Goal: Task Accomplishment & Management: Use online tool/utility

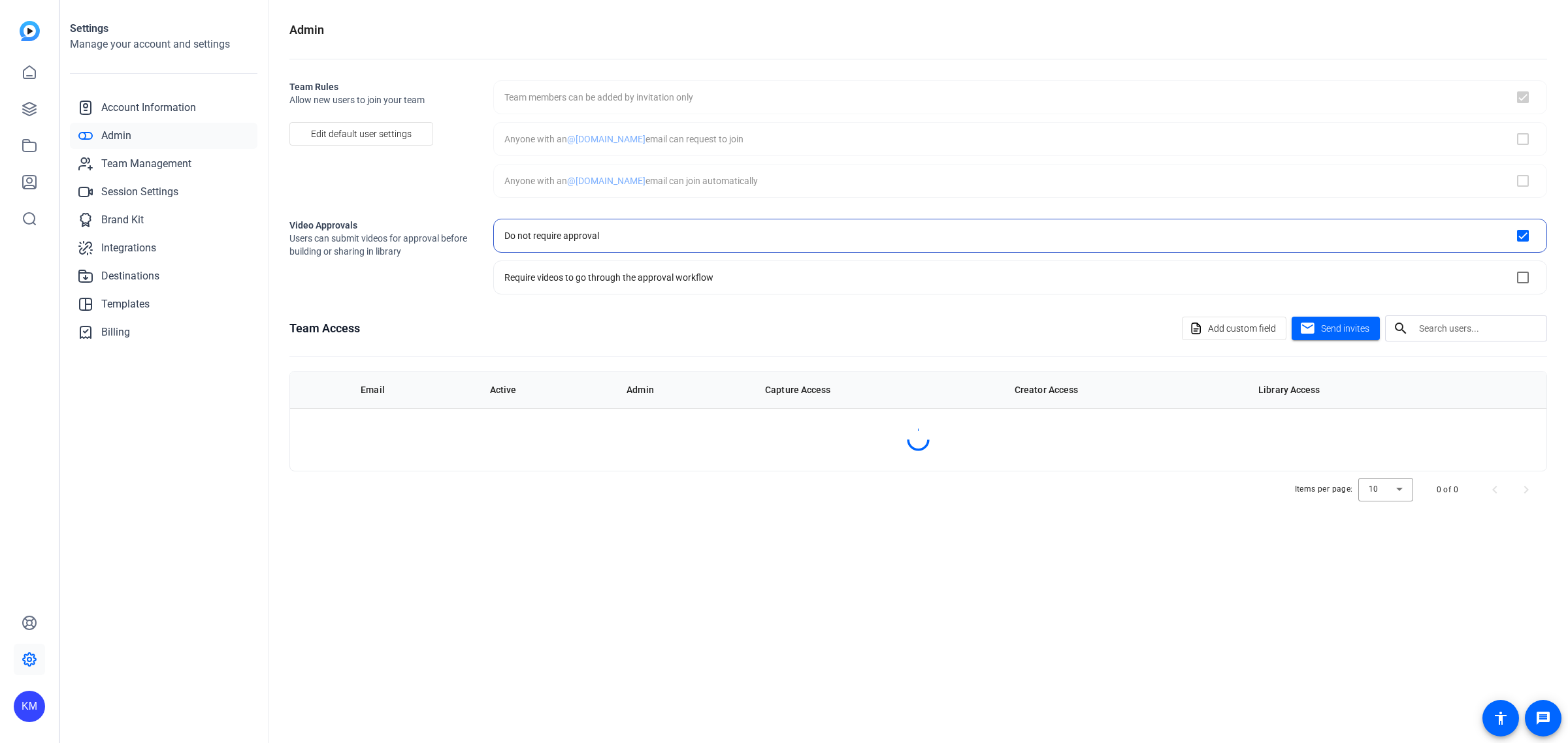
checkbox input "true"
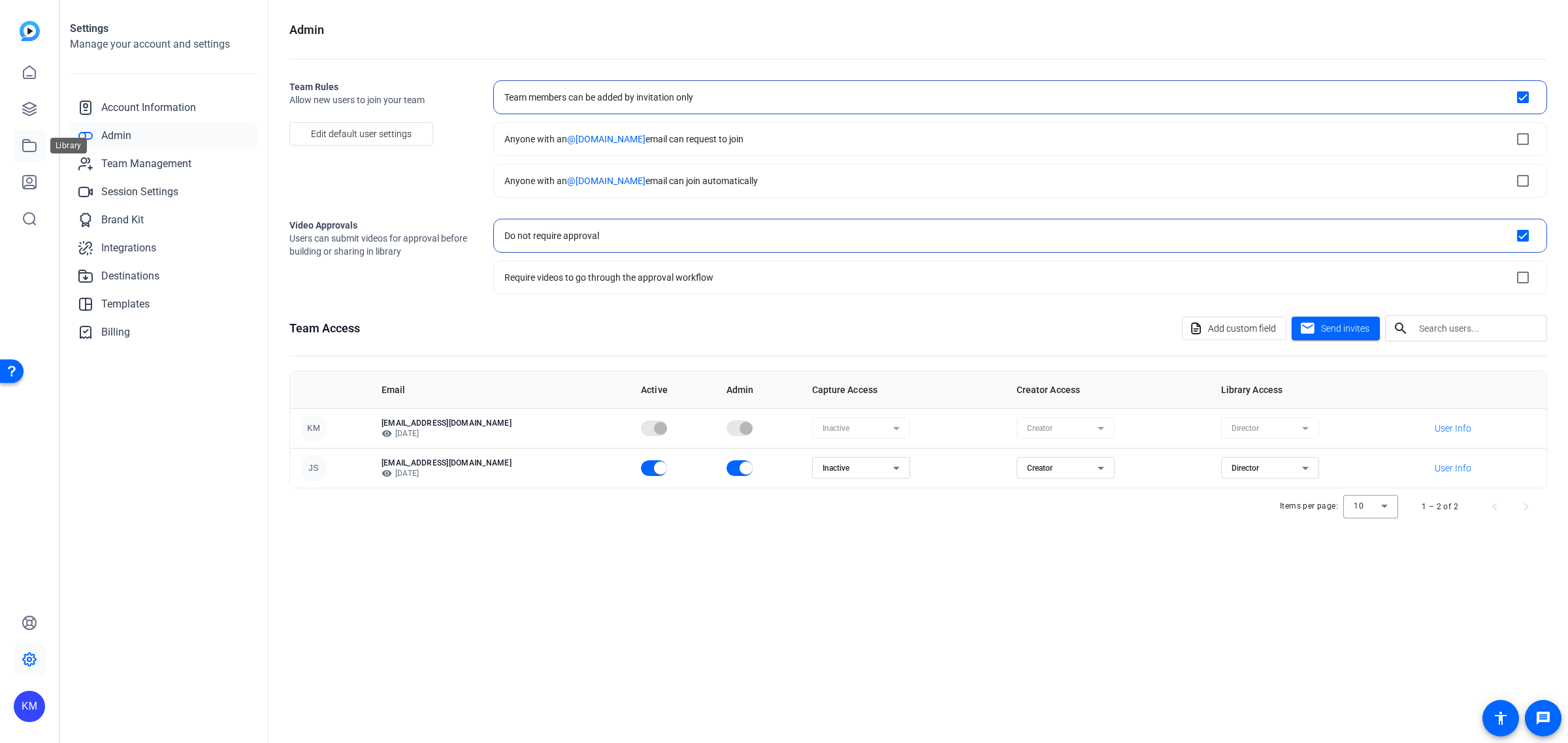
click at [29, 149] on icon at bounding box center [30, 146] width 16 height 16
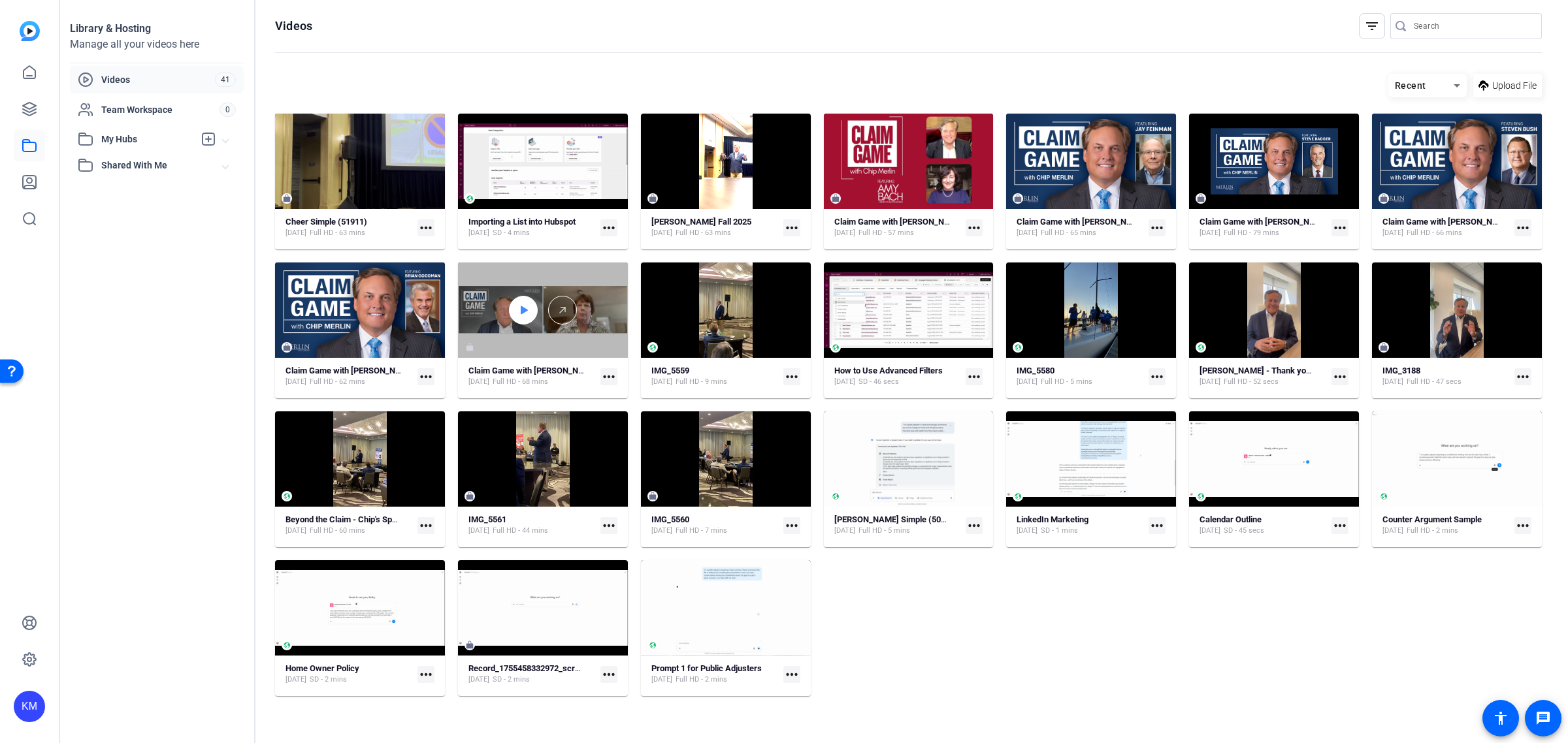
click at [524, 320] on div at bounding box center [523, 310] width 28 height 28
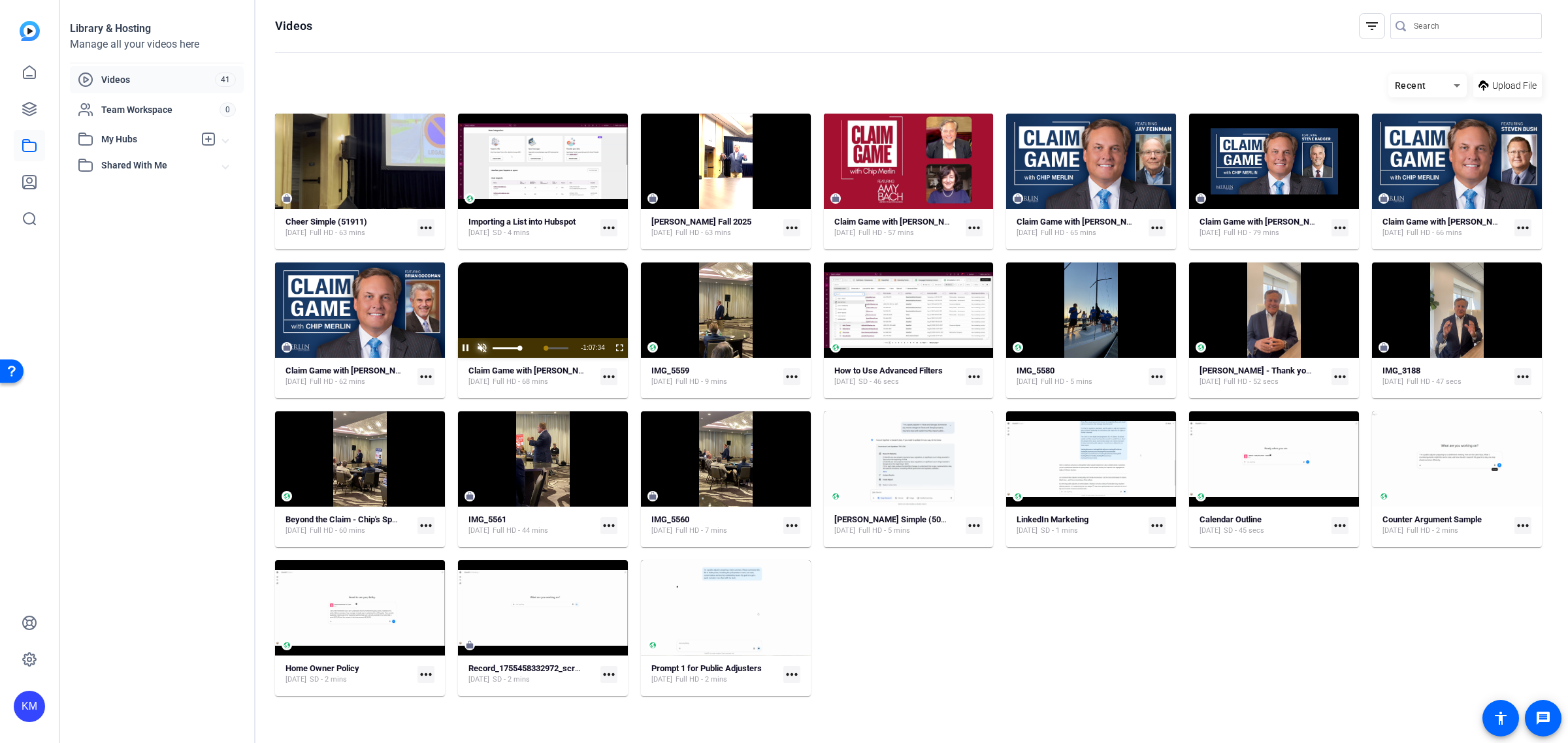
click at [481, 348] on span "Video Player" at bounding box center [483, 348] width 17 height 0
click at [557, 298] on video "Video Player" at bounding box center [543, 310] width 170 height 95
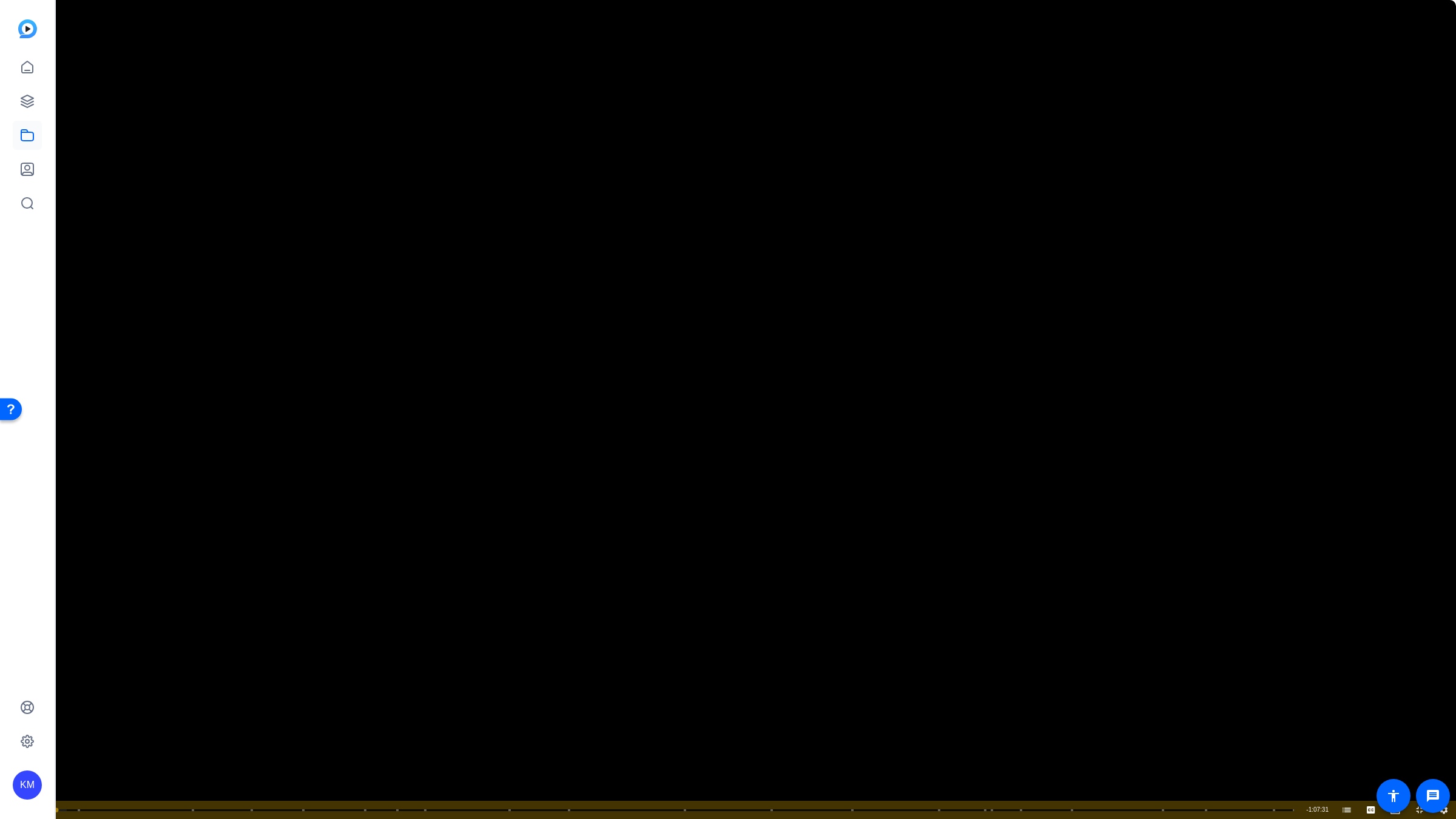
click at [748, 426] on video "Video Player" at bounding box center [728, 409] width 1456 height 819
click at [881, 170] on video "Video Player" at bounding box center [728, 409] width 1456 height 819
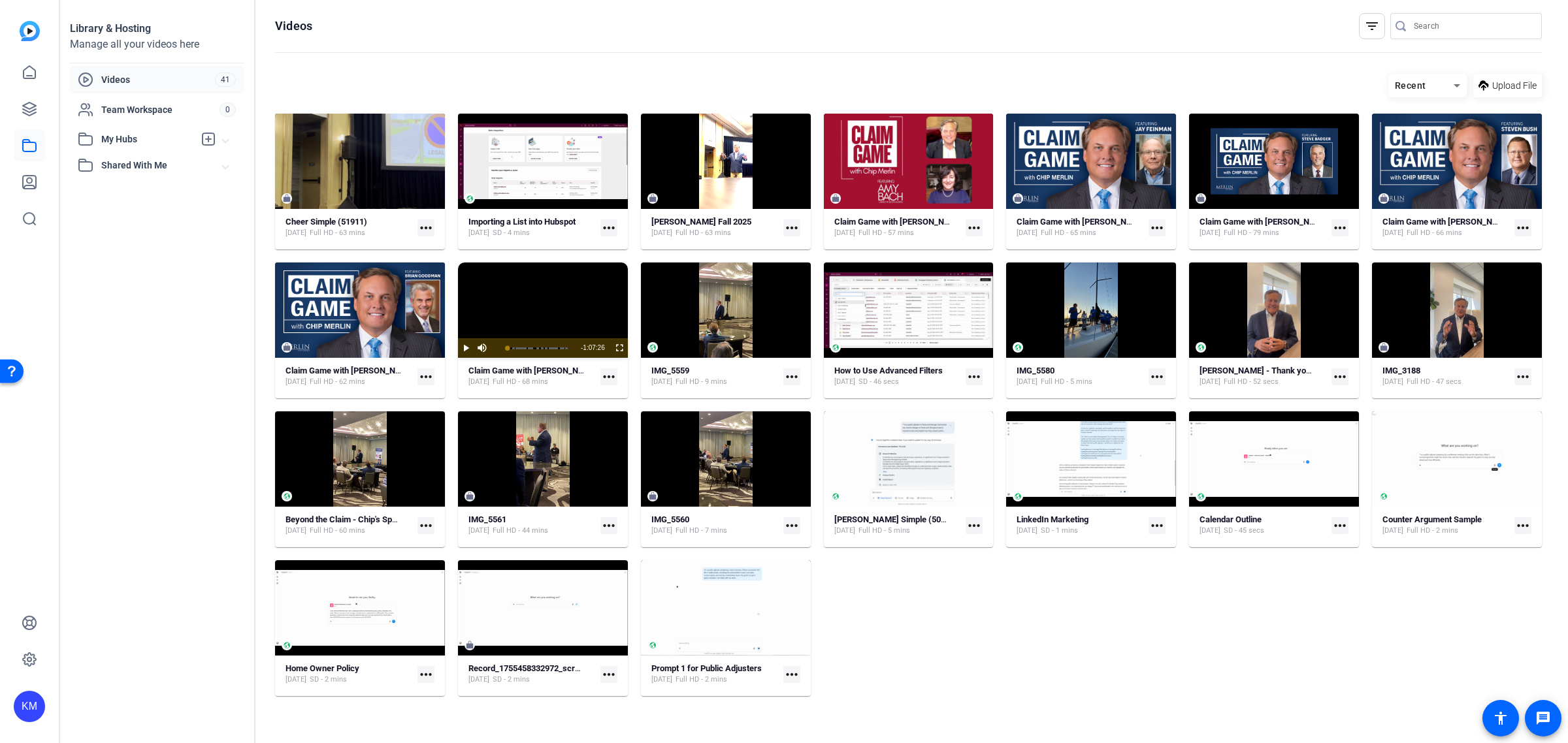
click at [603, 374] on mat-icon "more_horiz" at bounding box center [609, 377] width 17 height 17
click at [413, 324] on div at bounding box center [784, 371] width 1568 height 743
click at [422, 372] on mat-icon "more_horiz" at bounding box center [426, 377] width 17 height 17
click at [380, 290] on div at bounding box center [784, 371] width 1568 height 743
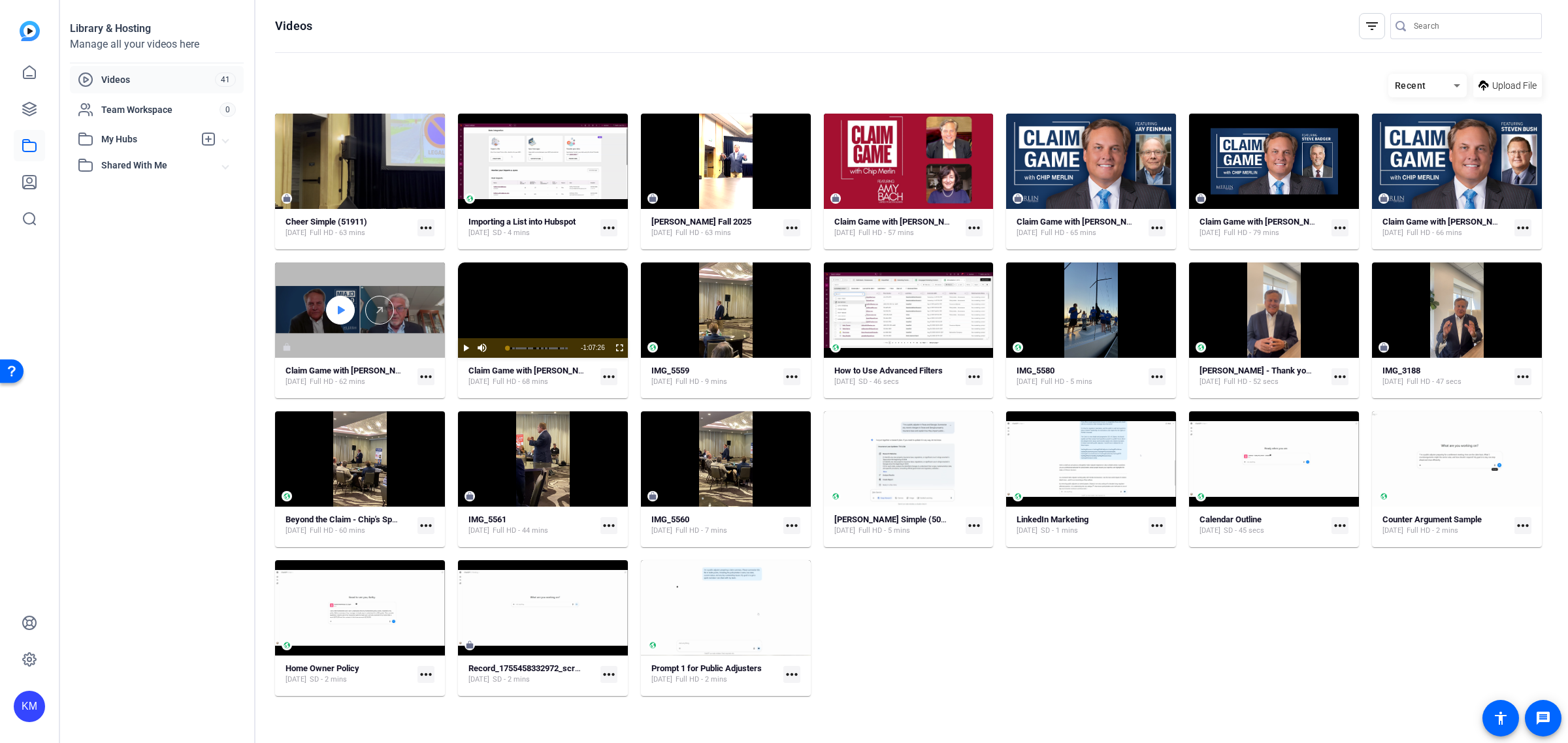
click at [344, 307] on icon at bounding box center [340, 310] width 11 height 16
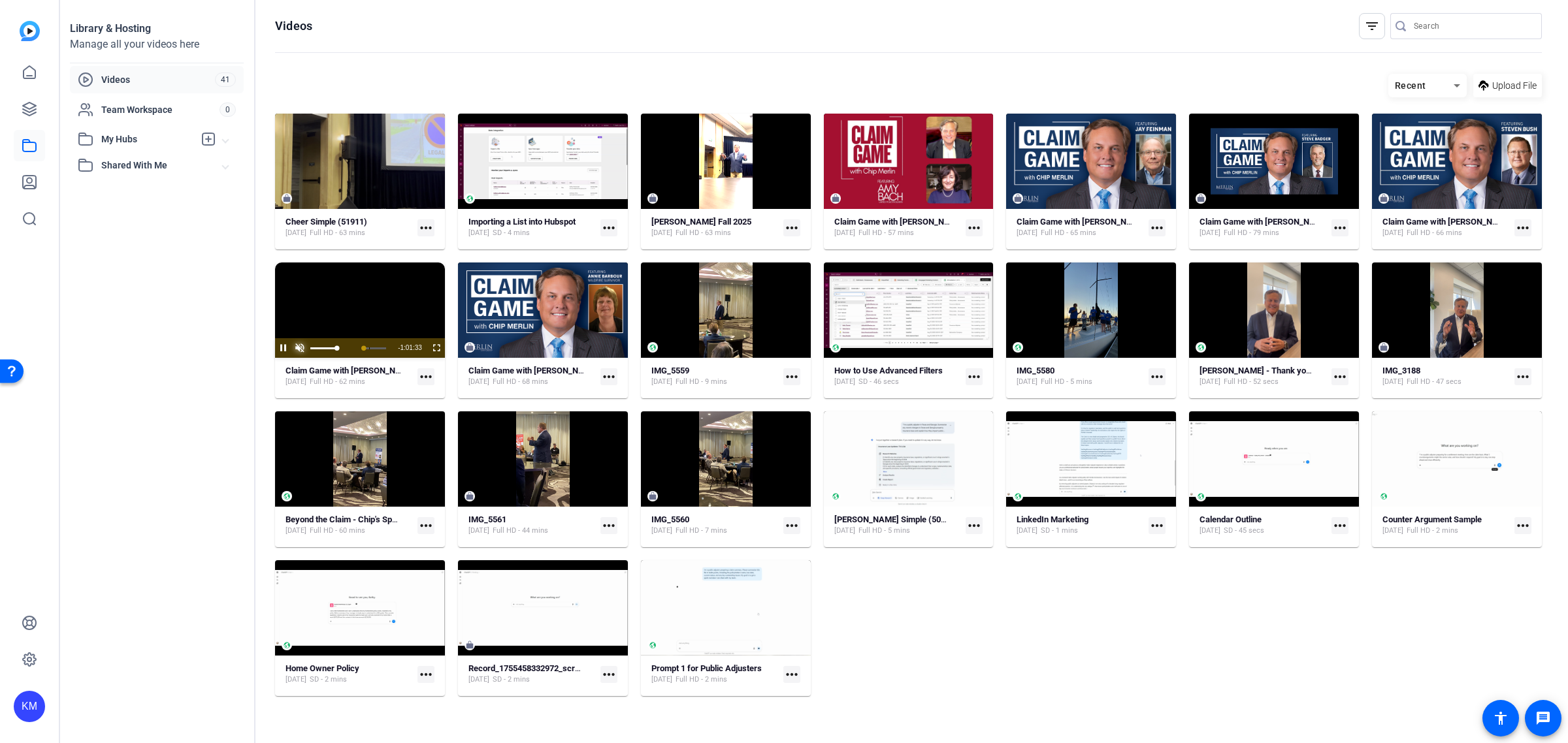
click at [297, 348] on span "Video Player" at bounding box center [299, 348] width 17 height 0
click at [387, 270] on video "Video Player" at bounding box center [360, 310] width 170 height 95
click at [22, 713] on div "KM" at bounding box center [29, 706] width 31 height 31
click at [115, 685] on div "[PERSON_NAME]" at bounding box center [98, 690] width 77 height 13
click at [20, 660] on link at bounding box center [29, 659] width 31 height 31
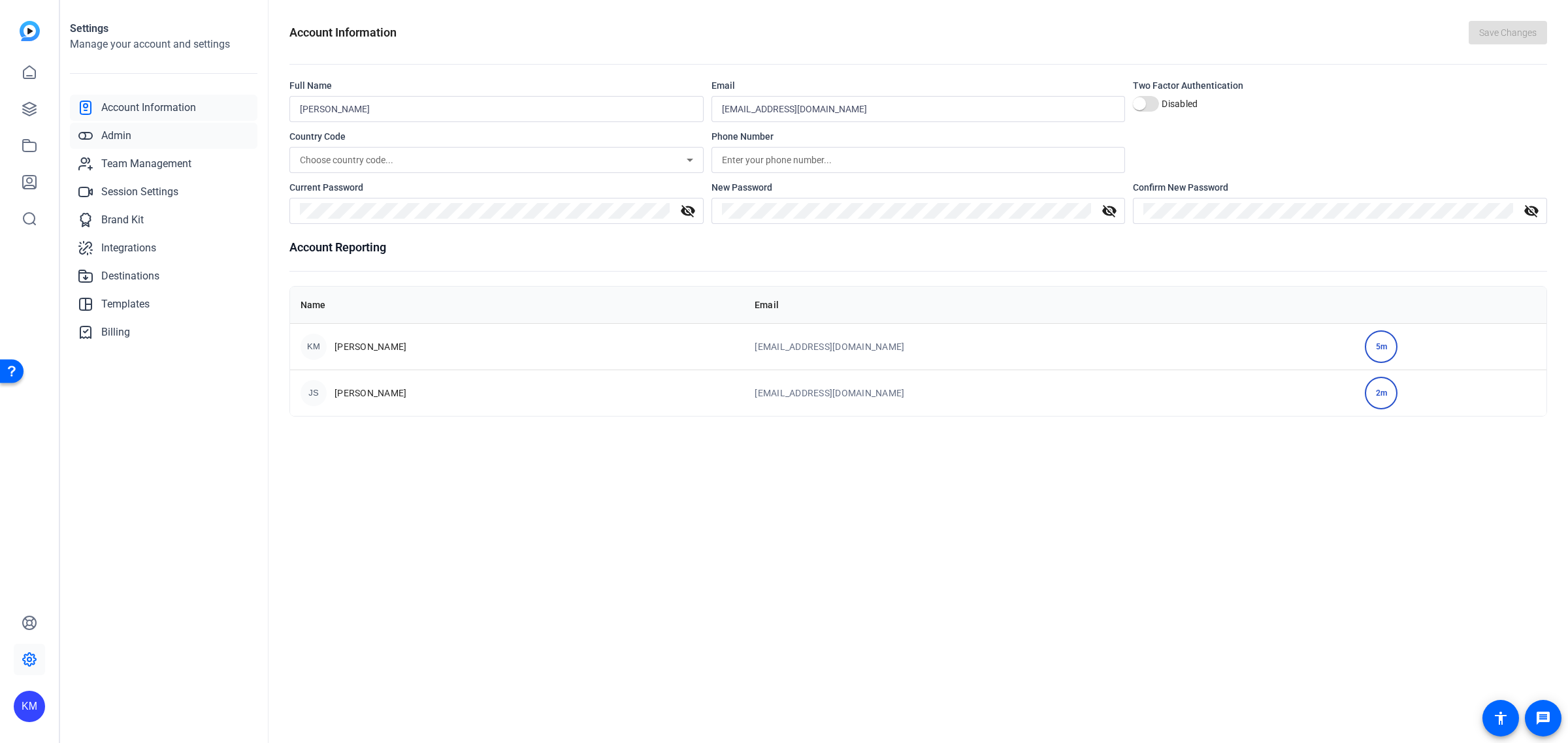
click at [127, 138] on span "Admin" at bounding box center [116, 136] width 30 height 16
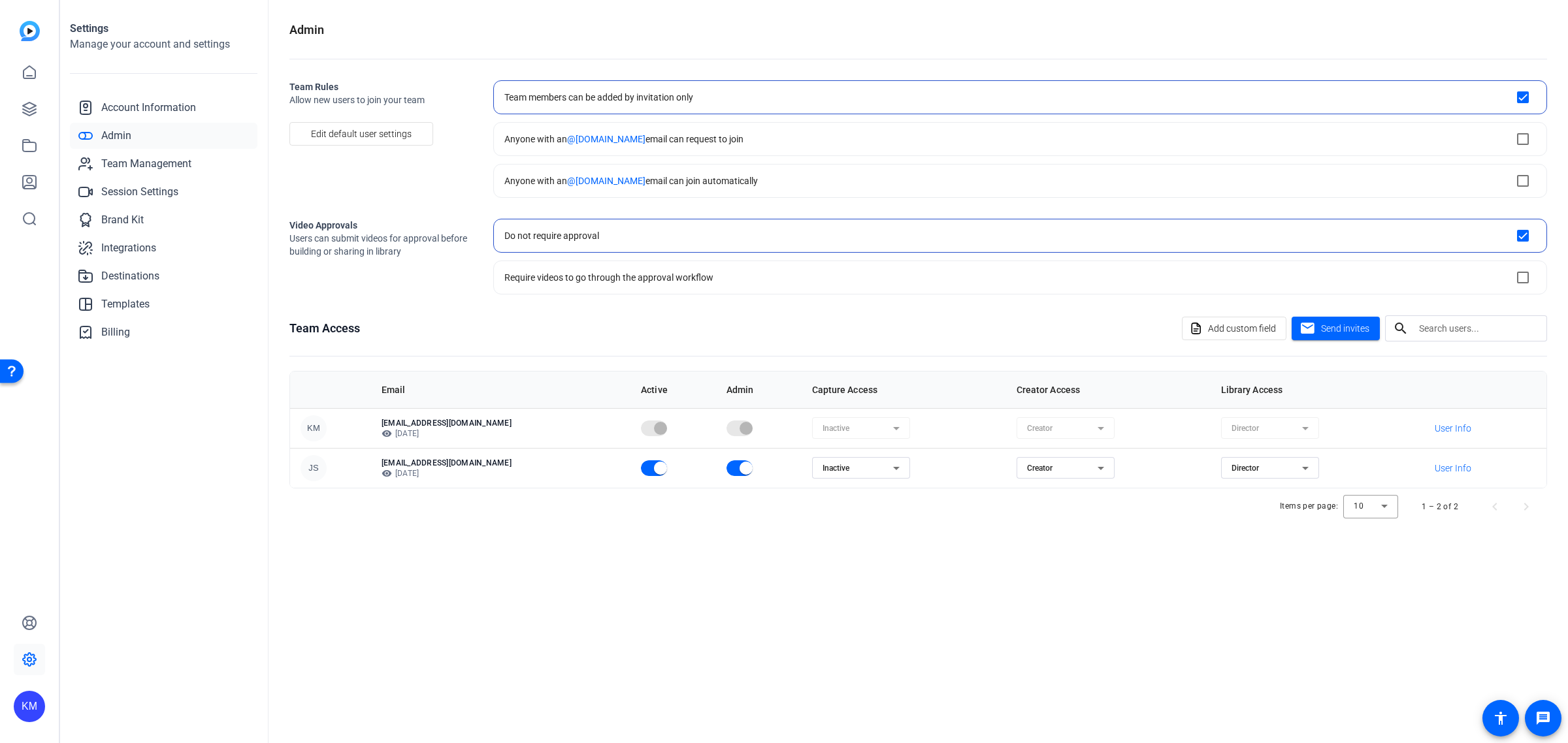
click at [31, 30] on img at bounding box center [30, 31] width 21 height 21
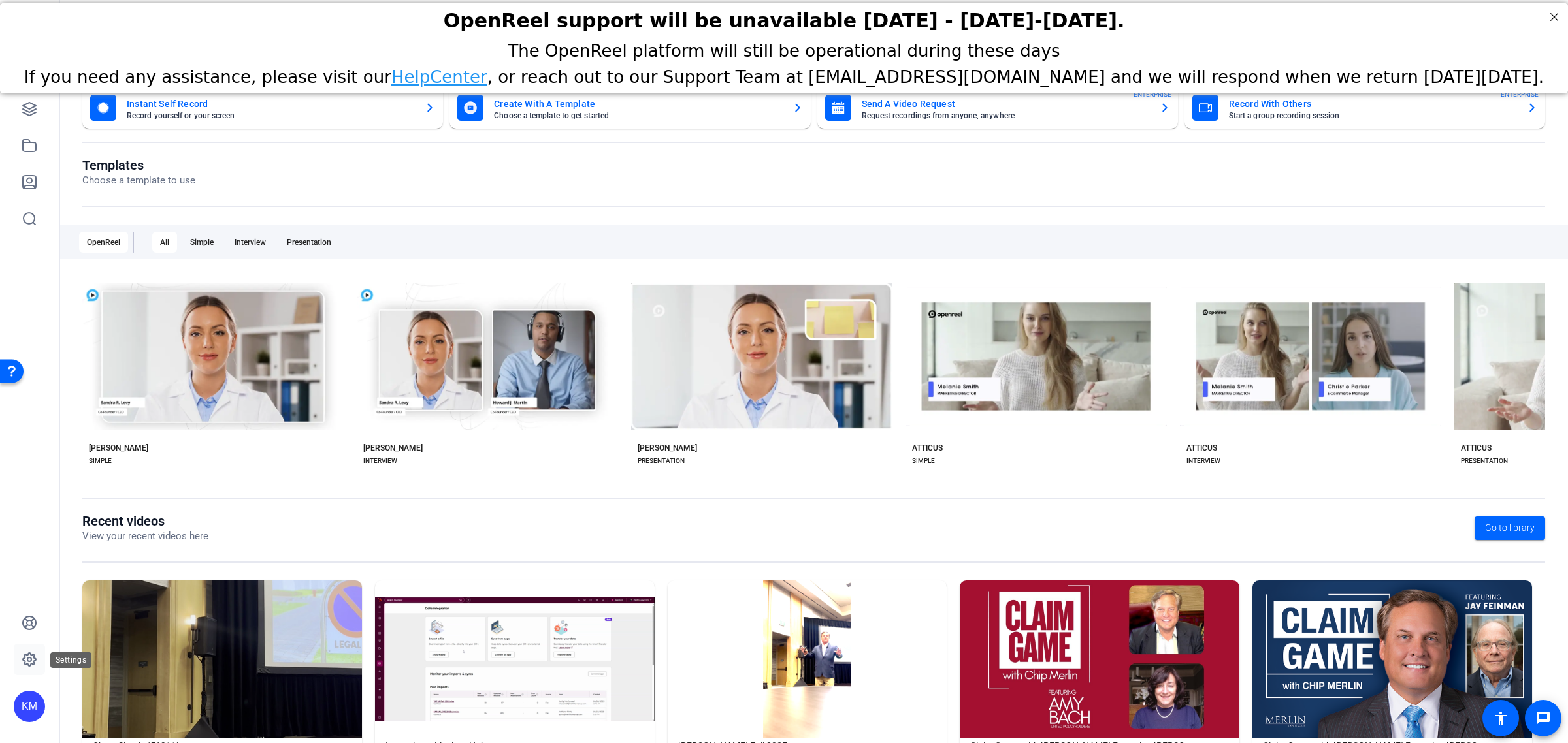
click at [30, 658] on icon at bounding box center [29, 660] width 4 height 4
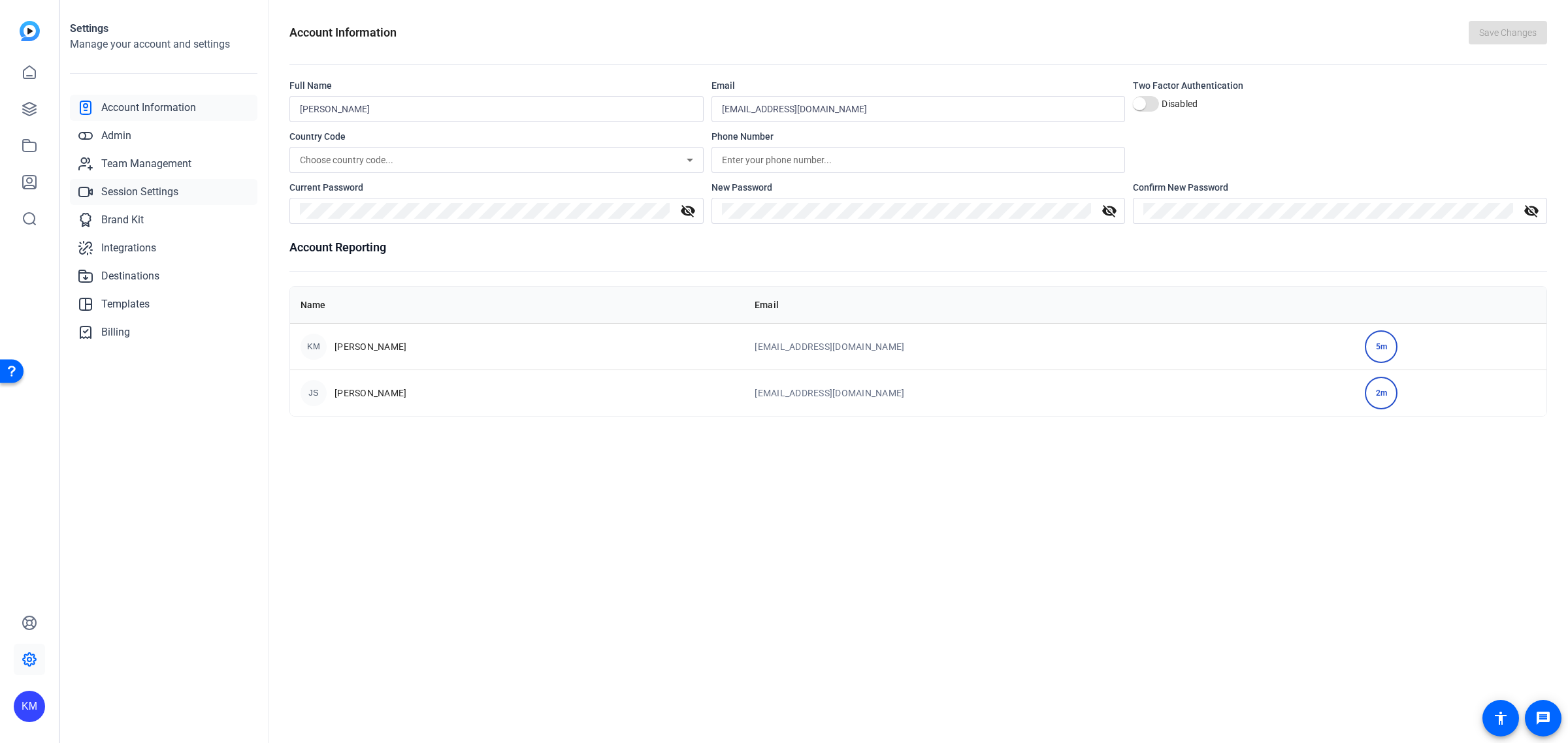
click at [126, 181] on link "Session Settings" at bounding box center [163, 191] width 187 height 26
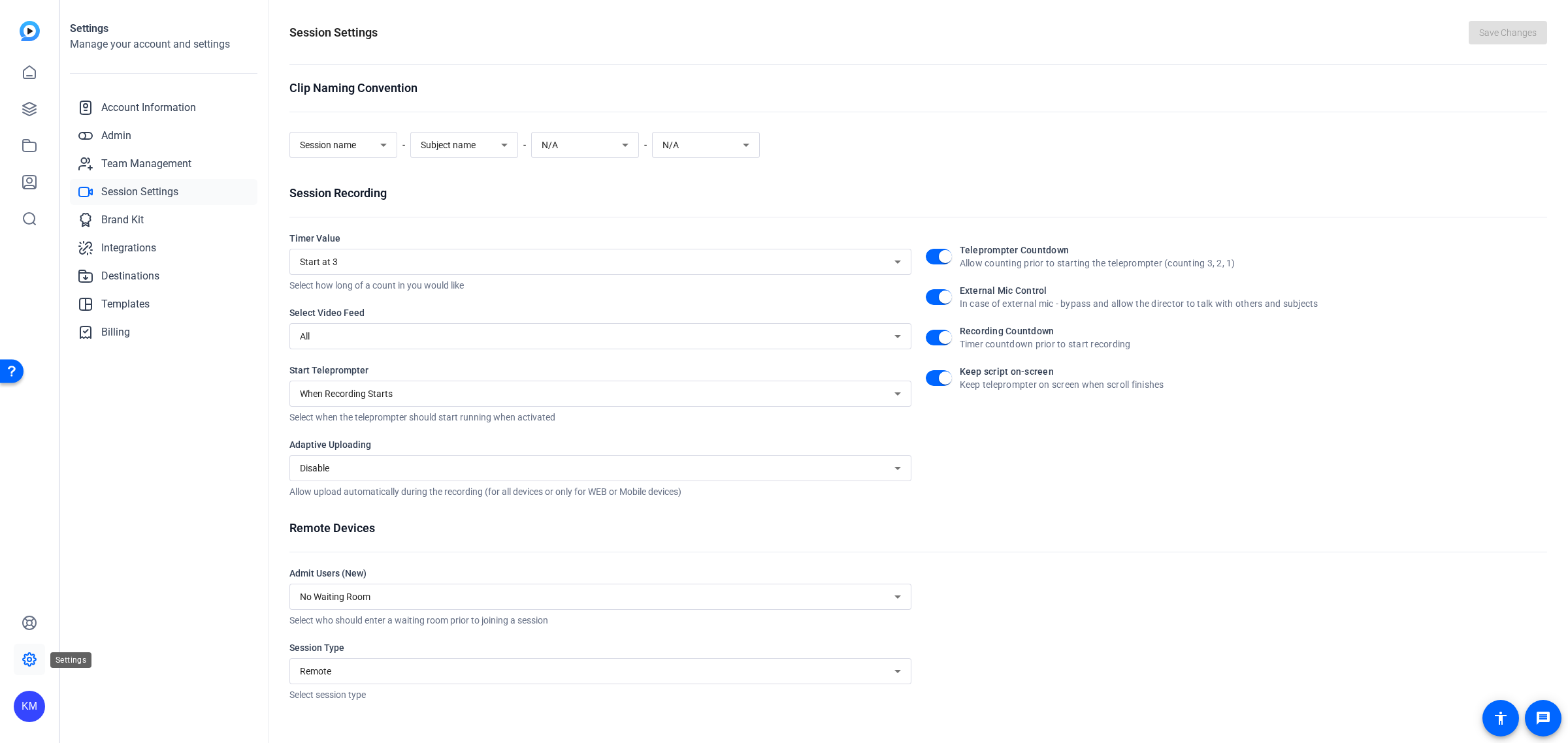
click at [31, 654] on icon at bounding box center [30, 660] width 16 height 16
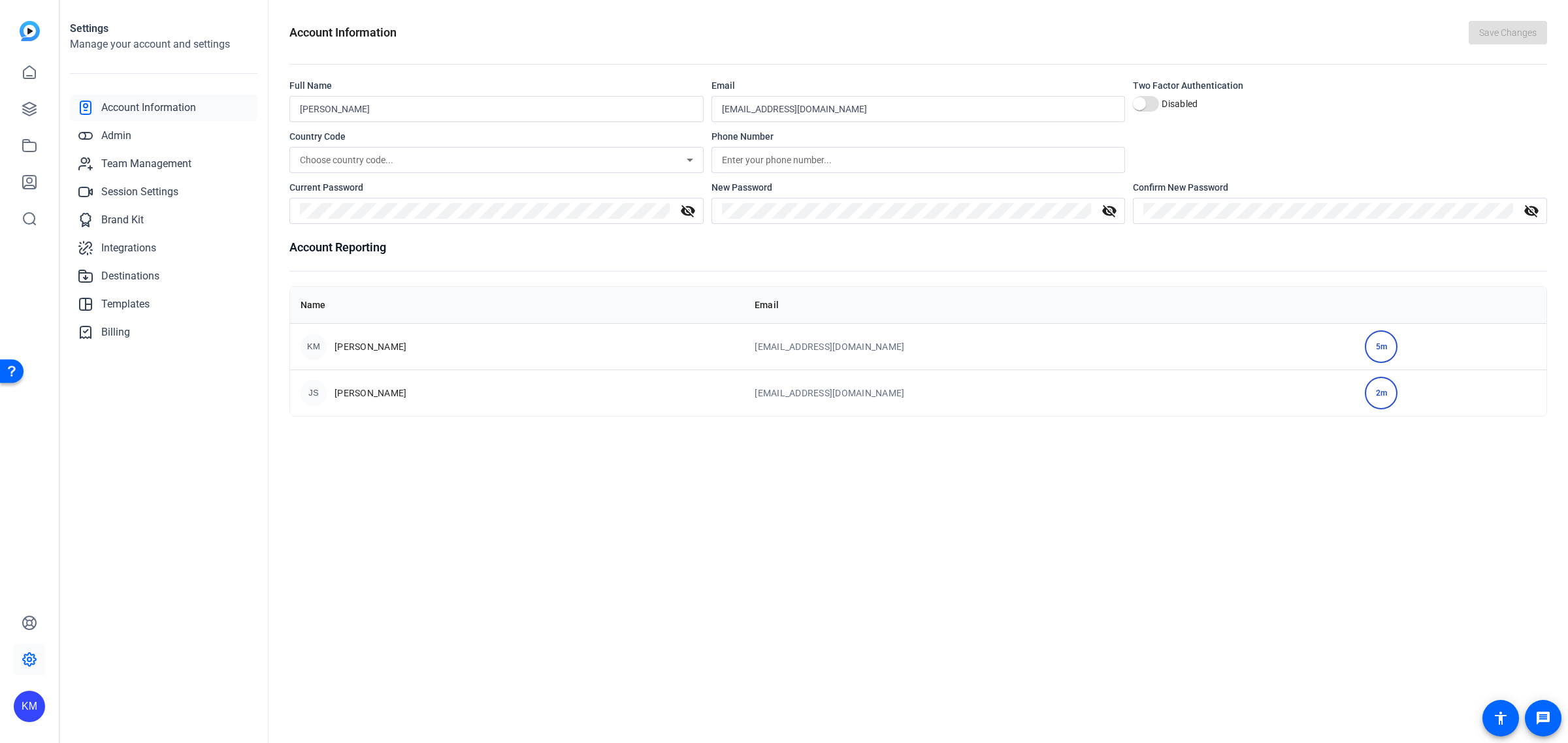
click at [27, 31] on img at bounding box center [30, 31] width 21 height 21
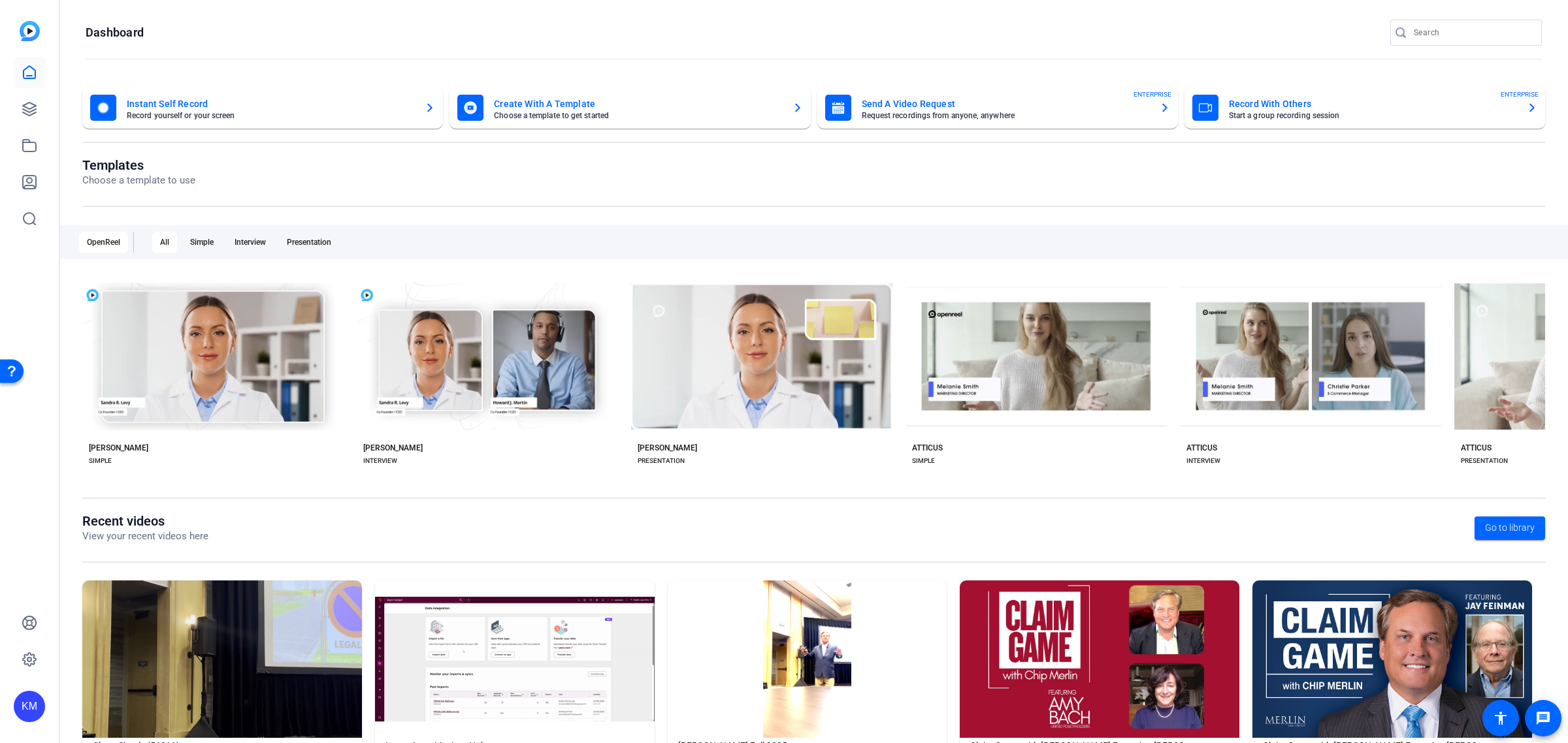
click at [1080, 606] on img at bounding box center [1099, 660] width 280 height 157
click at [1091, 631] on img at bounding box center [1099, 660] width 280 height 157
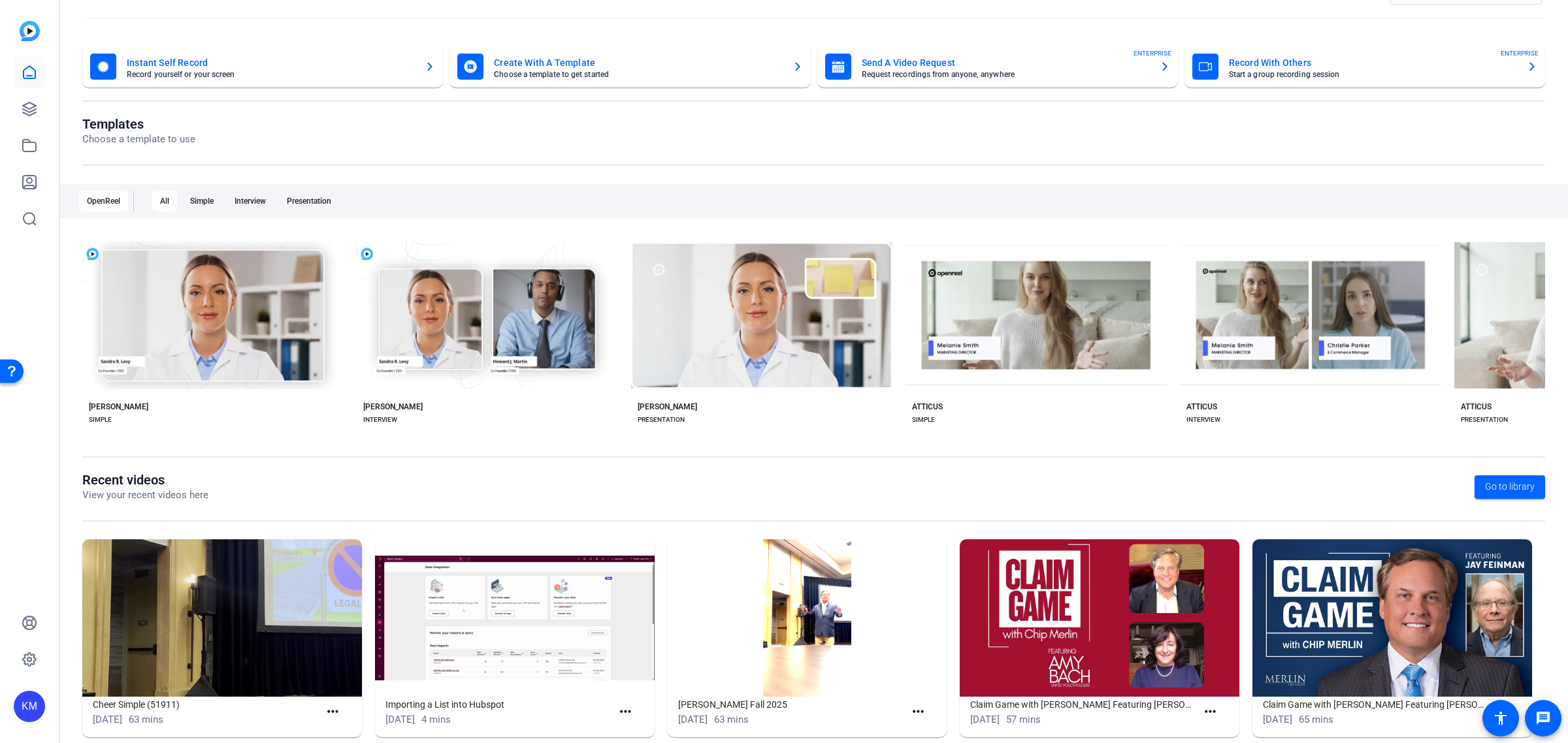
scroll to position [64, 0]
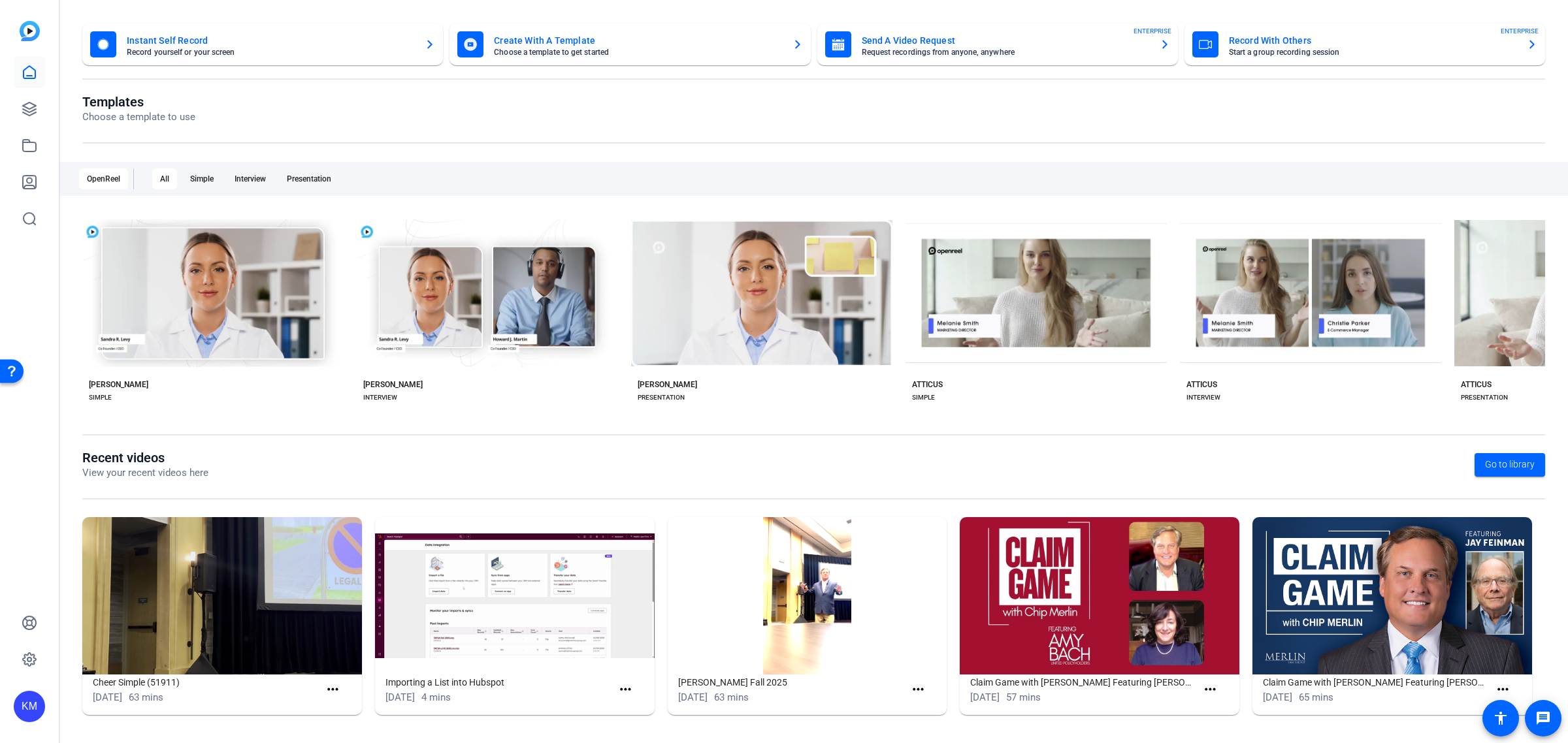
click at [796, 564] on img at bounding box center [807, 596] width 280 height 157
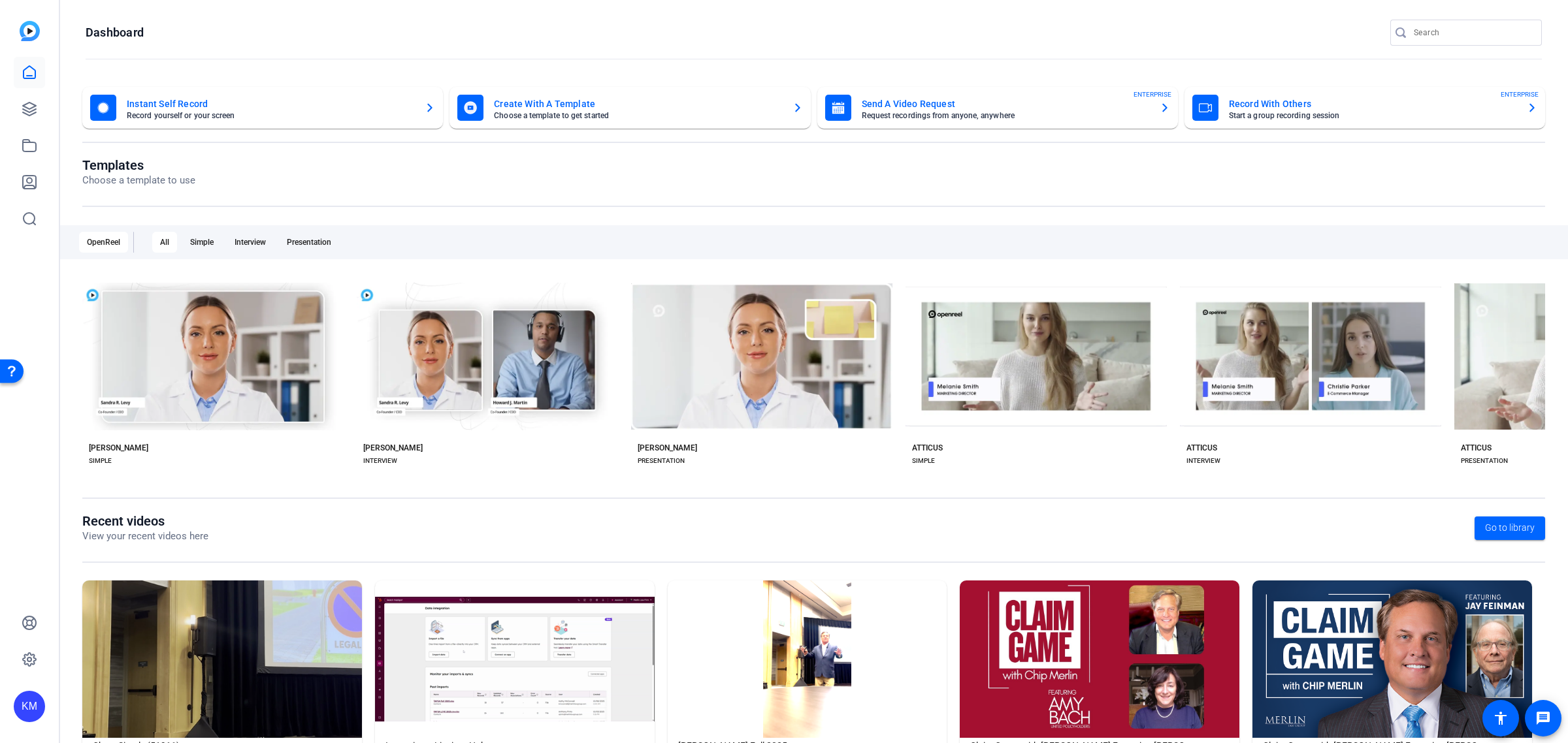
scroll to position [64, 0]
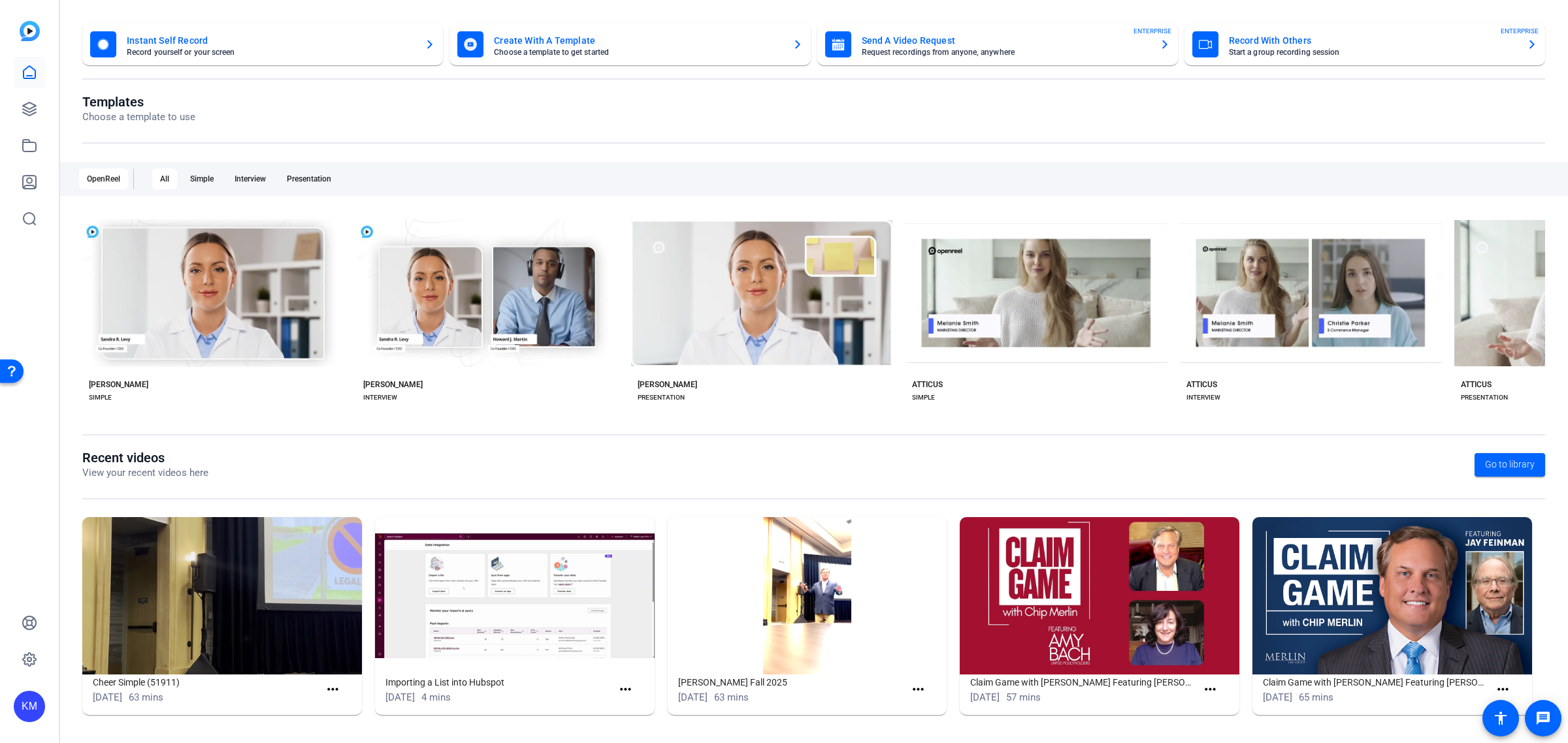
click at [788, 579] on img at bounding box center [807, 596] width 280 height 157
click at [917, 689] on mat-icon "more_horiz" at bounding box center [918, 690] width 17 height 17
click at [921, 703] on span "View" at bounding box center [941, 708] width 52 height 16
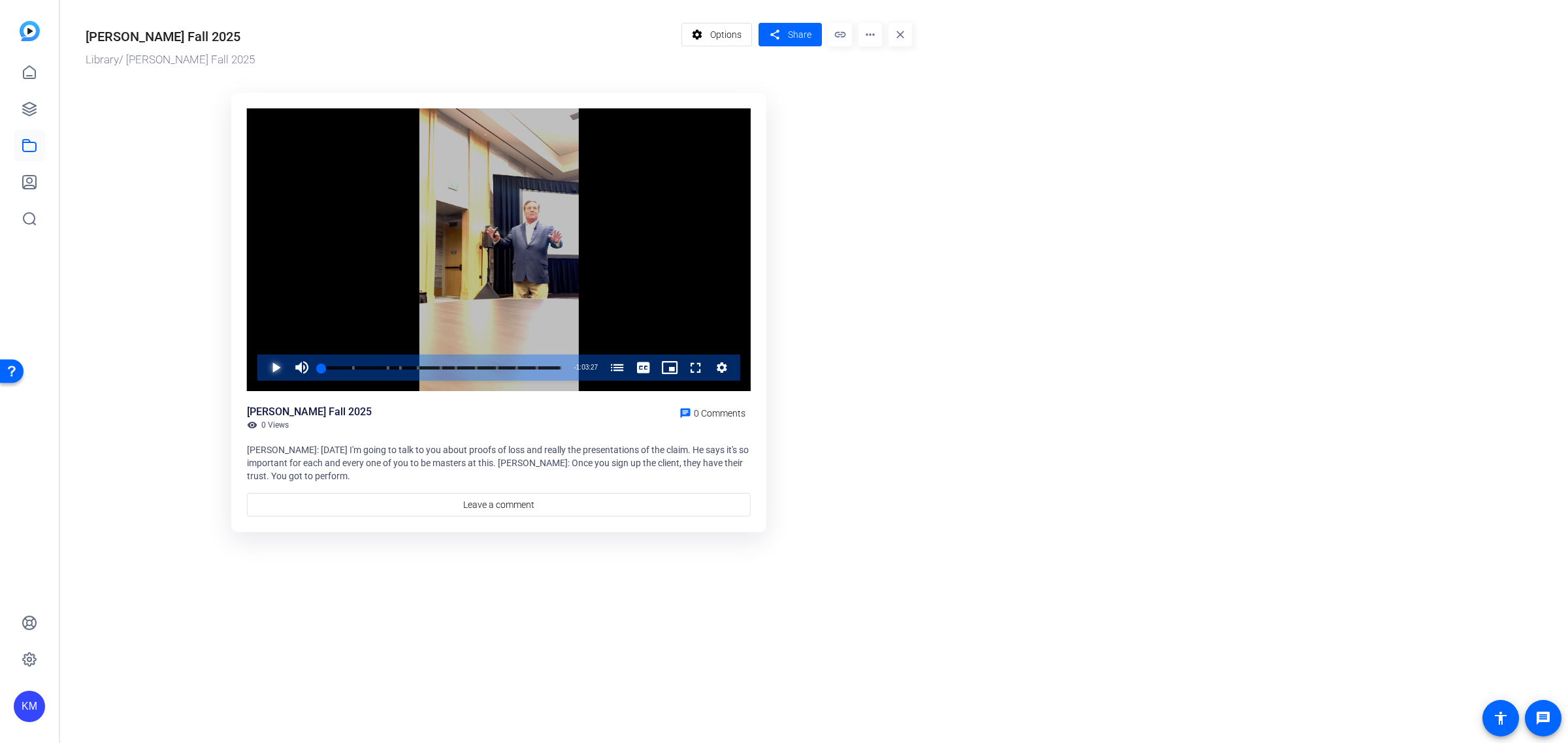
click at [263, 363] on span "Video Player" at bounding box center [263, 367] width 0 height 26
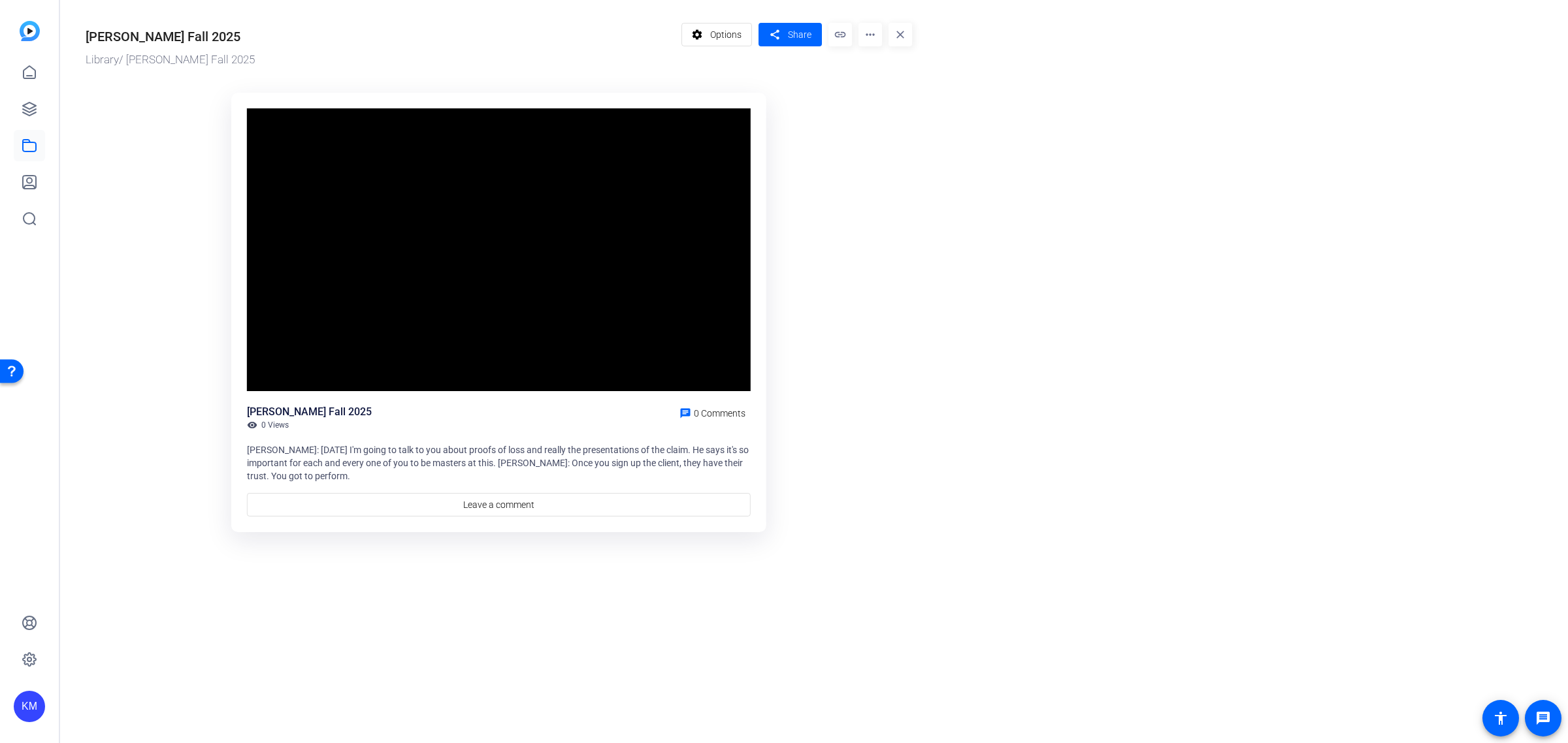
click at [870, 32] on mat-icon "more_horiz" at bounding box center [870, 35] width 24 height 24
click at [736, 34] on div at bounding box center [784, 371] width 1568 height 743
click at [736, 34] on span "Options" at bounding box center [725, 35] width 31 height 25
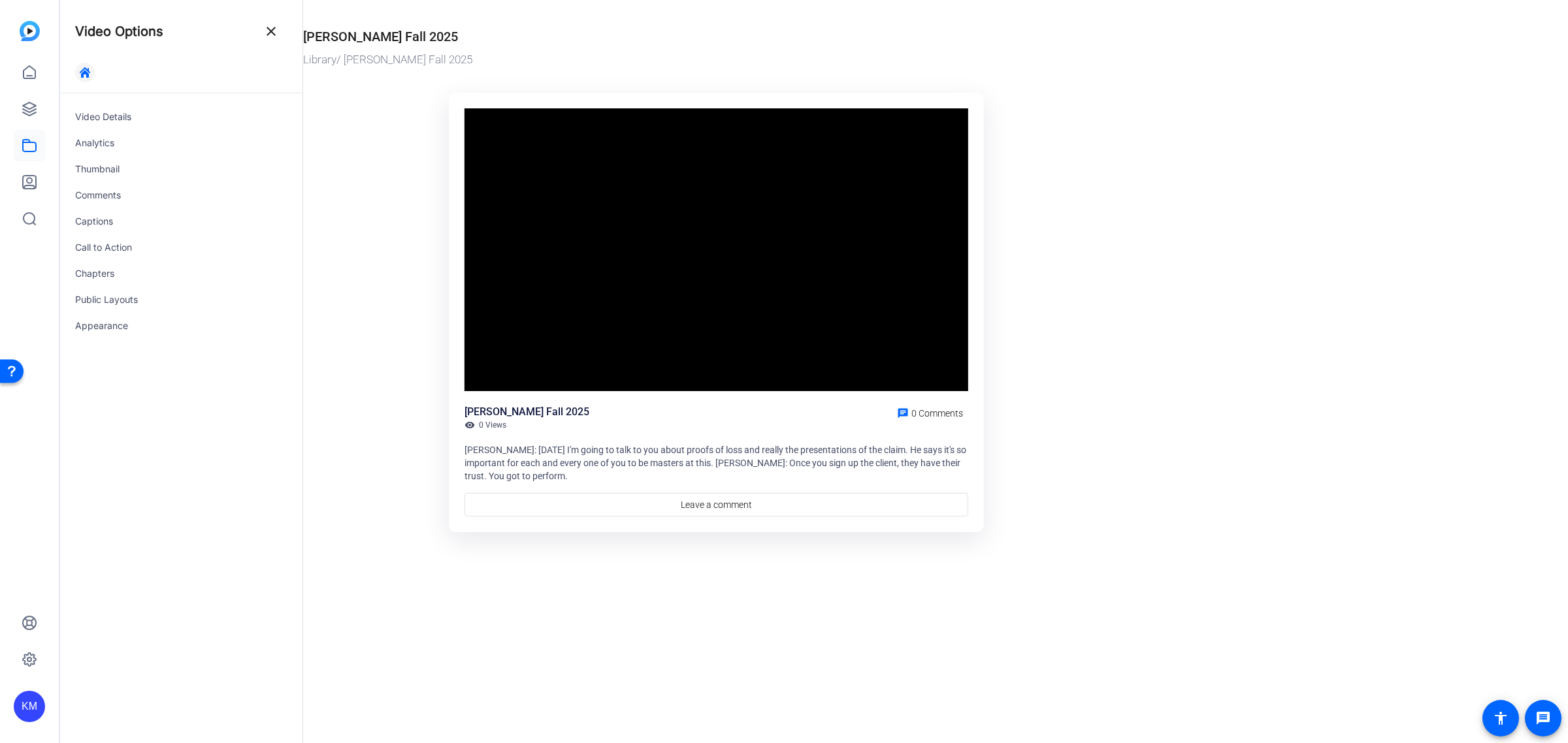
click at [85, 69] on icon "button" at bounding box center [85, 73] width 11 height 11
click at [277, 29] on mat-icon "close" at bounding box center [271, 32] width 16 height 16
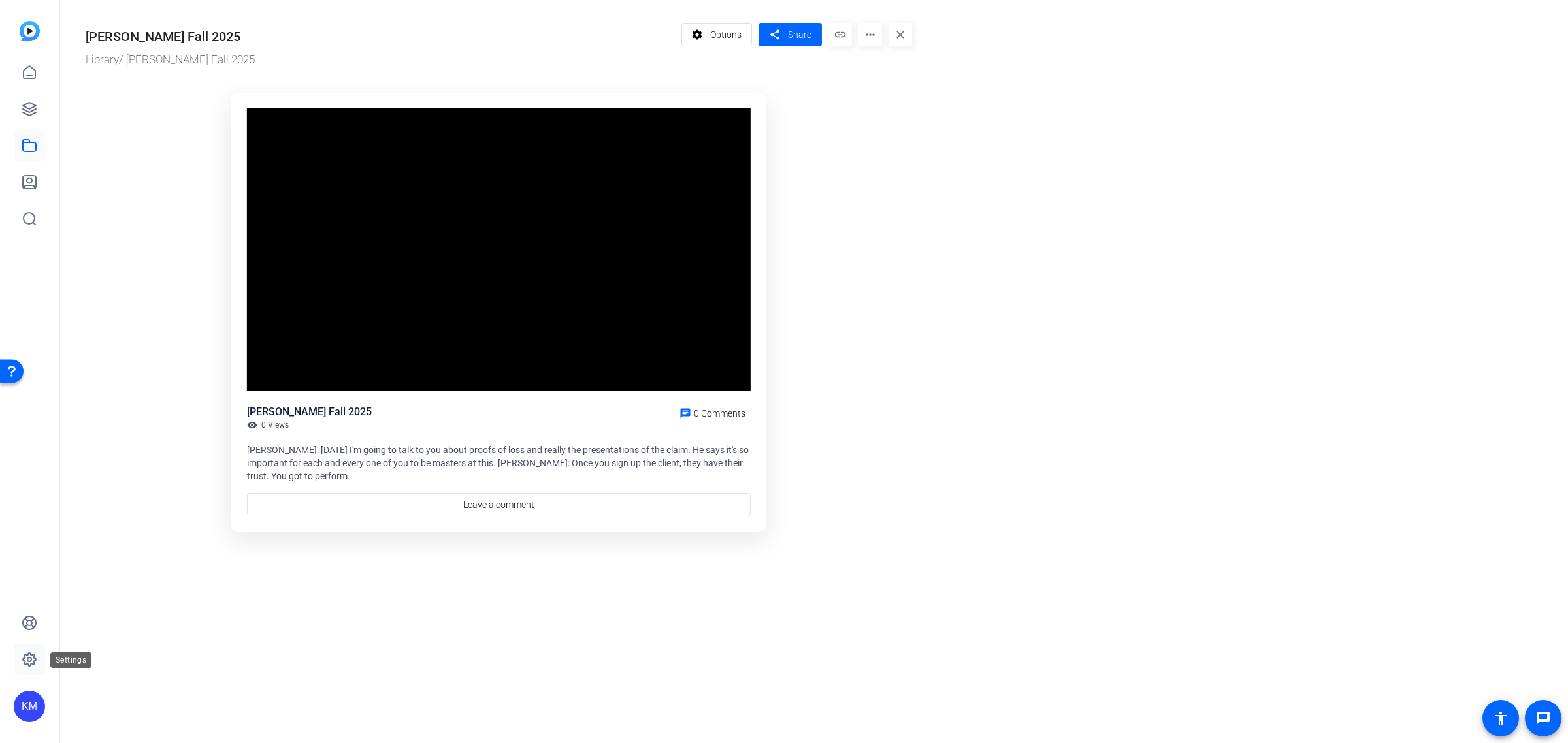
click at [30, 664] on icon at bounding box center [30, 660] width 13 height 13
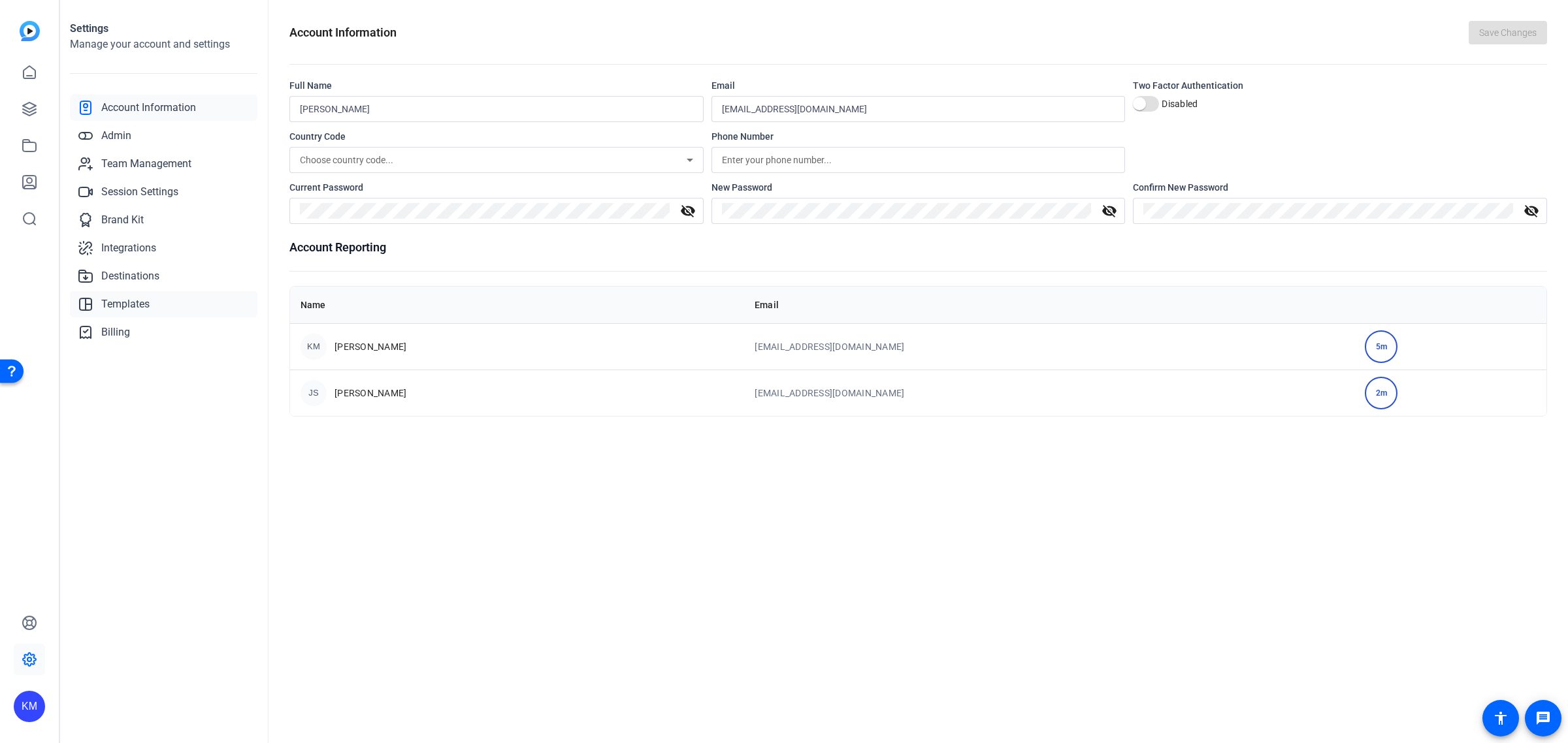
click at [129, 296] on span "Templates" at bounding box center [125, 304] width 48 height 16
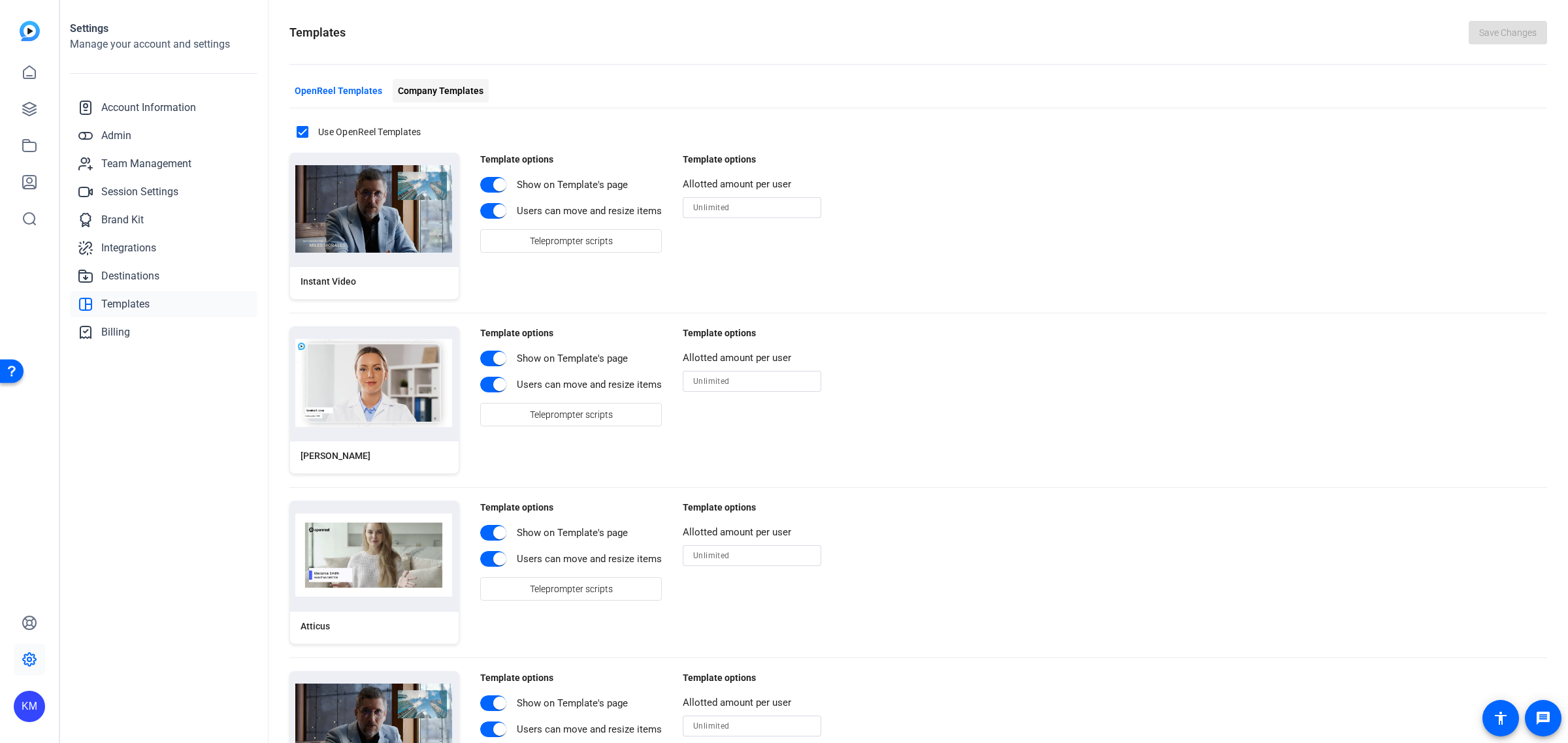
click at [436, 93] on span "Company Templates" at bounding box center [440, 91] width 85 height 14
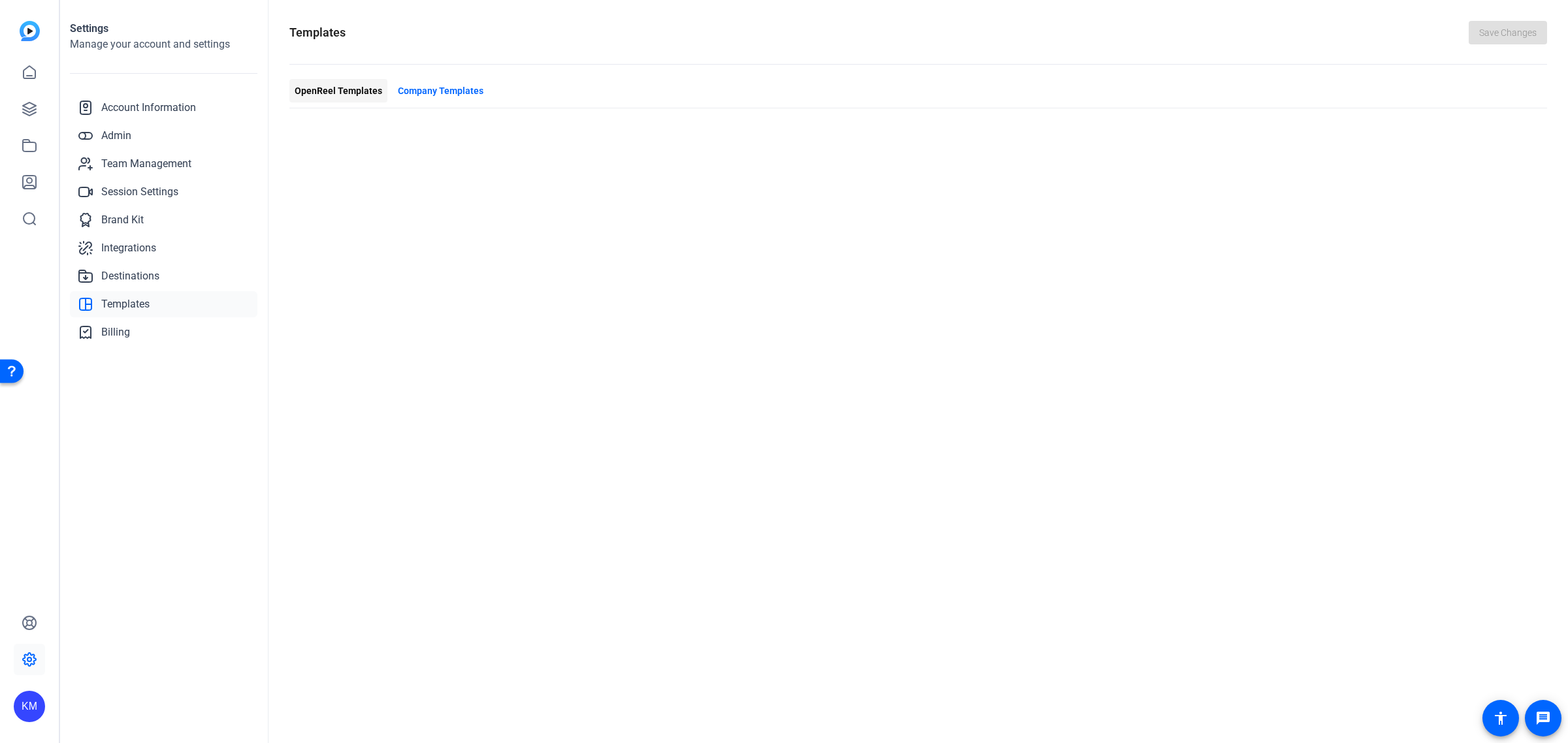
click at [337, 89] on span "OpenReel Templates" at bounding box center [338, 91] width 87 height 14
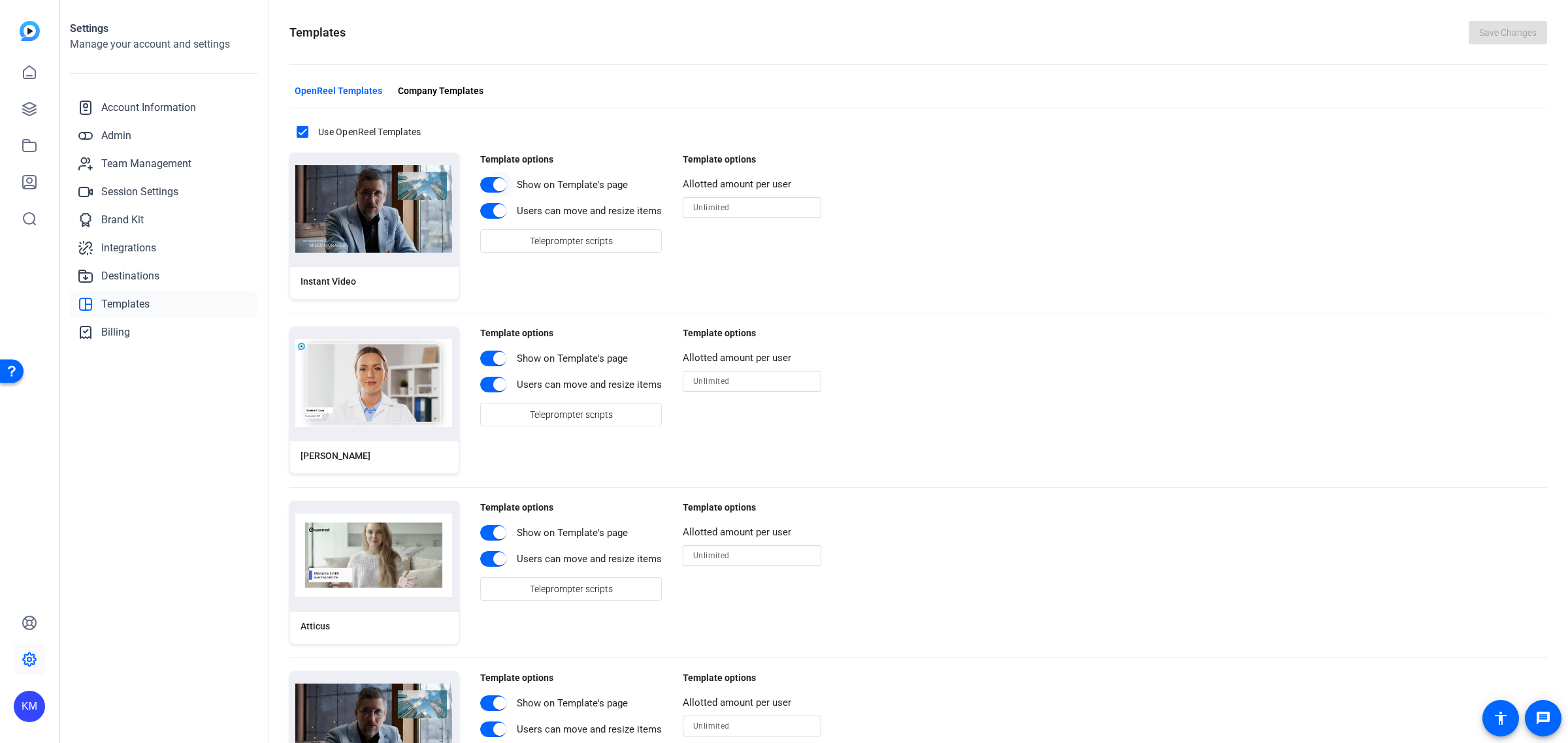
click at [488, 181] on span "button" at bounding box center [499, 185] width 26 height 26
click at [486, 209] on span "button" at bounding box center [499, 210] width 26 height 26
click at [154, 240] on span "Integrations" at bounding box center [128, 248] width 55 height 16
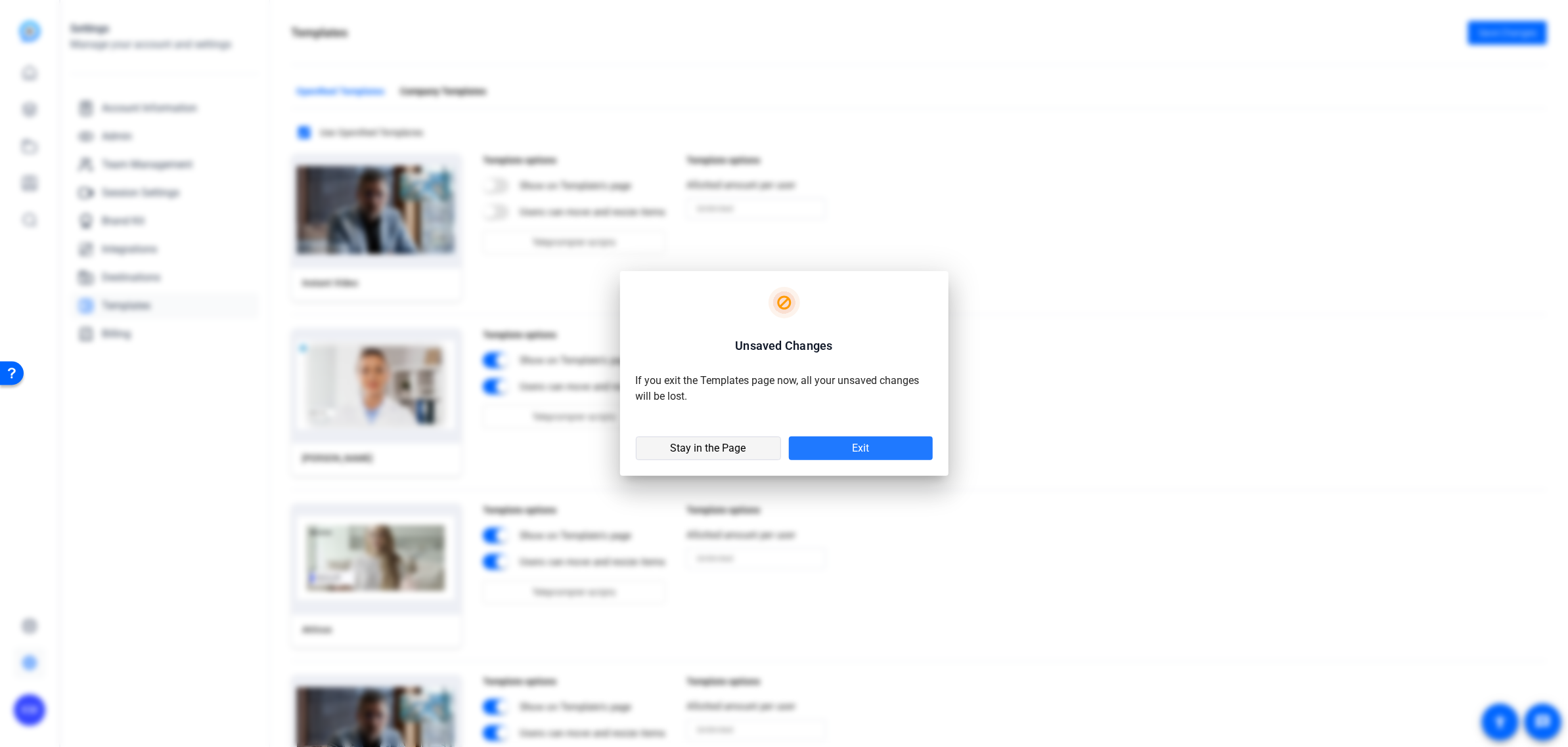
click at [740, 444] on span "Stay in the Page" at bounding box center [709, 448] width 76 height 13
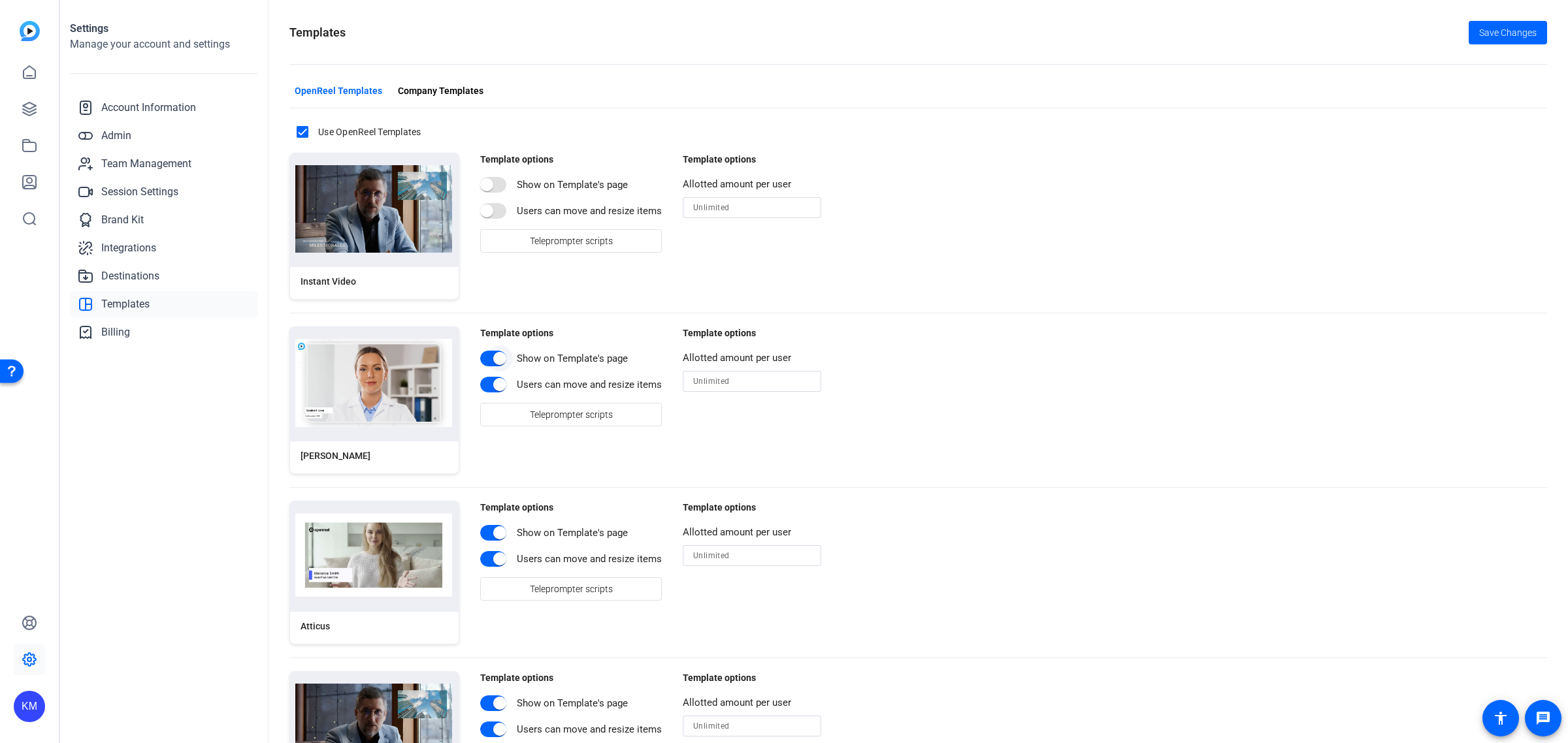
click at [488, 358] on span "button" at bounding box center [499, 358] width 26 height 26
click at [487, 378] on span "button" at bounding box center [499, 384] width 26 height 26
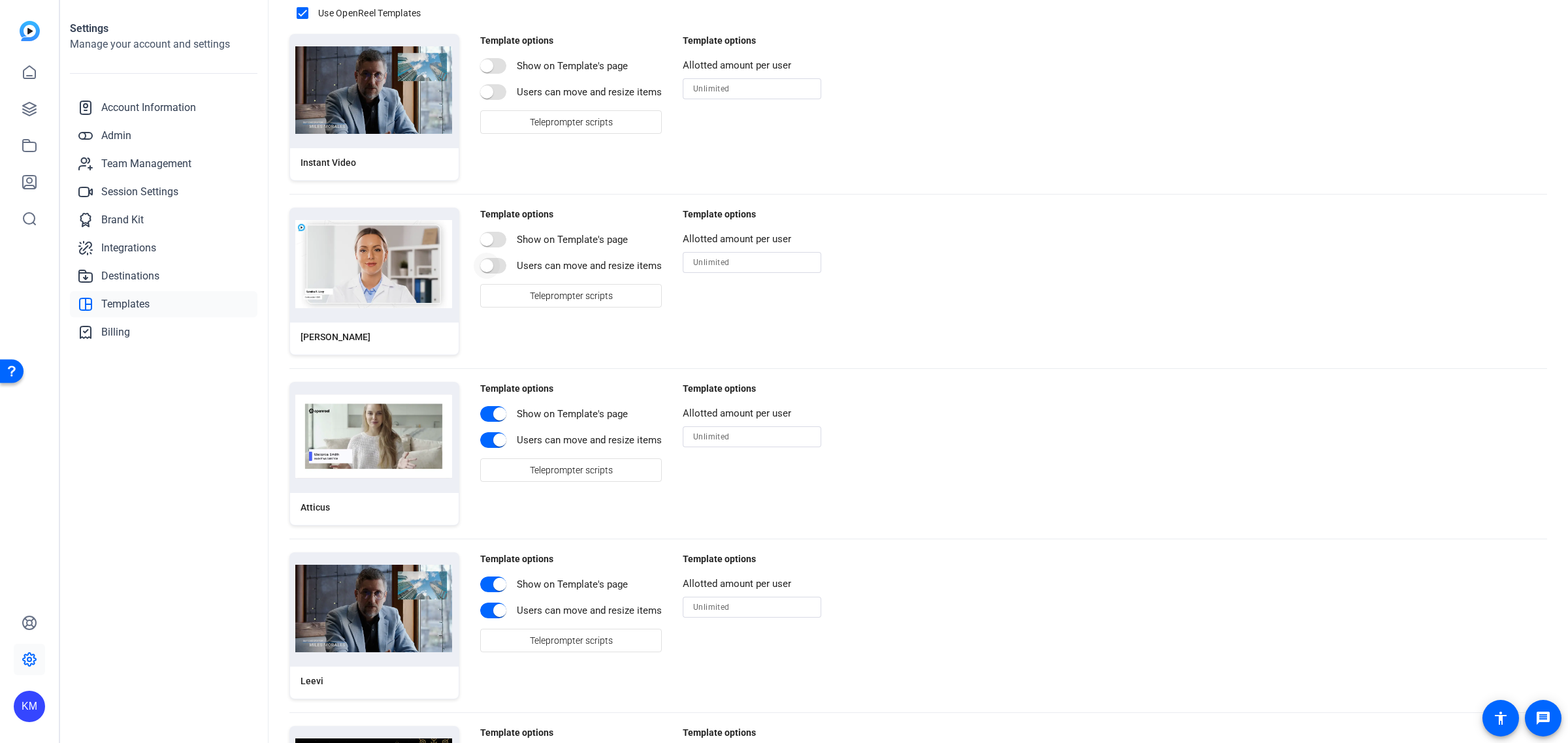
scroll to position [163, 0]
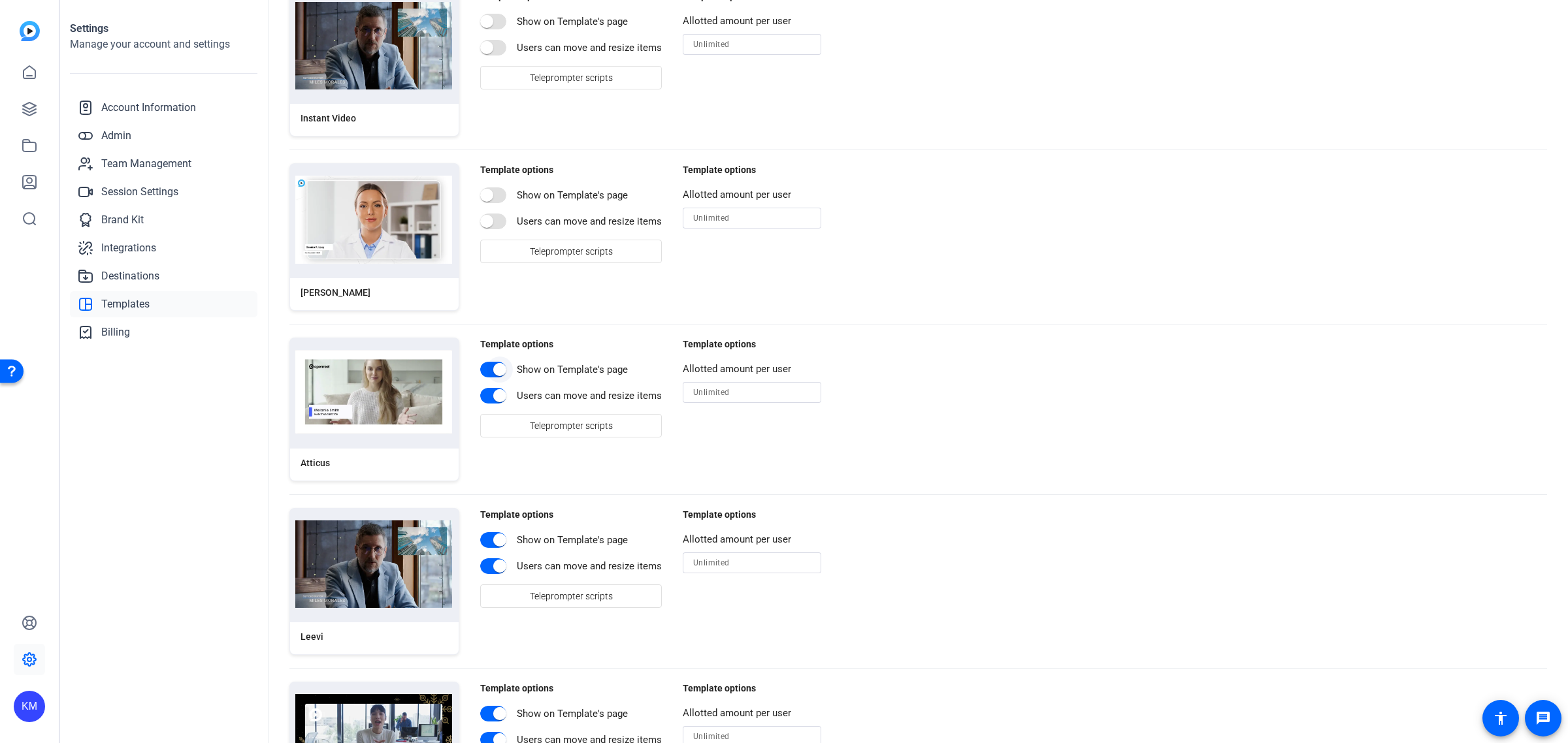
click at [484, 370] on span "button" at bounding box center [493, 370] width 26 height 16
click at [486, 397] on span "button" at bounding box center [499, 395] width 26 height 26
click at [486, 537] on span "button" at bounding box center [499, 540] width 26 height 26
click at [490, 564] on span "button" at bounding box center [499, 566] width 26 height 26
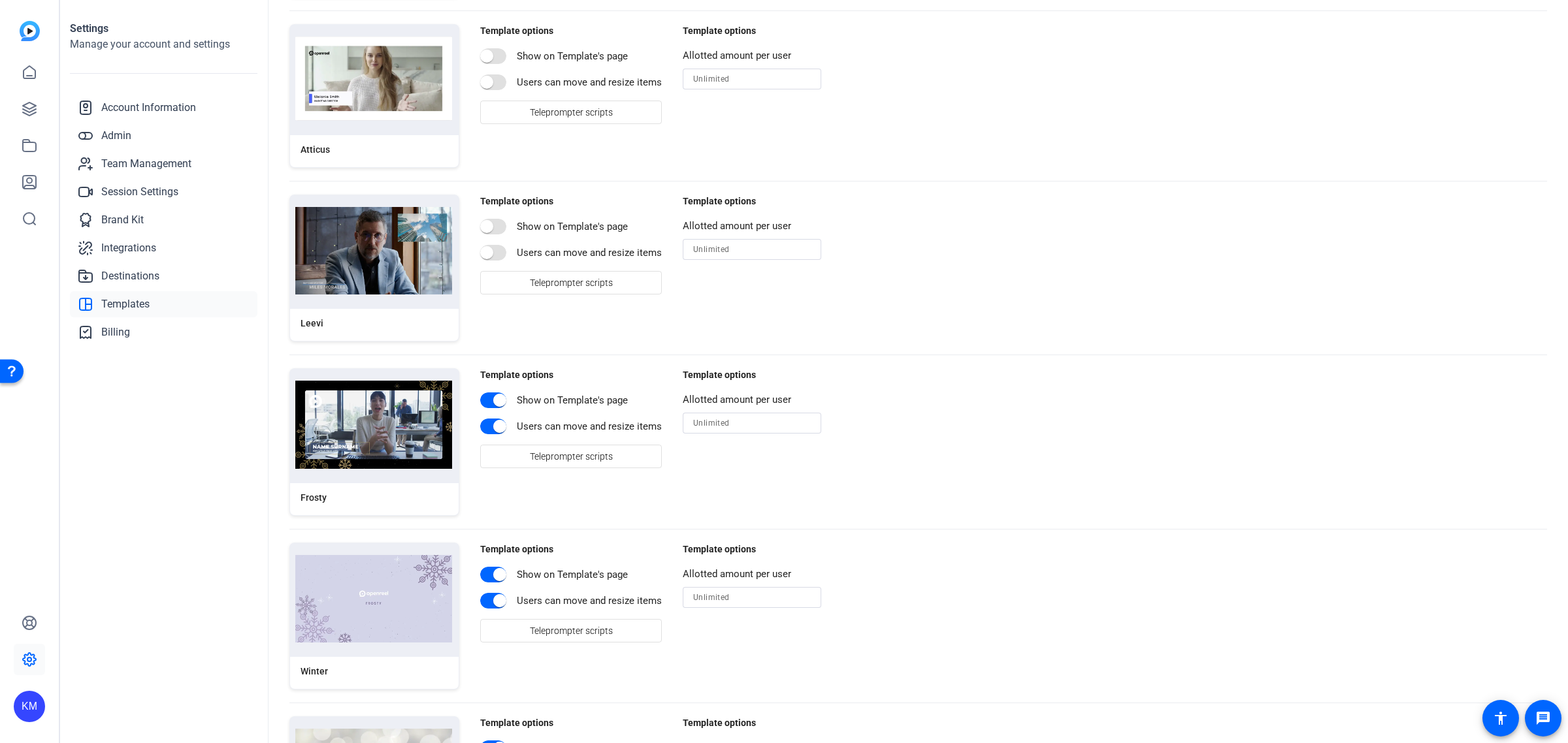
scroll to position [490, 0]
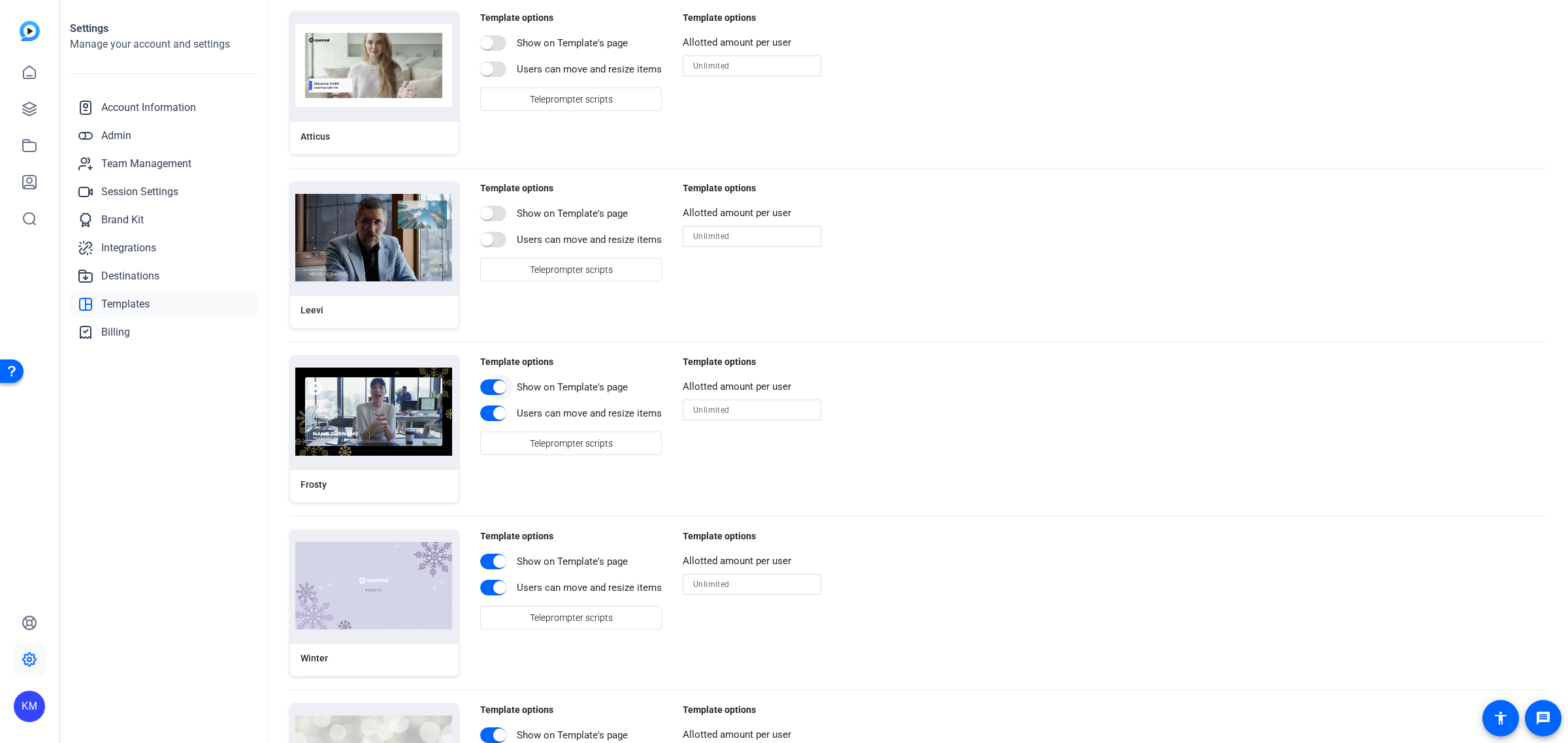
click at [484, 385] on span "button" at bounding box center [493, 388] width 26 height 16
click at [486, 413] on span "button" at bounding box center [499, 413] width 26 height 26
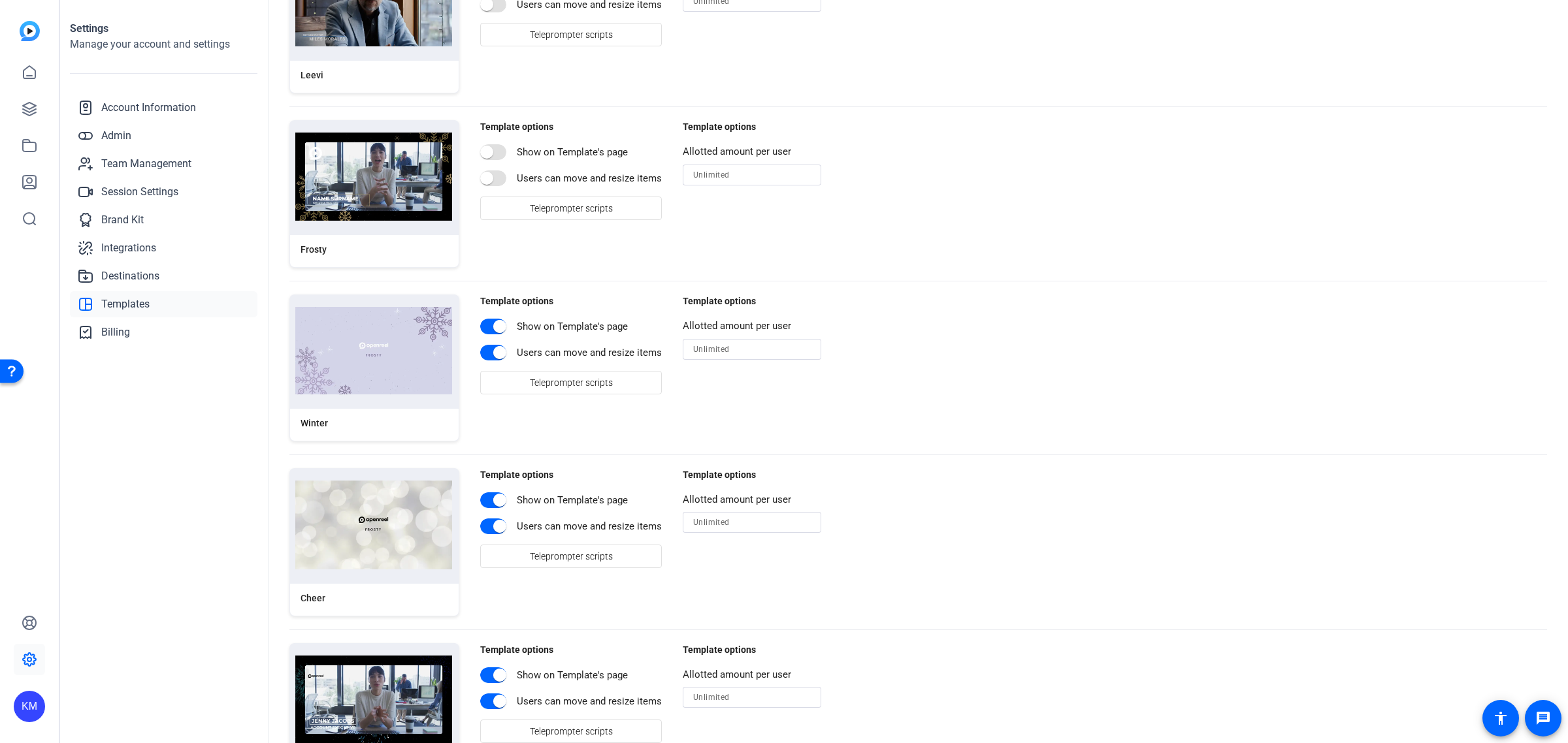
scroll to position [735, 0]
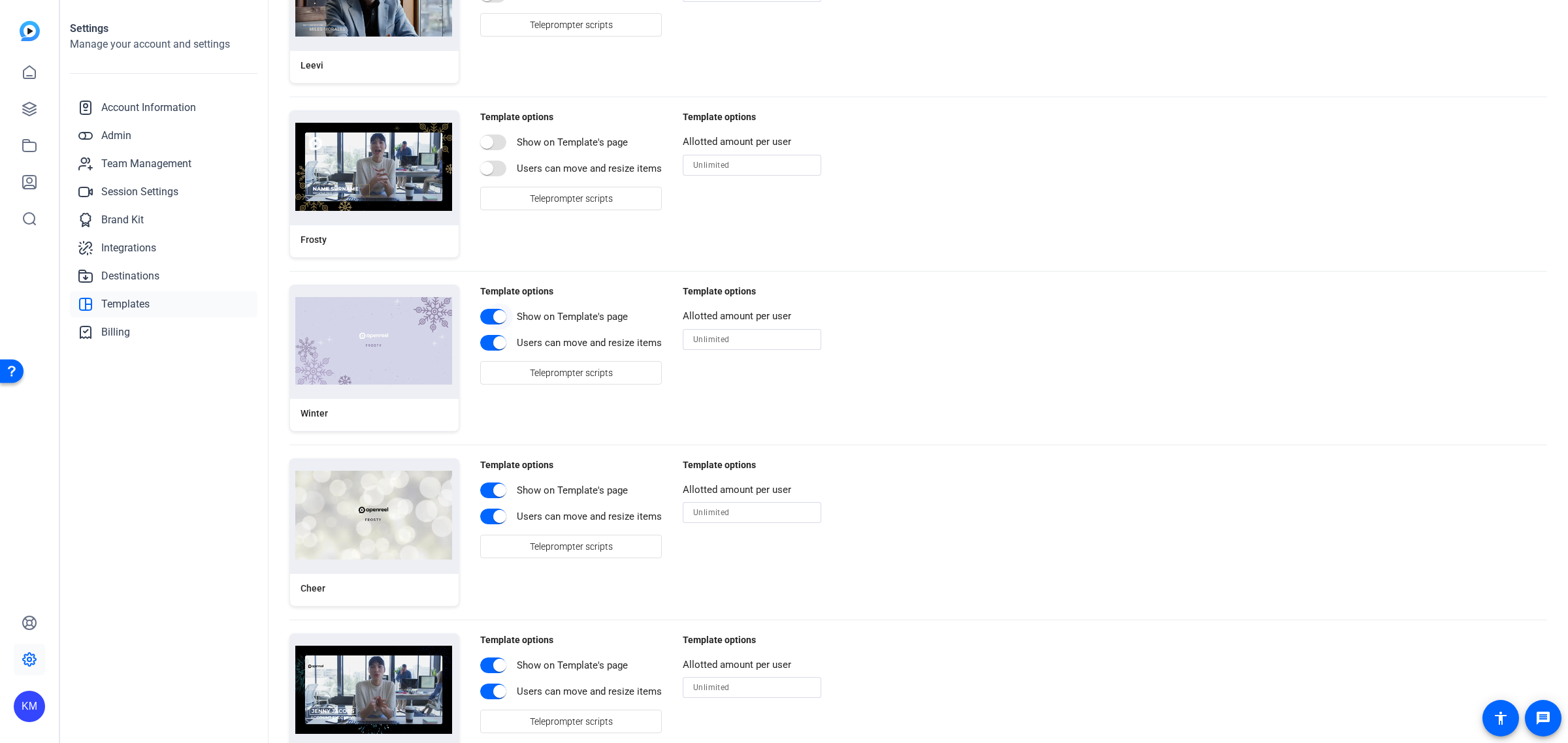
click at [483, 315] on span "button" at bounding box center [493, 317] width 26 height 16
click at [487, 343] on span "button" at bounding box center [499, 343] width 26 height 26
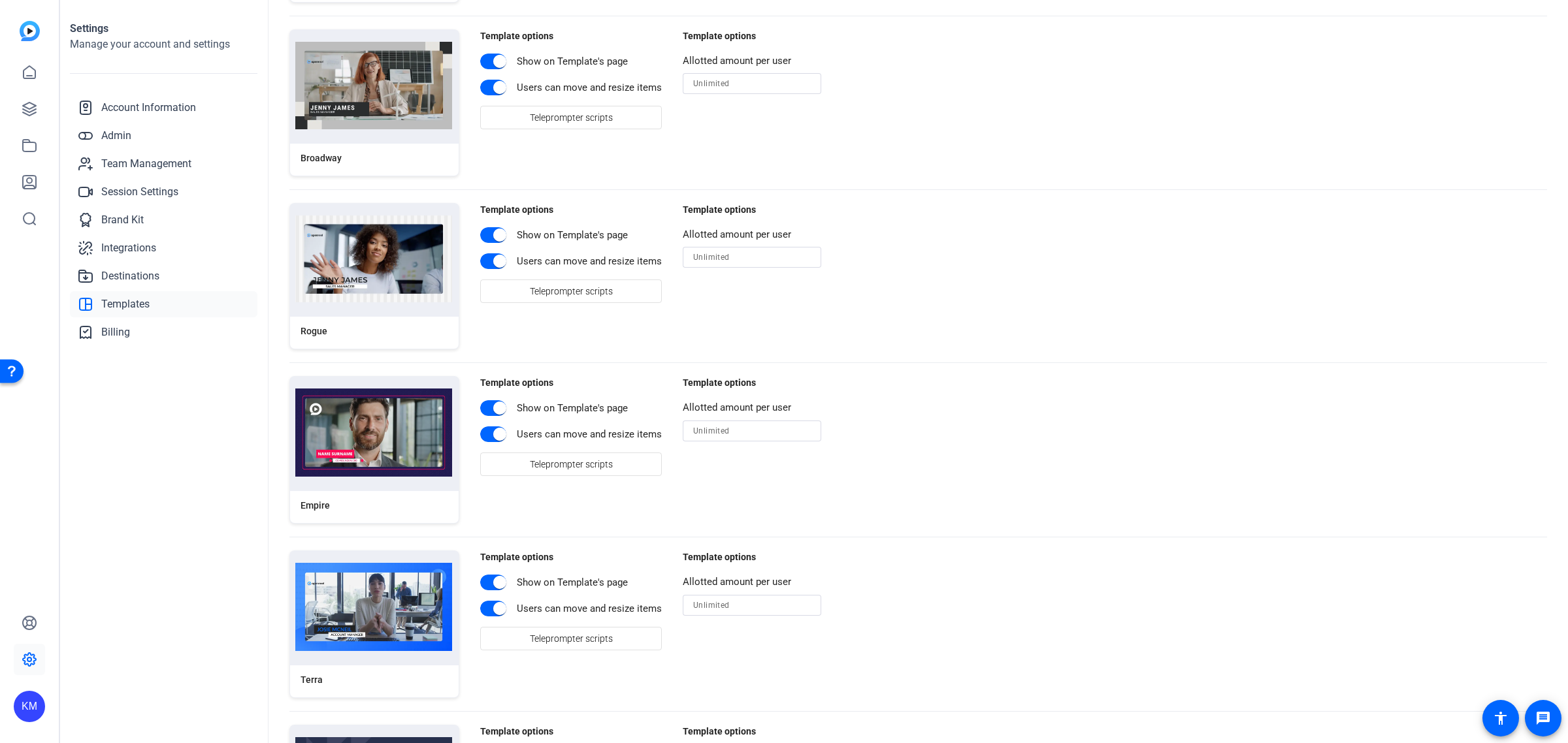
scroll to position [1633, 0]
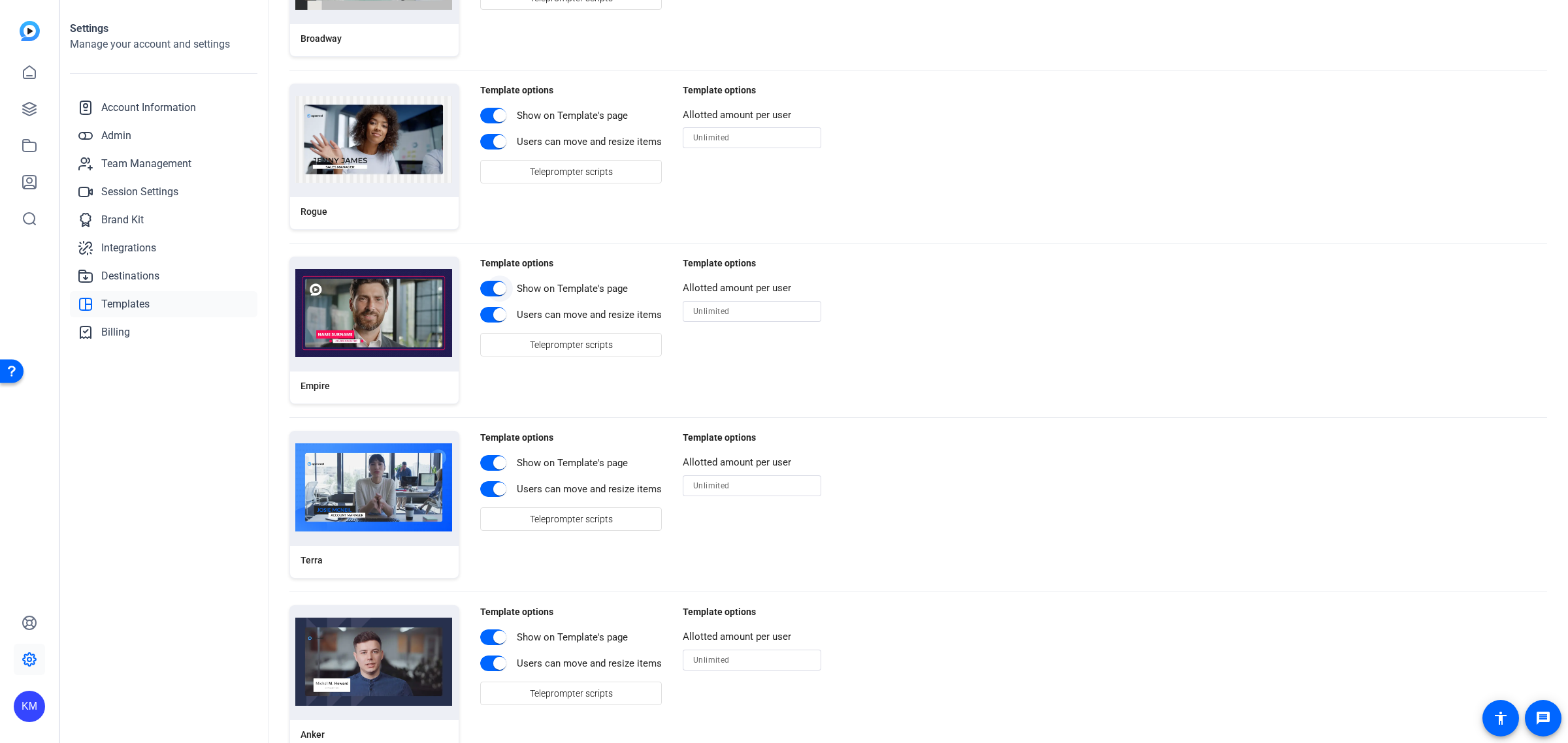
click at [484, 289] on span "button" at bounding box center [493, 288] width 26 height 16
click at [484, 320] on span "button" at bounding box center [493, 315] width 26 height 16
click at [486, 464] on span "button" at bounding box center [499, 462] width 26 height 26
click at [490, 492] on span "button" at bounding box center [499, 489] width 26 height 26
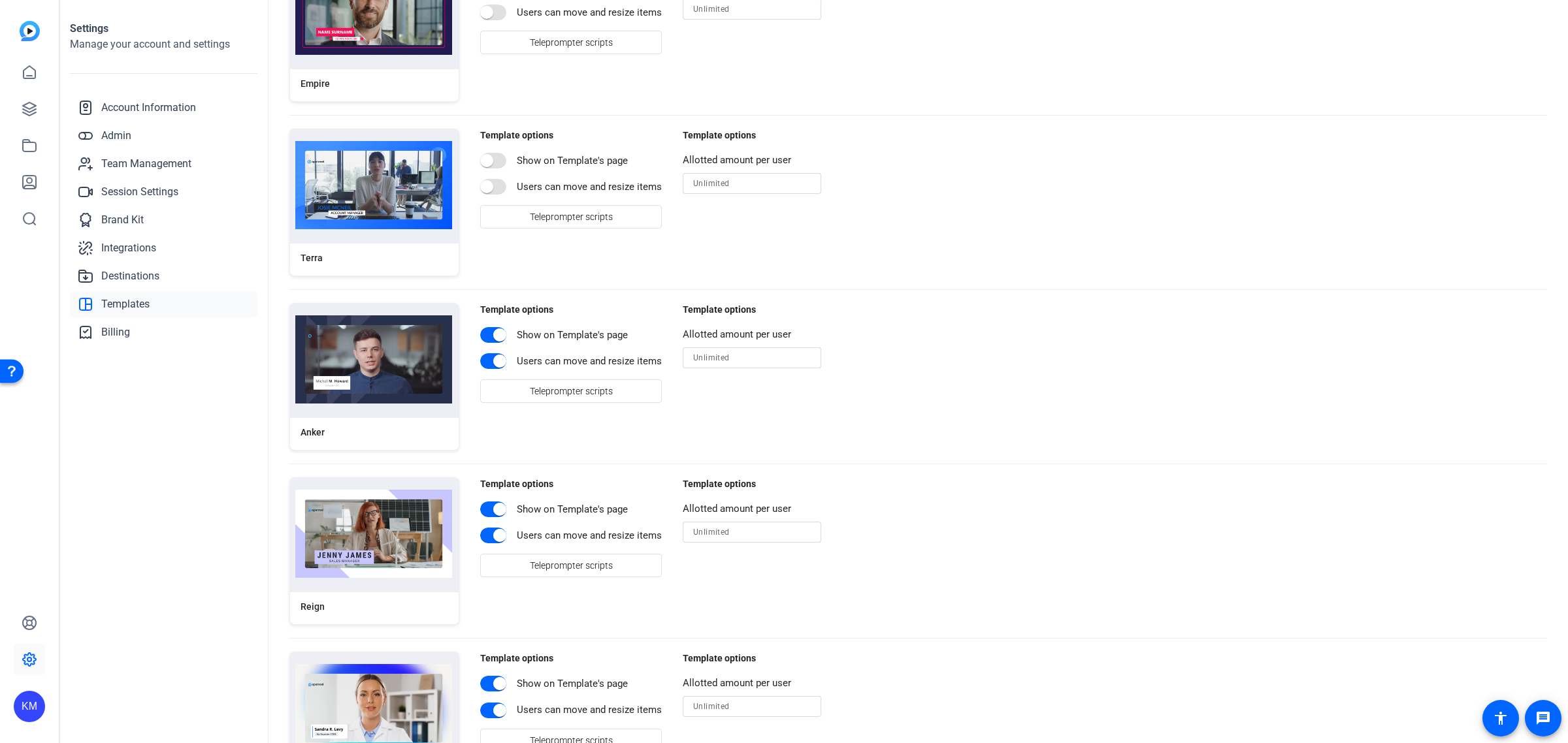
scroll to position [2122, 0]
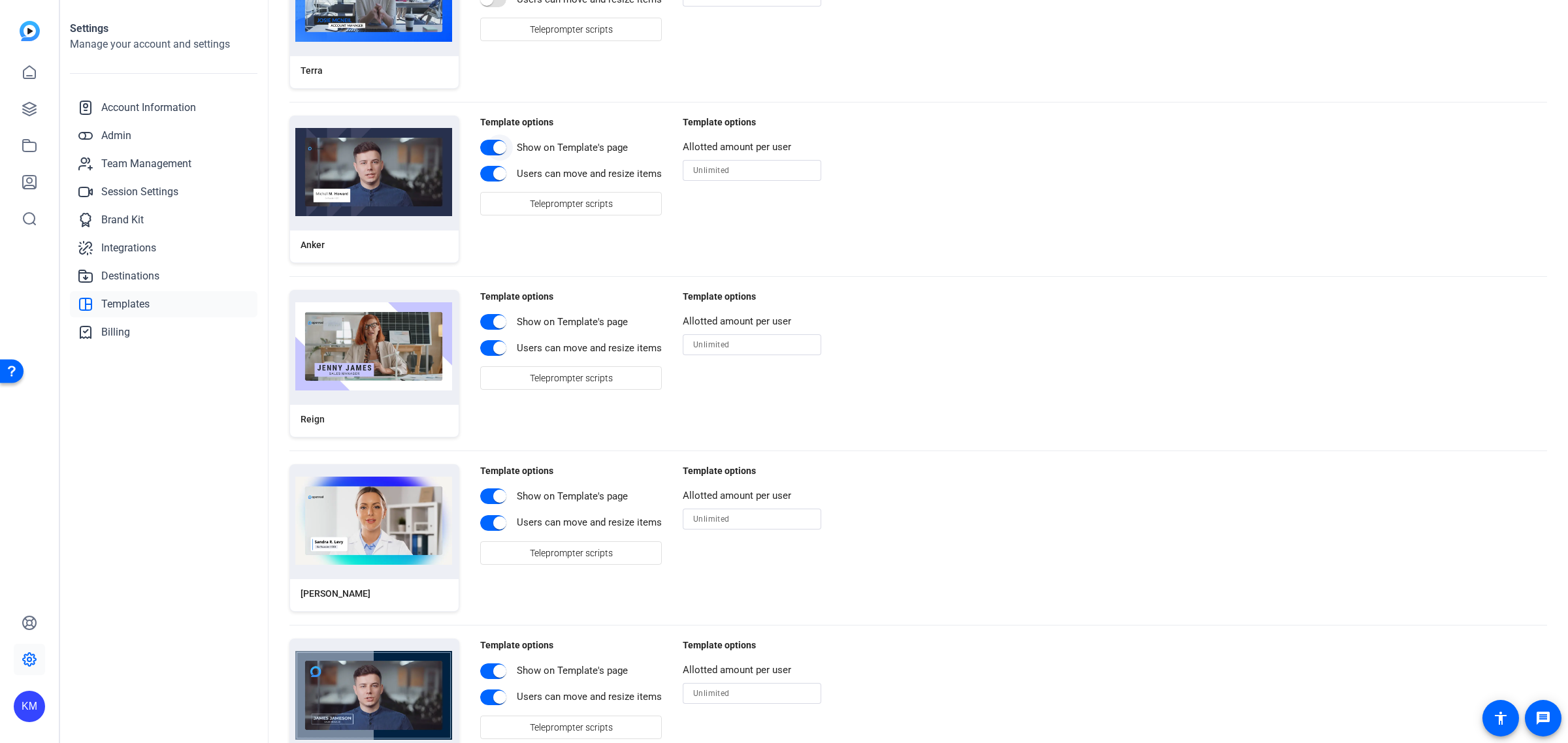
click at [484, 155] on span "button" at bounding box center [493, 148] width 26 height 16
click at [490, 179] on span "button" at bounding box center [499, 173] width 26 height 26
click at [495, 324] on span "button" at bounding box center [500, 322] width 13 height 13
click at [490, 351] on span "button" at bounding box center [499, 347] width 26 height 26
drag, startPoint x: 488, startPoint y: 498, endPoint x: 487, endPoint y: 535, distance: 37.0
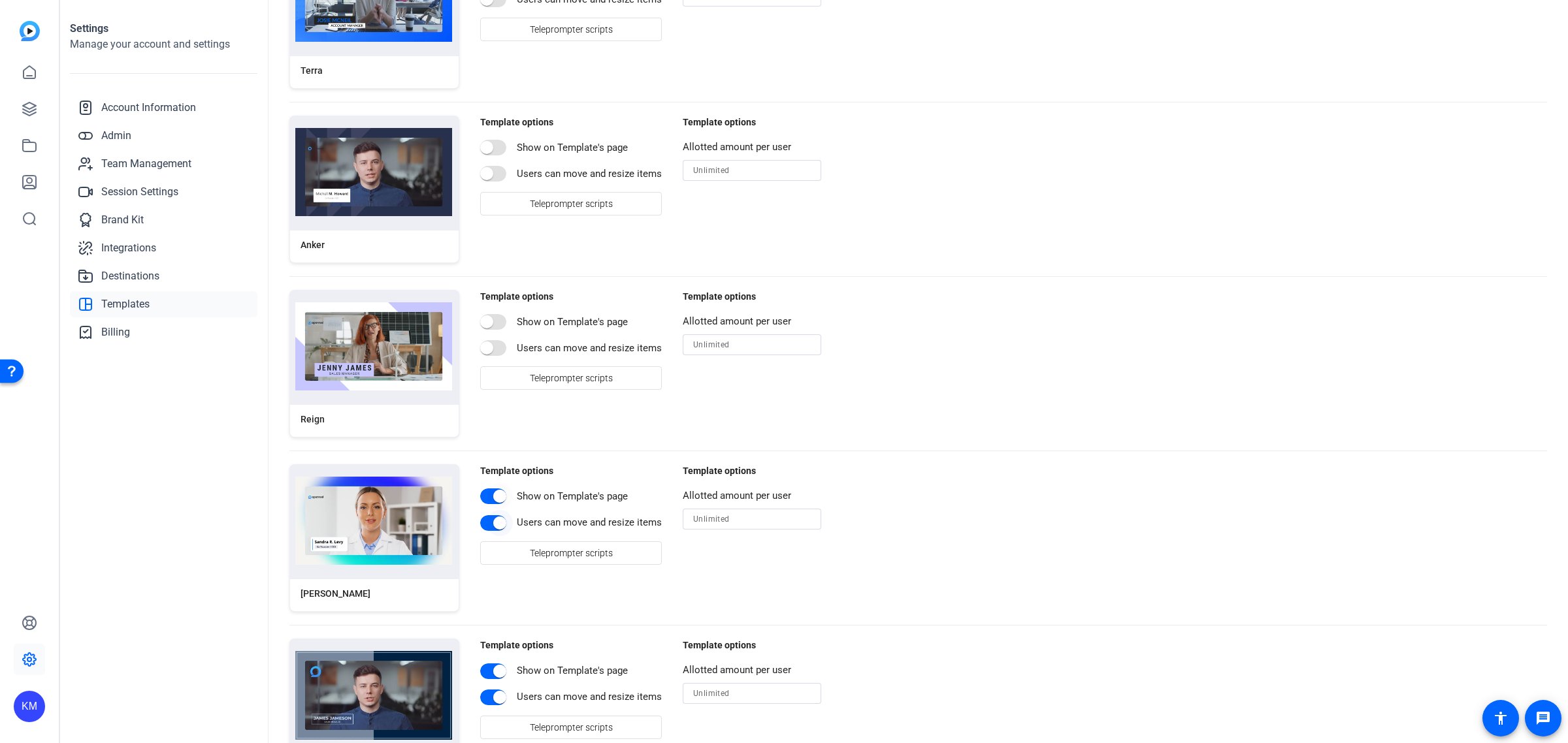
click at [488, 500] on span "button" at bounding box center [499, 496] width 26 height 26
click at [486, 527] on span "button" at bounding box center [499, 523] width 26 height 26
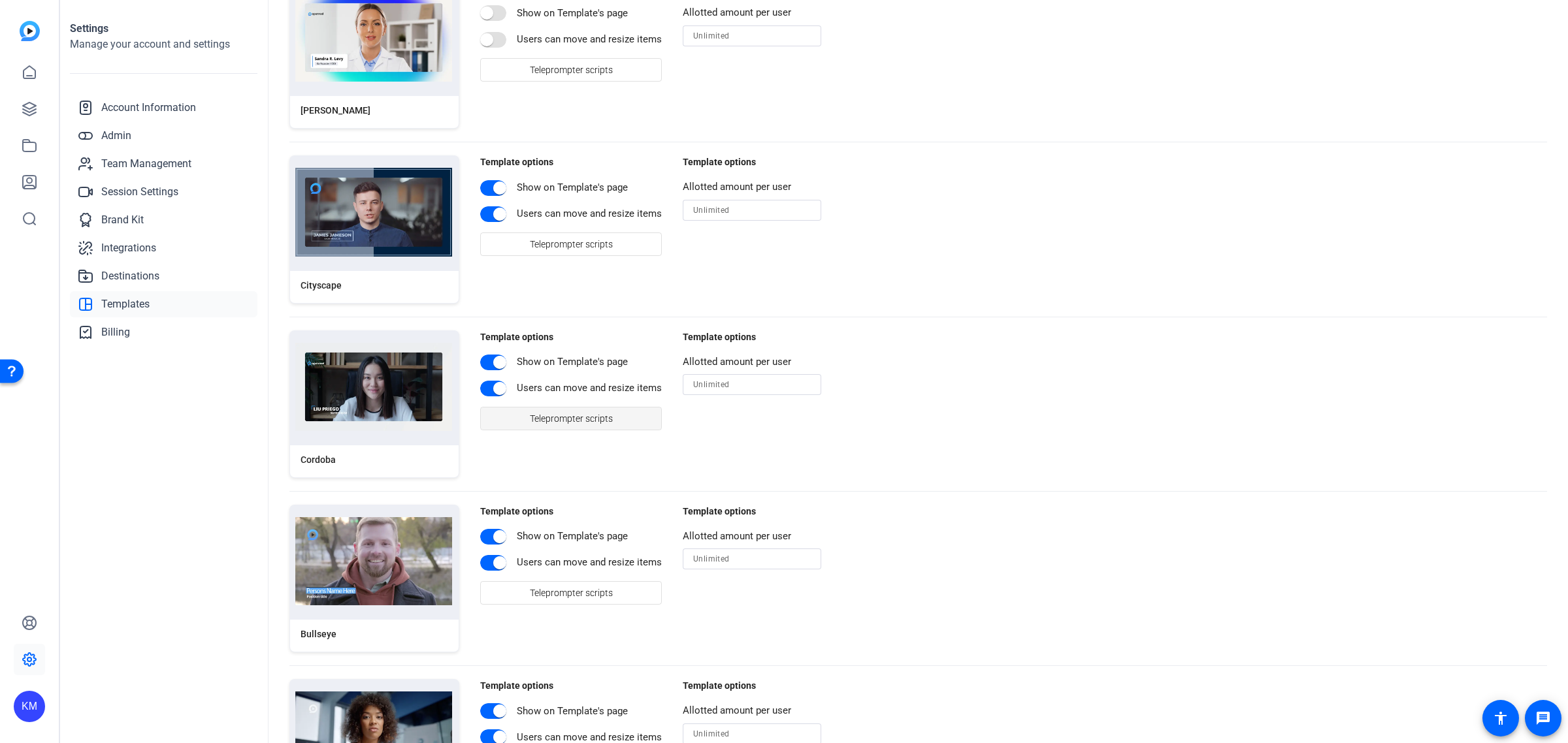
scroll to position [2613, 0]
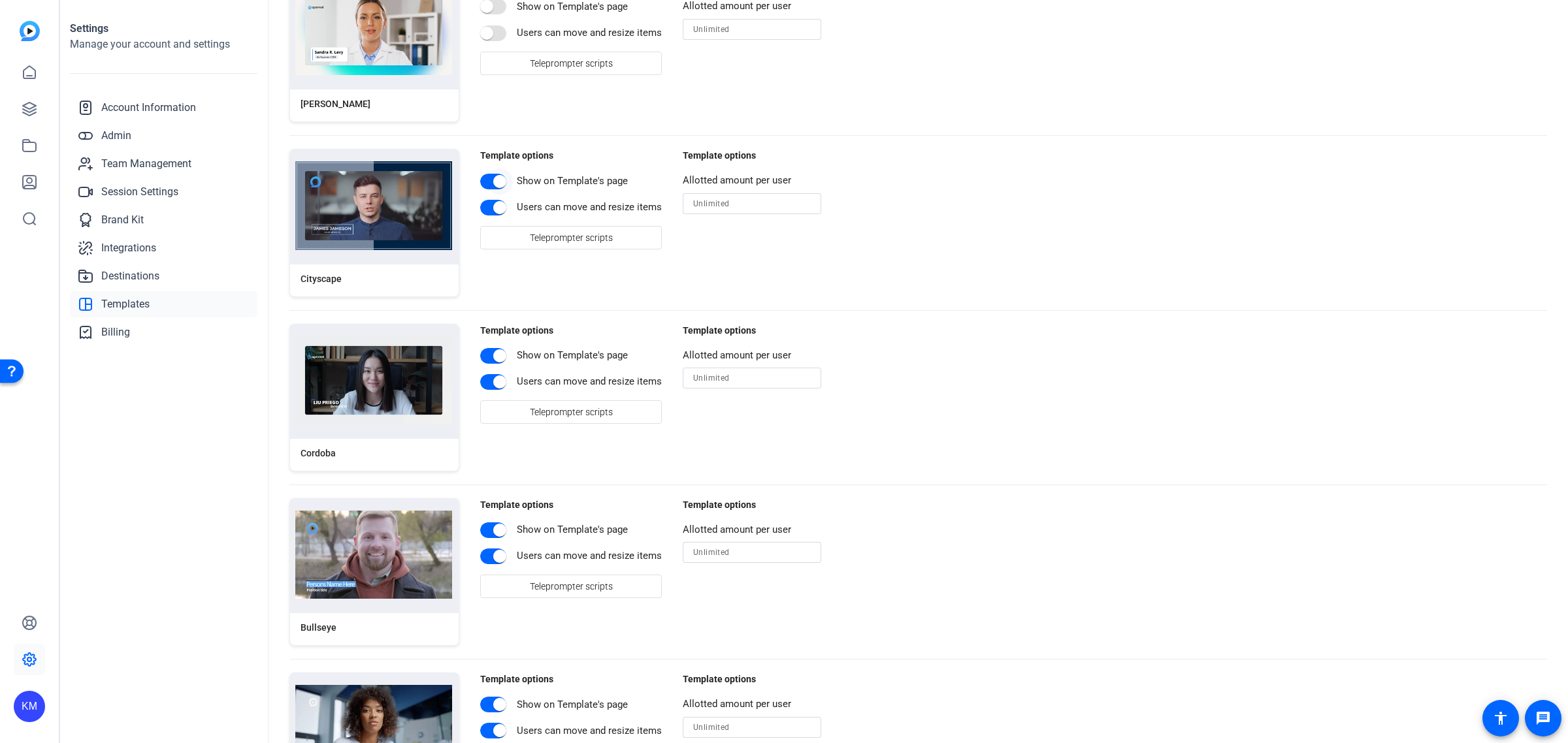
click at [488, 193] on span "button" at bounding box center [499, 181] width 26 height 26
click at [488, 216] on span "button" at bounding box center [499, 207] width 26 height 26
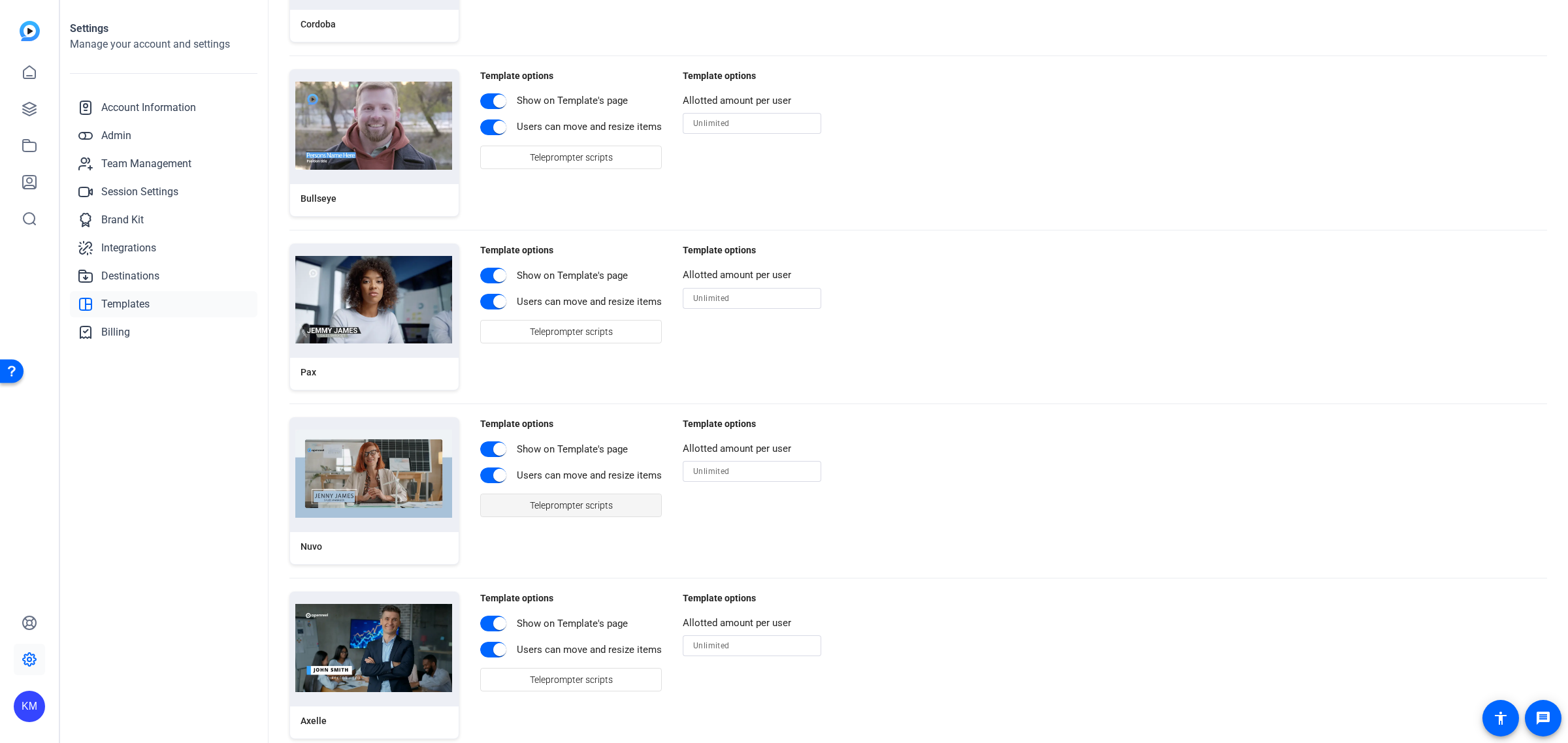
scroll to position [3102, 0]
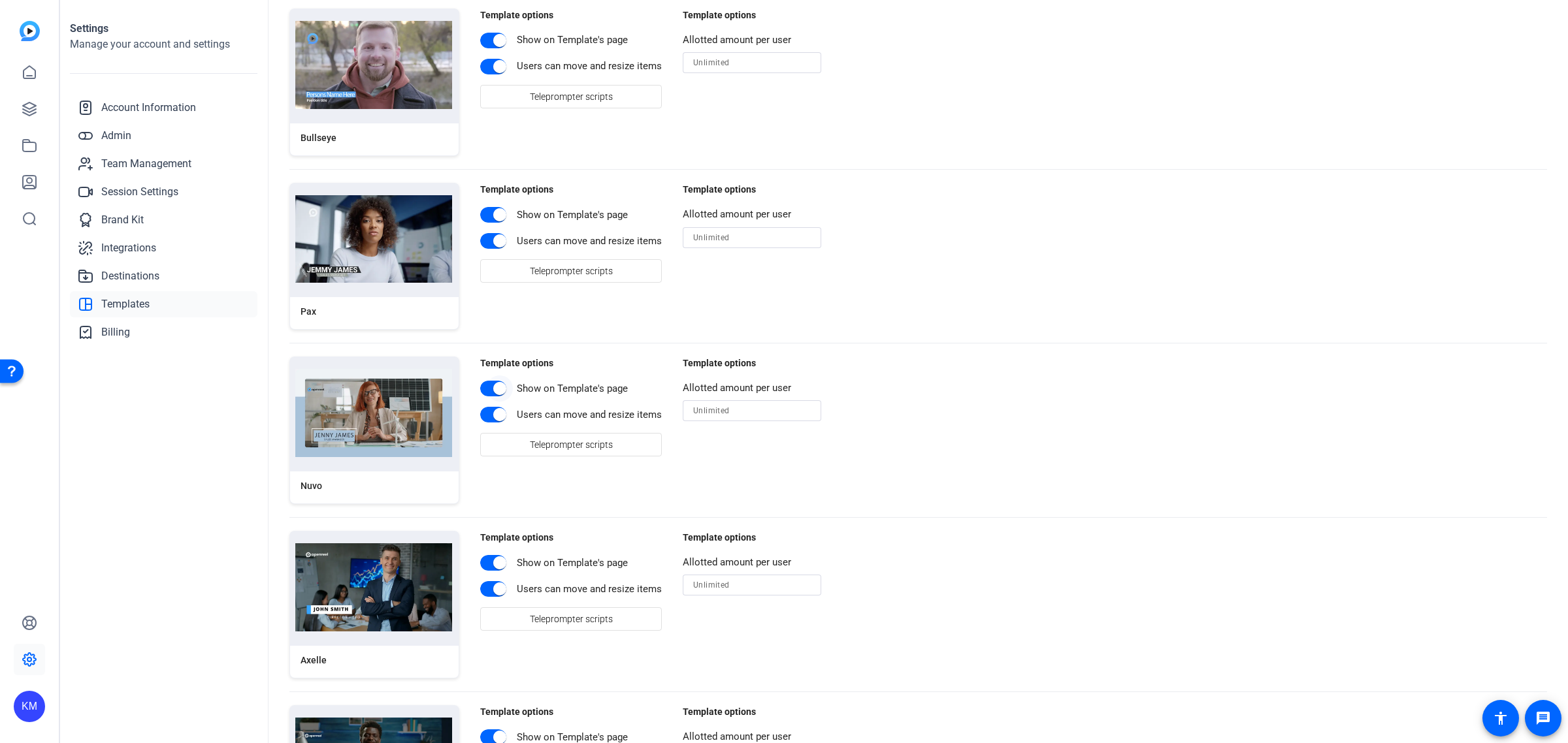
click at [486, 394] on span "button" at bounding box center [499, 388] width 26 height 26
click at [487, 425] on span "button" at bounding box center [499, 414] width 26 height 26
click at [484, 567] on span "button" at bounding box center [493, 563] width 26 height 16
click at [487, 595] on span "button" at bounding box center [499, 589] width 26 height 26
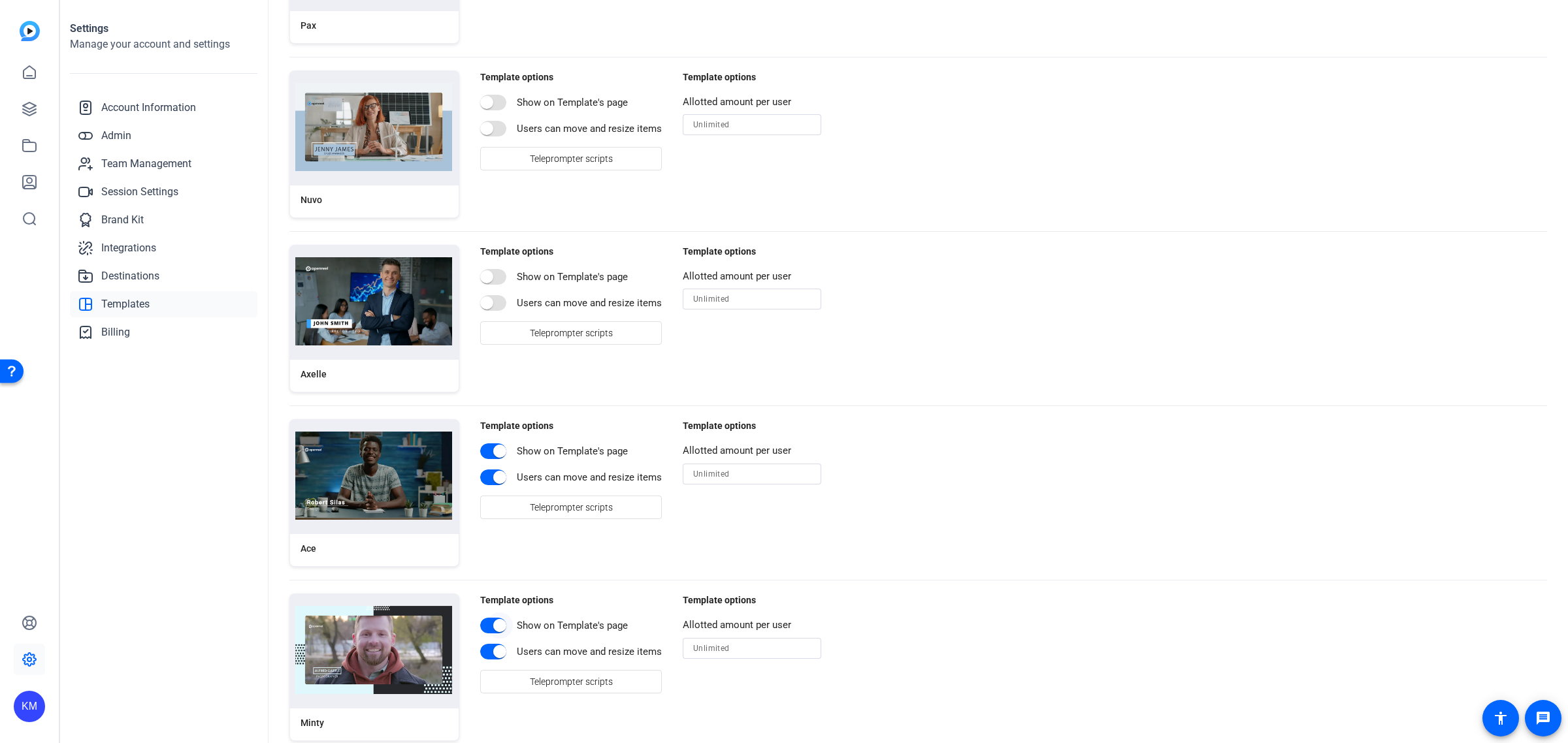
scroll to position [3444, 0]
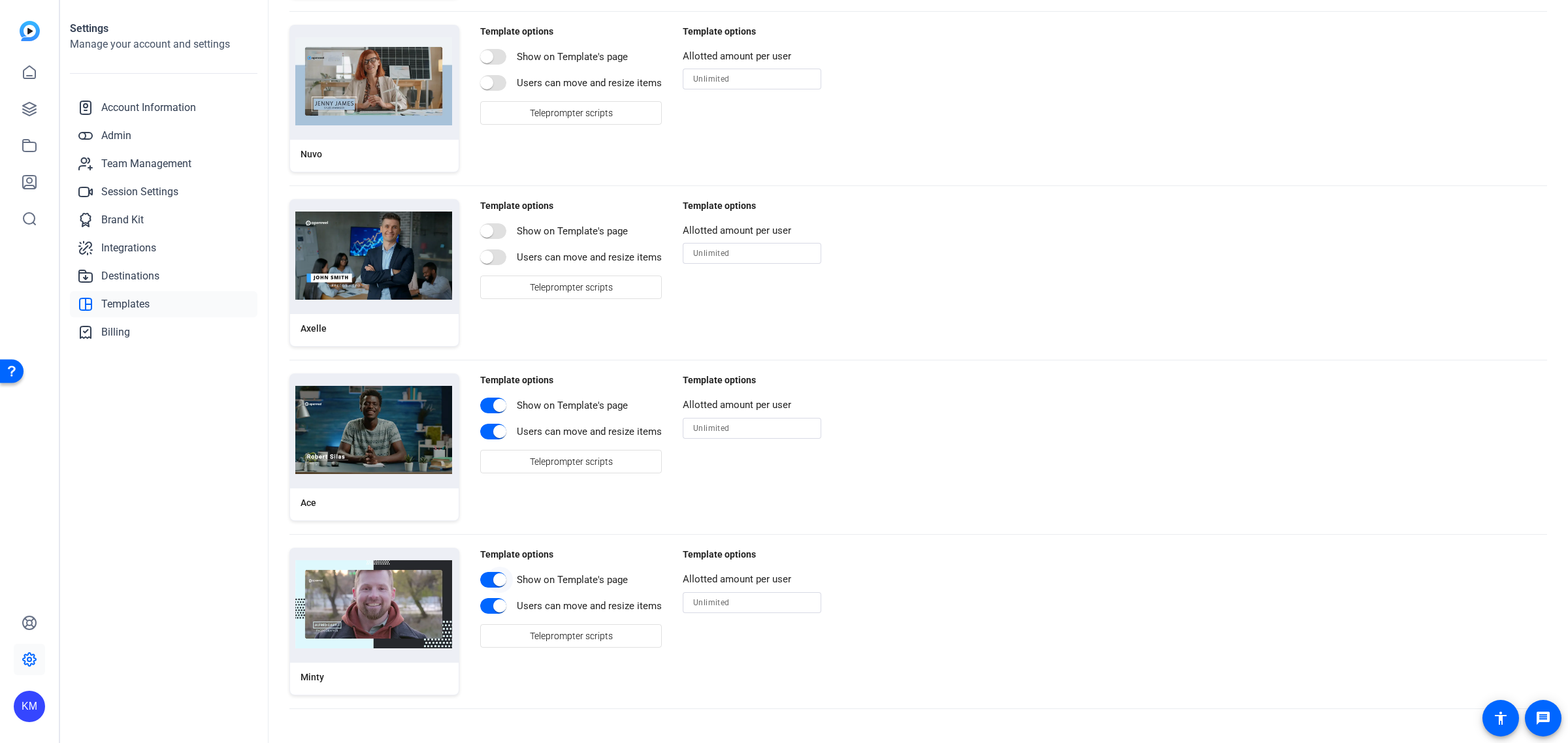
click at [488, 572] on span "button" at bounding box center [499, 580] width 26 height 26
click at [488, 605] on span "button" at bounding box center [499, 605] width 26 height 26
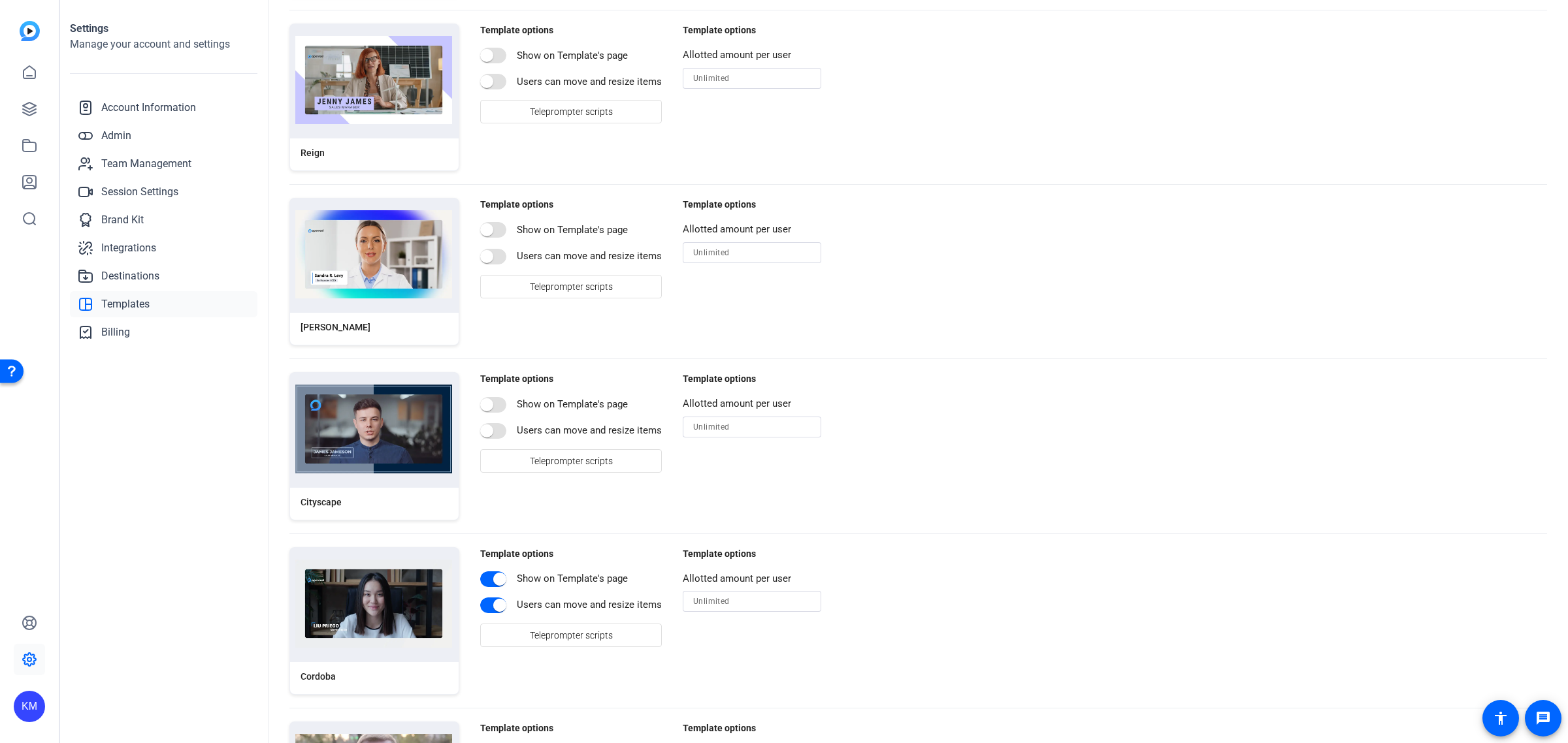
scroll to position [2382, 0]
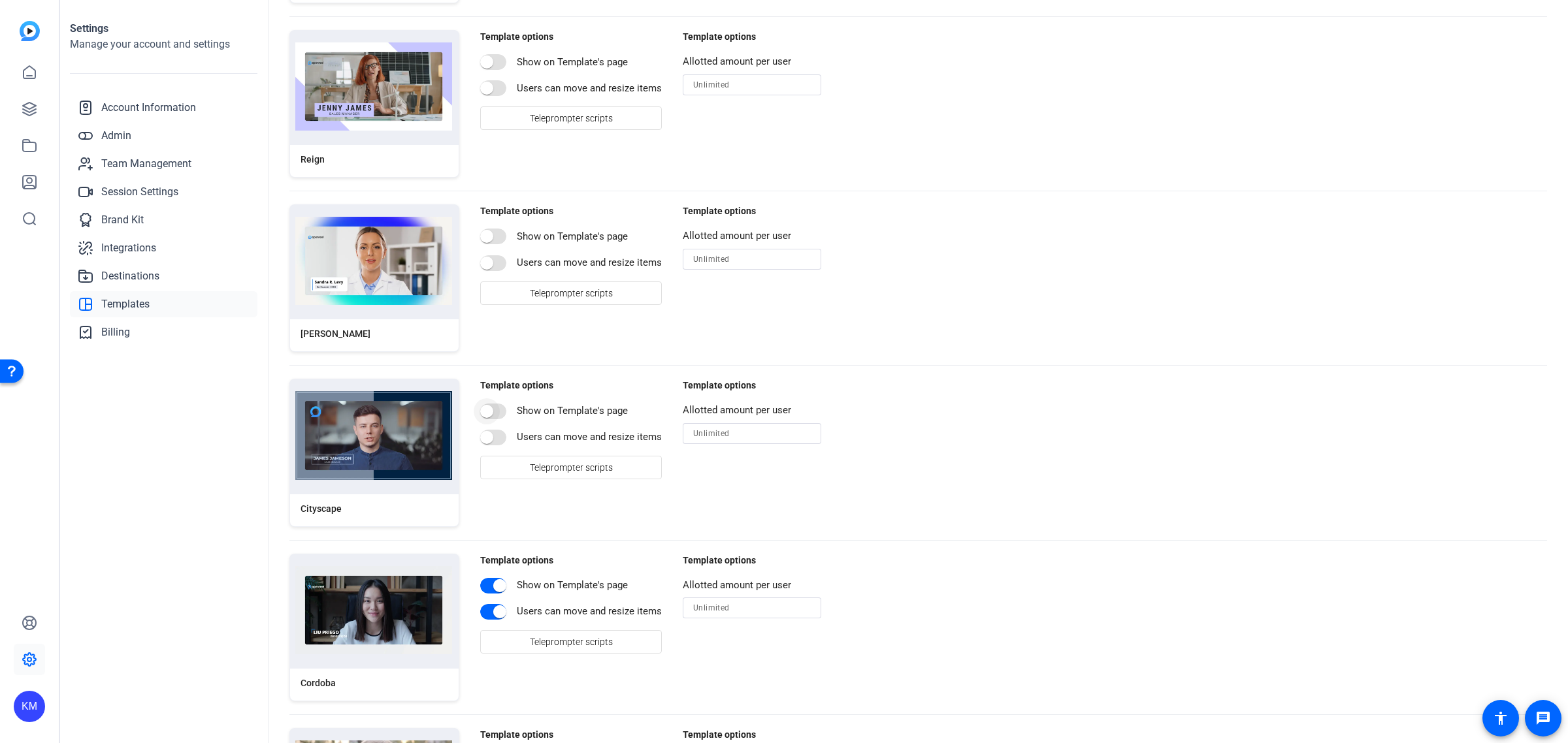
click at [498, 417] on span "button" at bounding box center [486, 411] width 26 height 26
click at [492, 449] on span "button" at bounding box center [486, 437] width 26 height 26
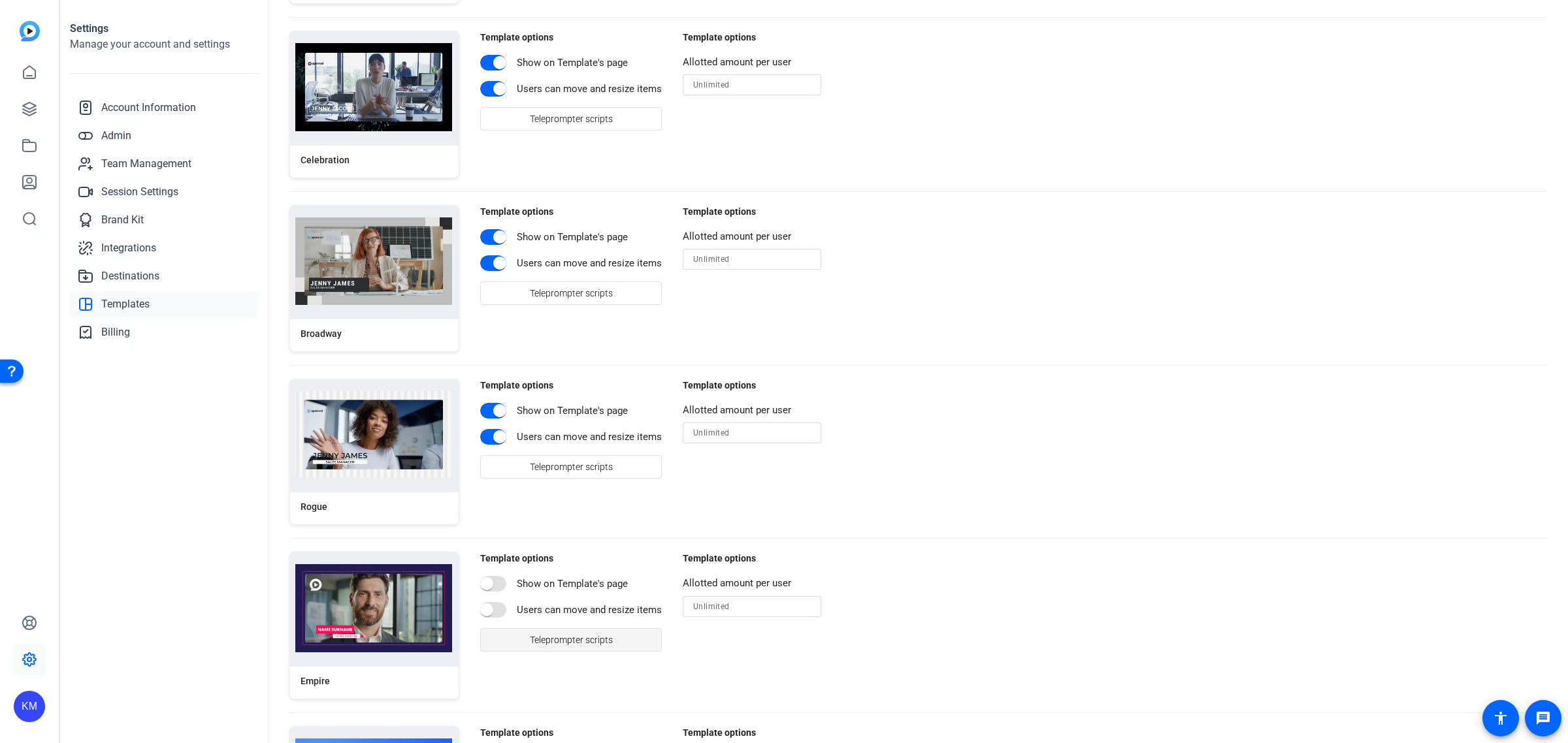
scroll to position [1321, 0]
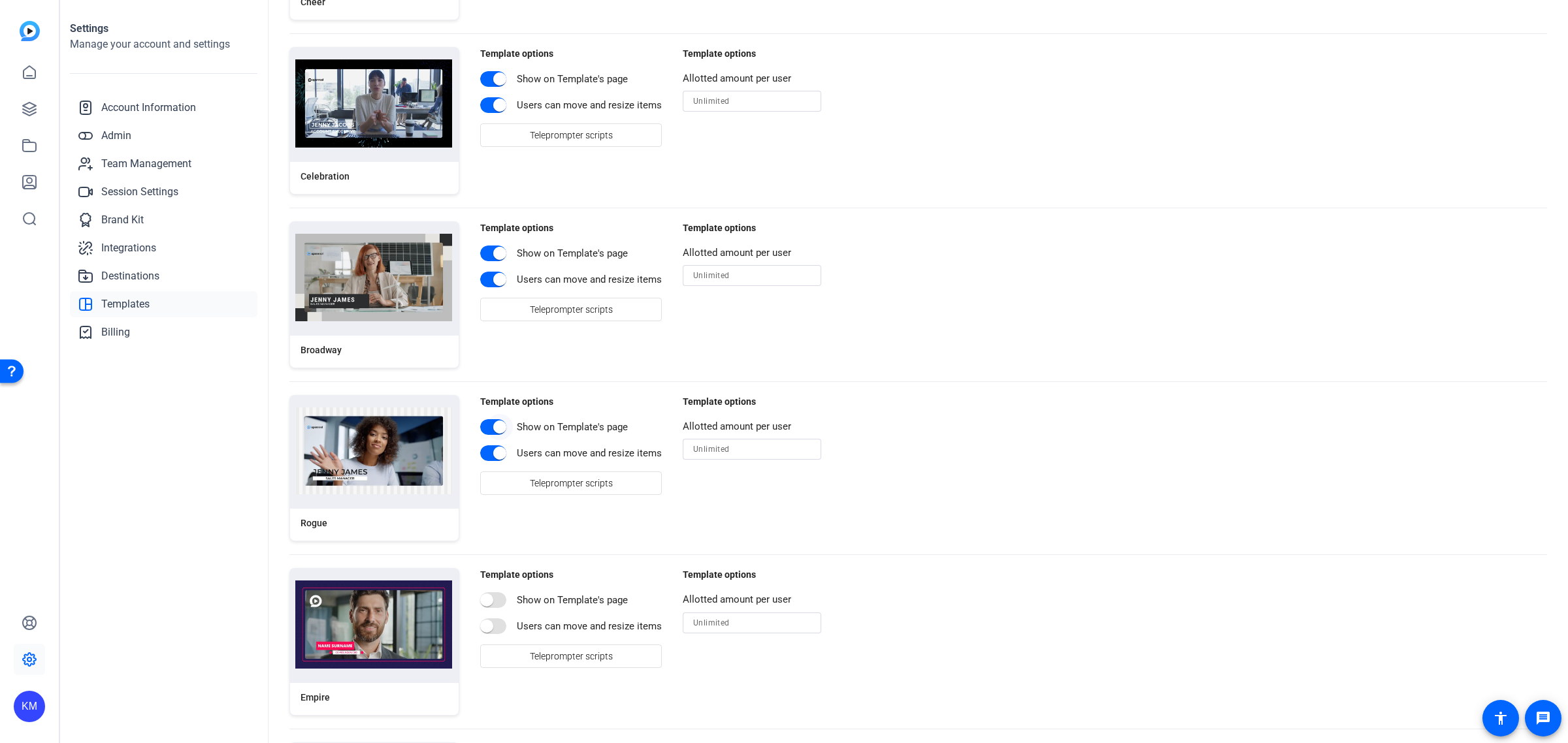
click at [486, 425] on span "button" at bounding box center [499, 427] width 26 height 26
click at [486, 455] on span "button" at bounding box center [499, 453] width 26 height 26
click at [486, 258] on span "button" at bounding box center [499, 253] width 26 height 26
click at [484, 280] on span "button" at bounding box center [493, 280] width 26 height 16
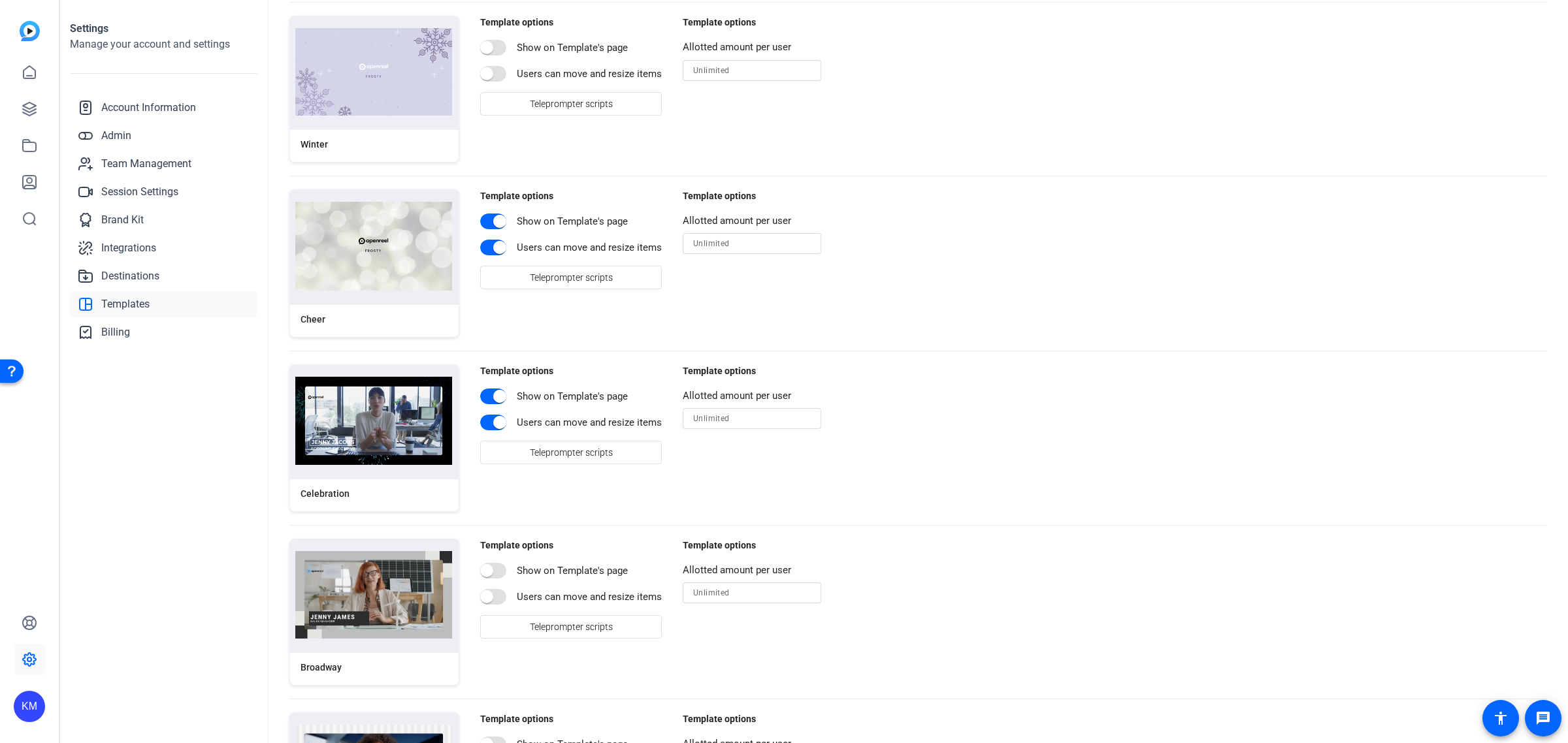
scroll to position [994, 0]
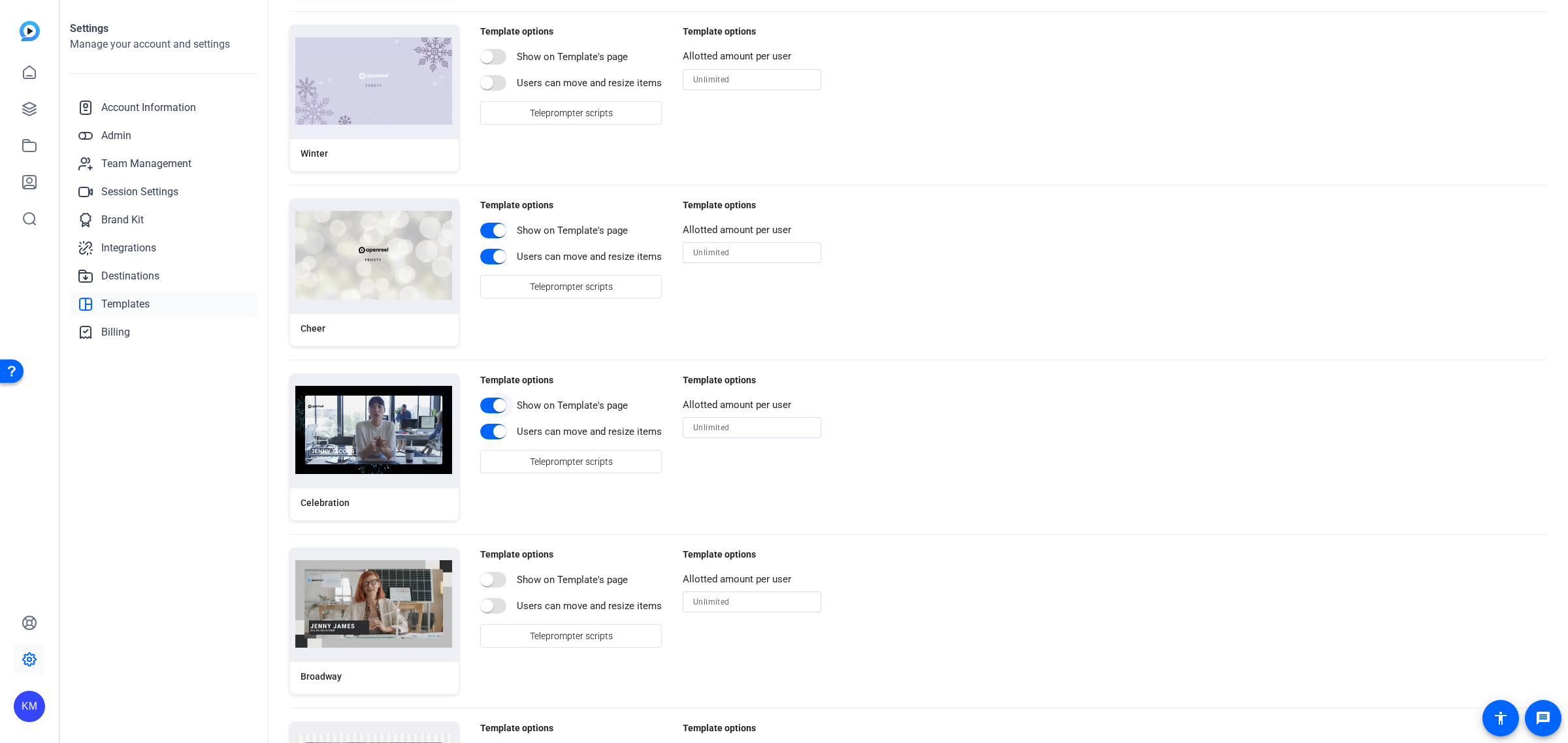
click at [487, 407] on span "button" at bounding box center [499, 405] width 26 height 26
click at [490, 431] on span "button" at bounding box center [499, 431] width 26 height 26
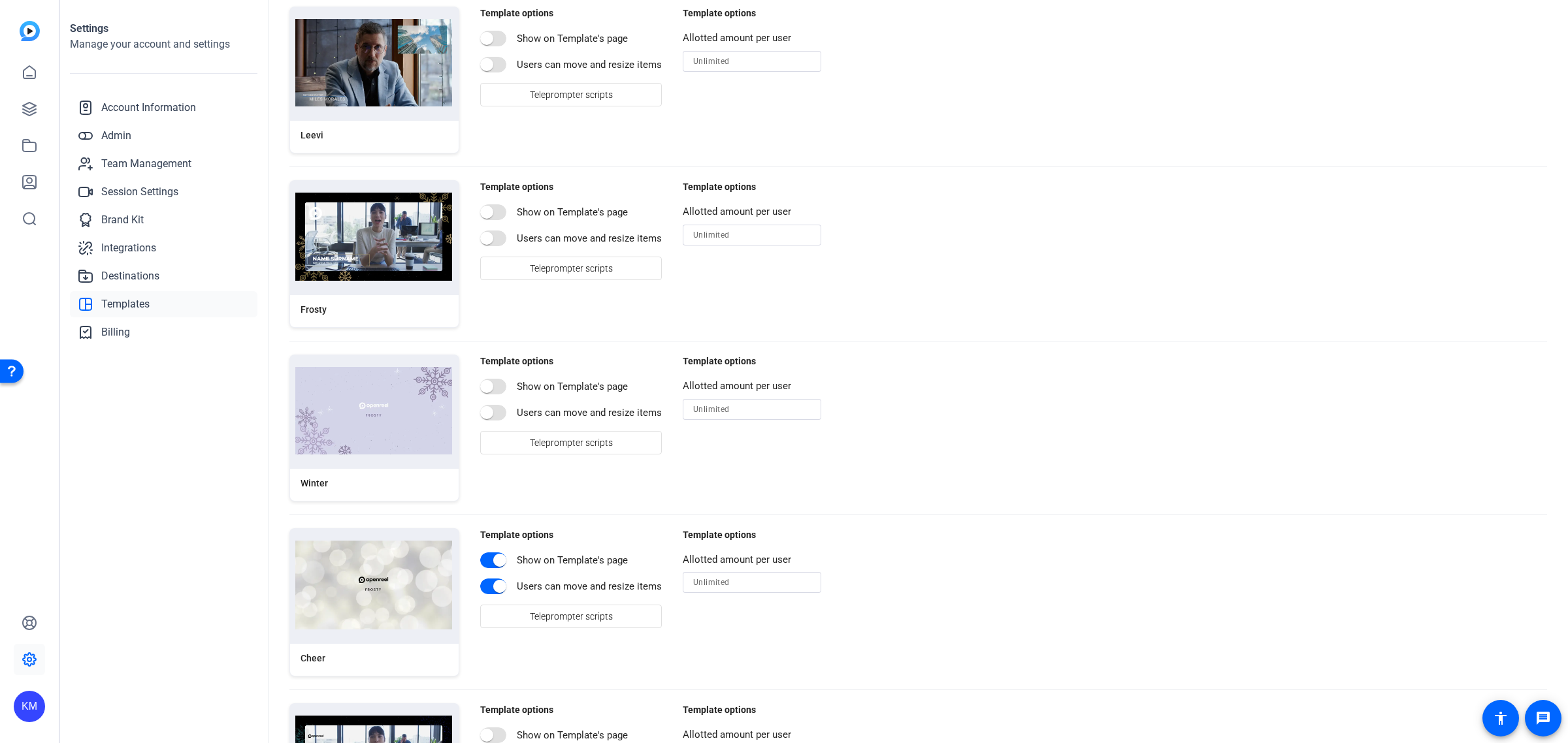
scroll to position [668, 0]
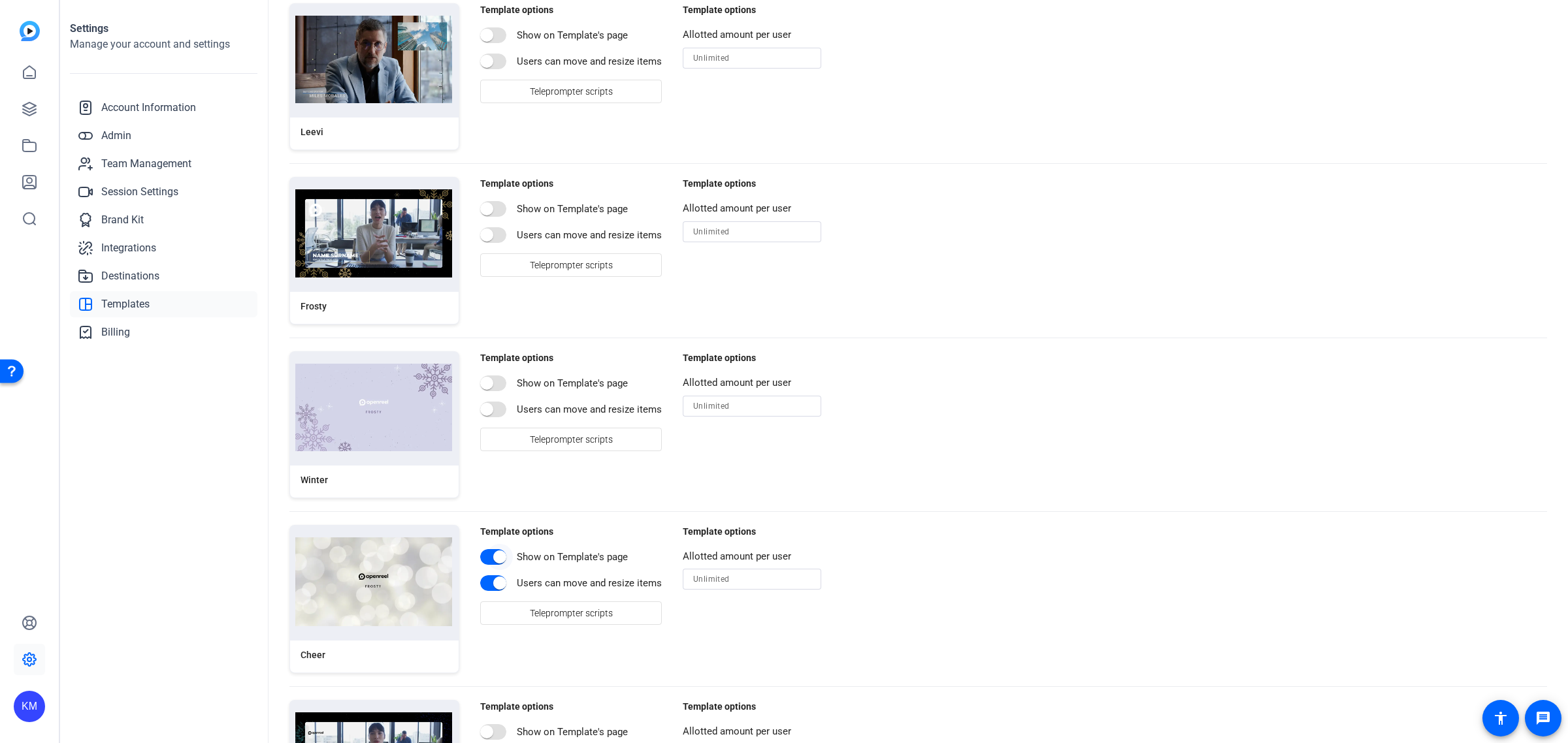
click at [484, 553] on span "button" at bounding box center [493, 557] width 26 height 16
click at [487, 583] on span "button" at bounding box center [499, 583] width 26 height 26
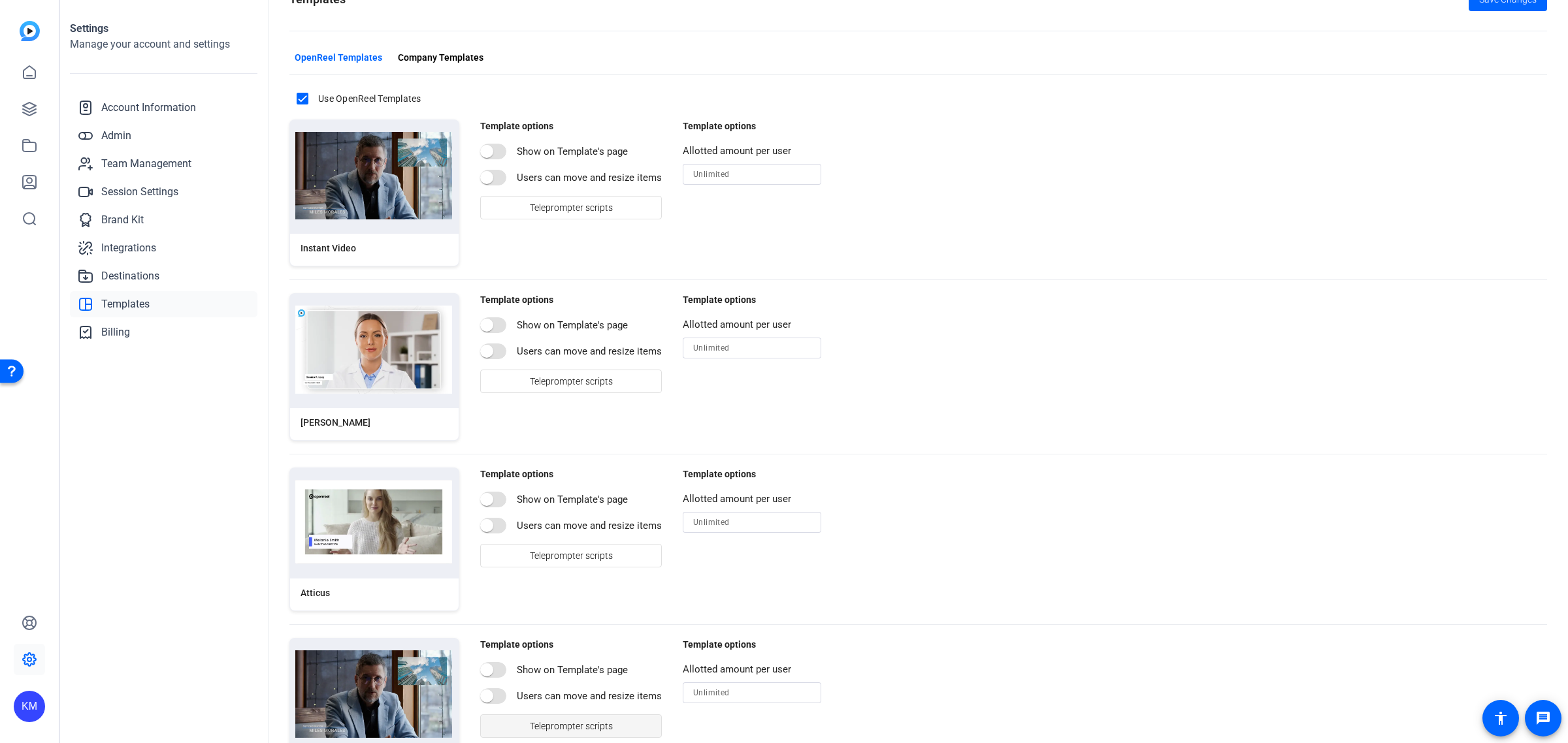
scroll to position [0, 0]
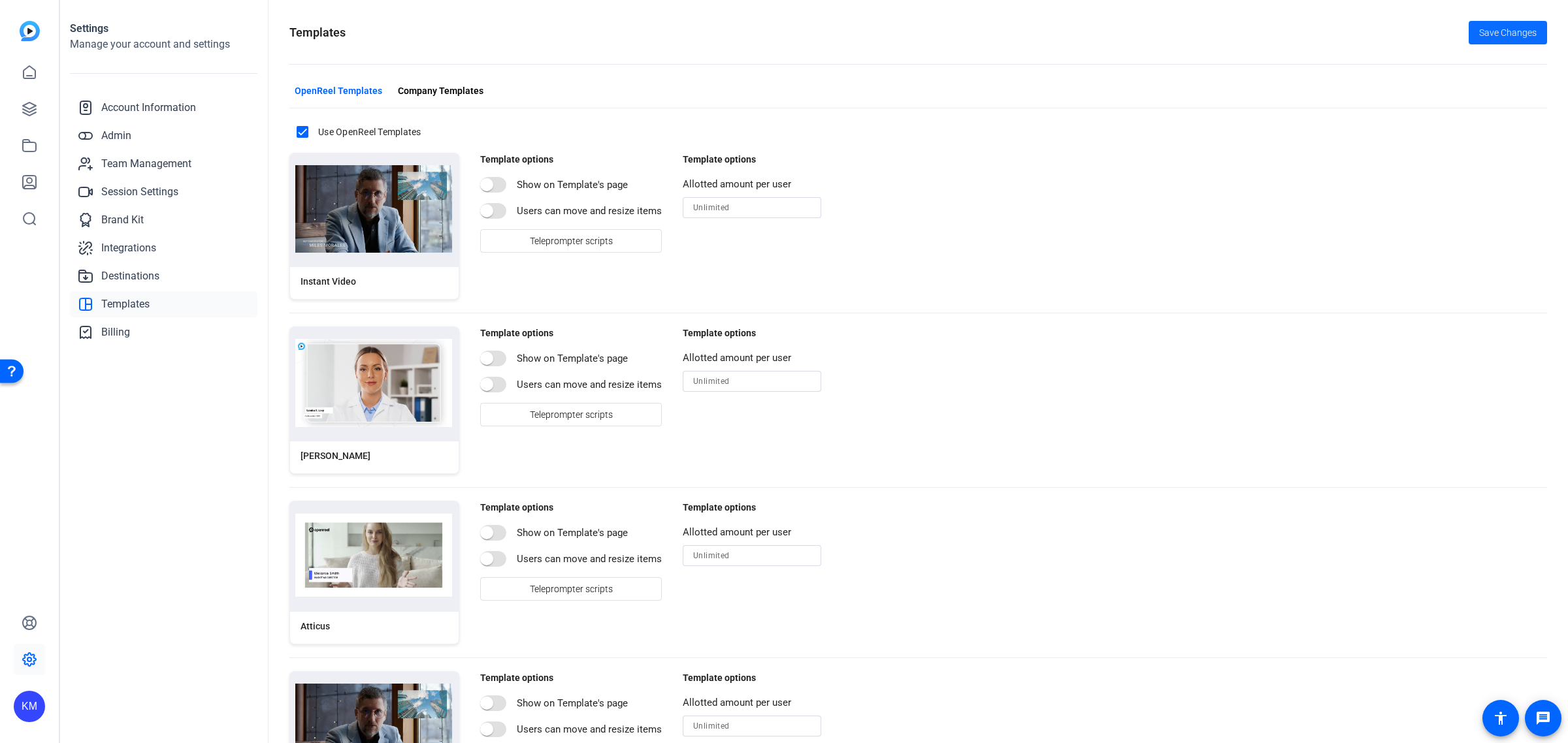
click at [1497, 36] on span "Save Changes" at bounding box center [1508, 32] width 58 height 14
click at [438, 86] on span "Company Templates" at bounding box center [440, 91] width 85 height 14
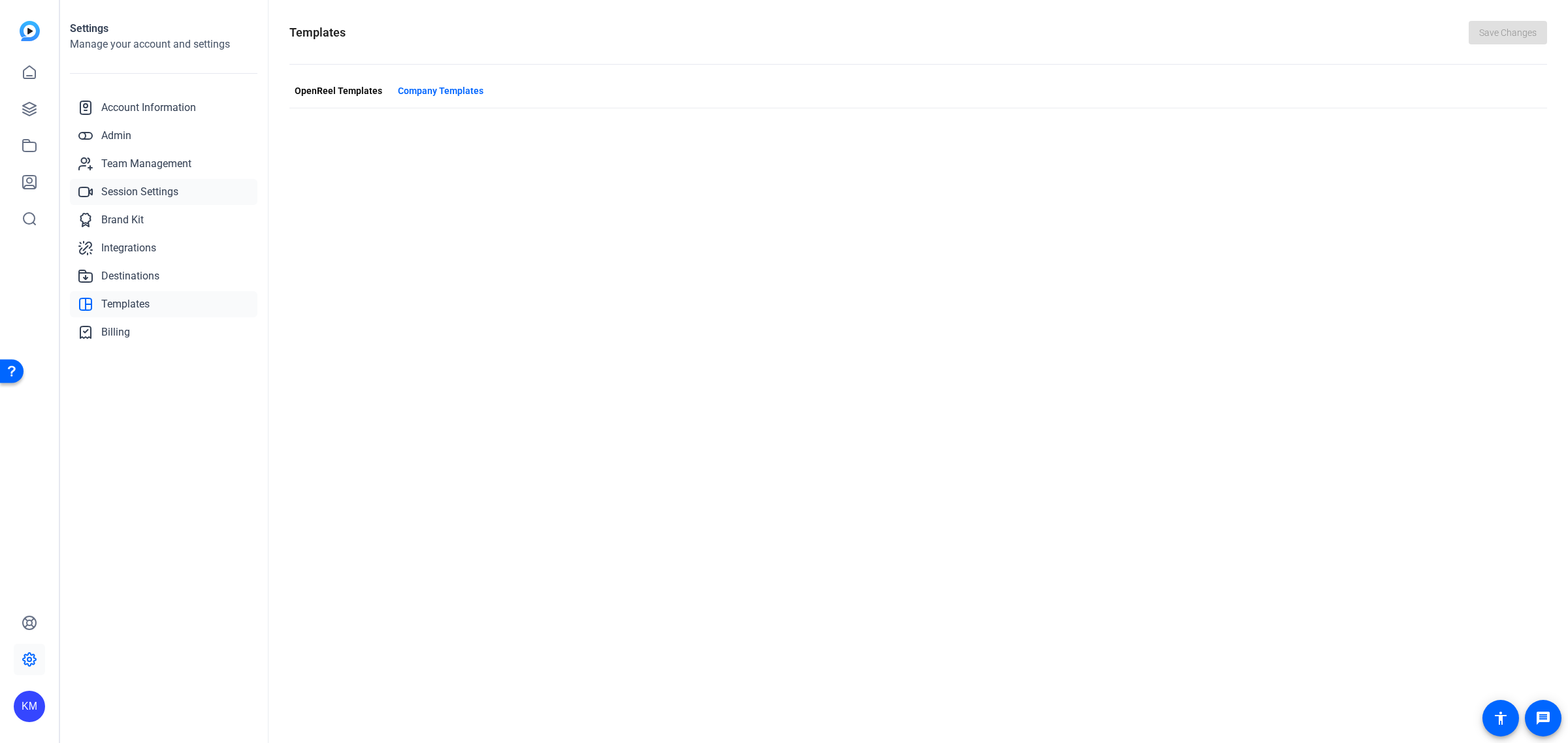
click at [134, 185] on span "Session Settings" at bounding box center [140, 192] width 77 height 16
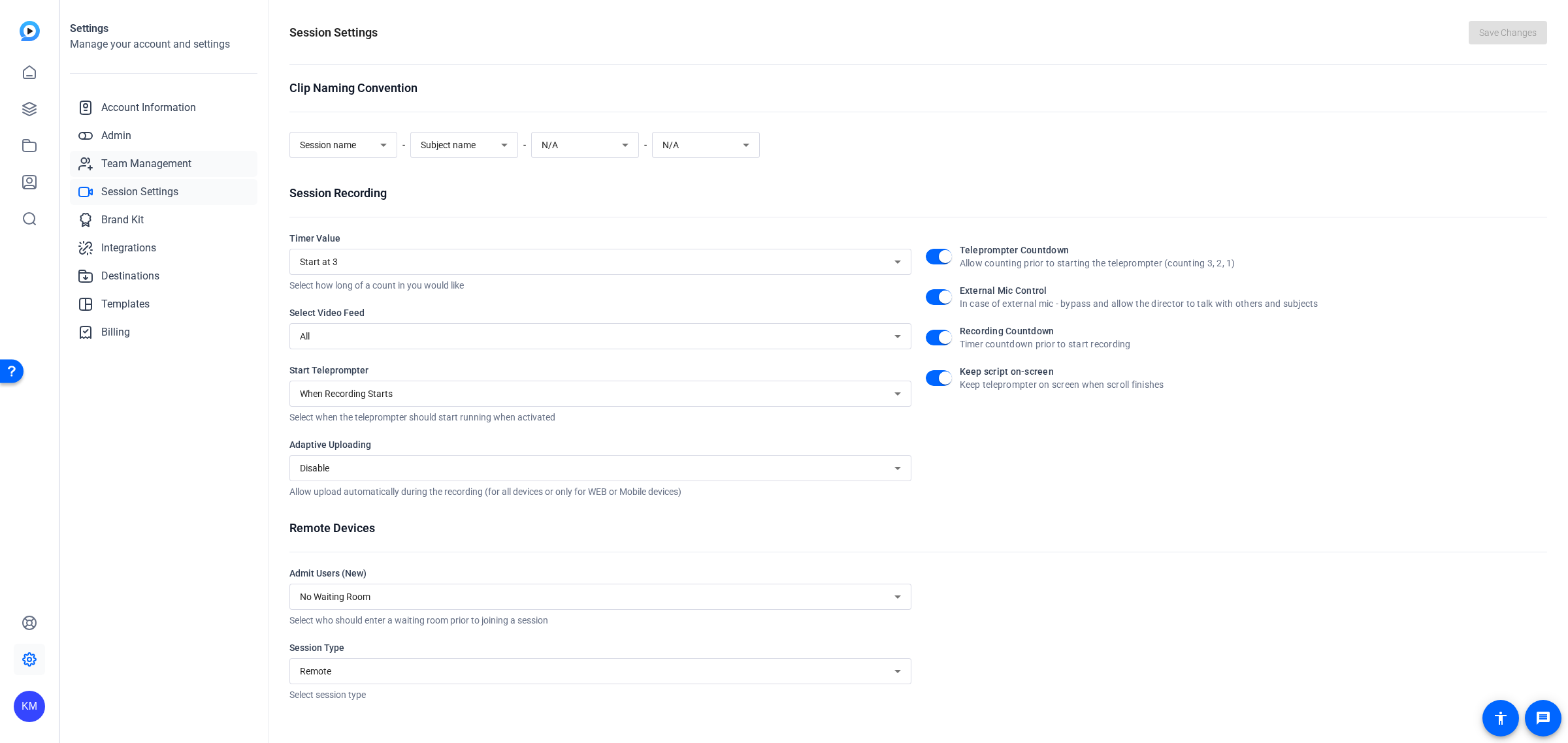
click at [134, 159] on span "Team Management" at bounding box center [146, 164] width 90 height 16
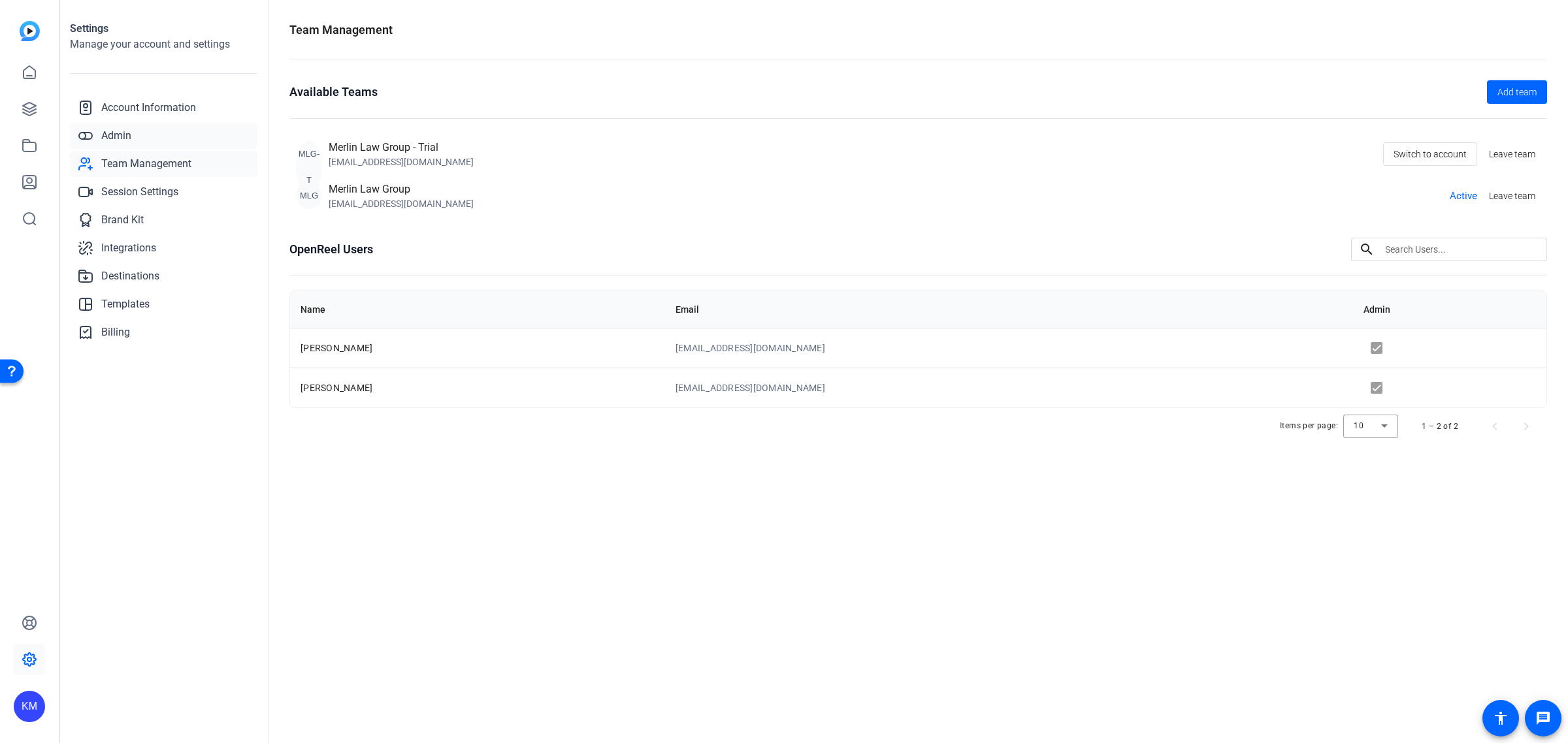
click at [122, 132] on span "Admin" at bounding box center [116, 136] width 30 height 16
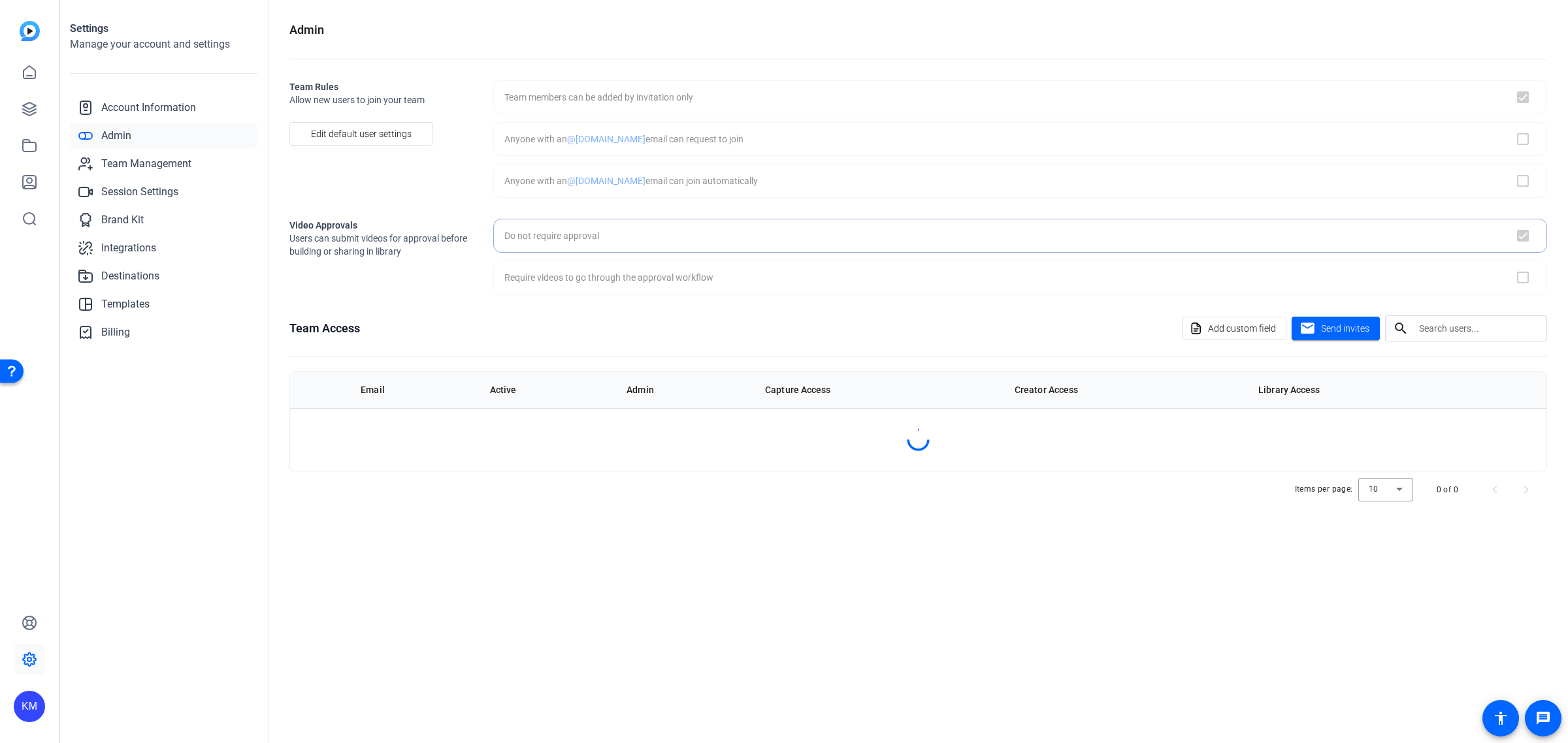
checkbox input "true"
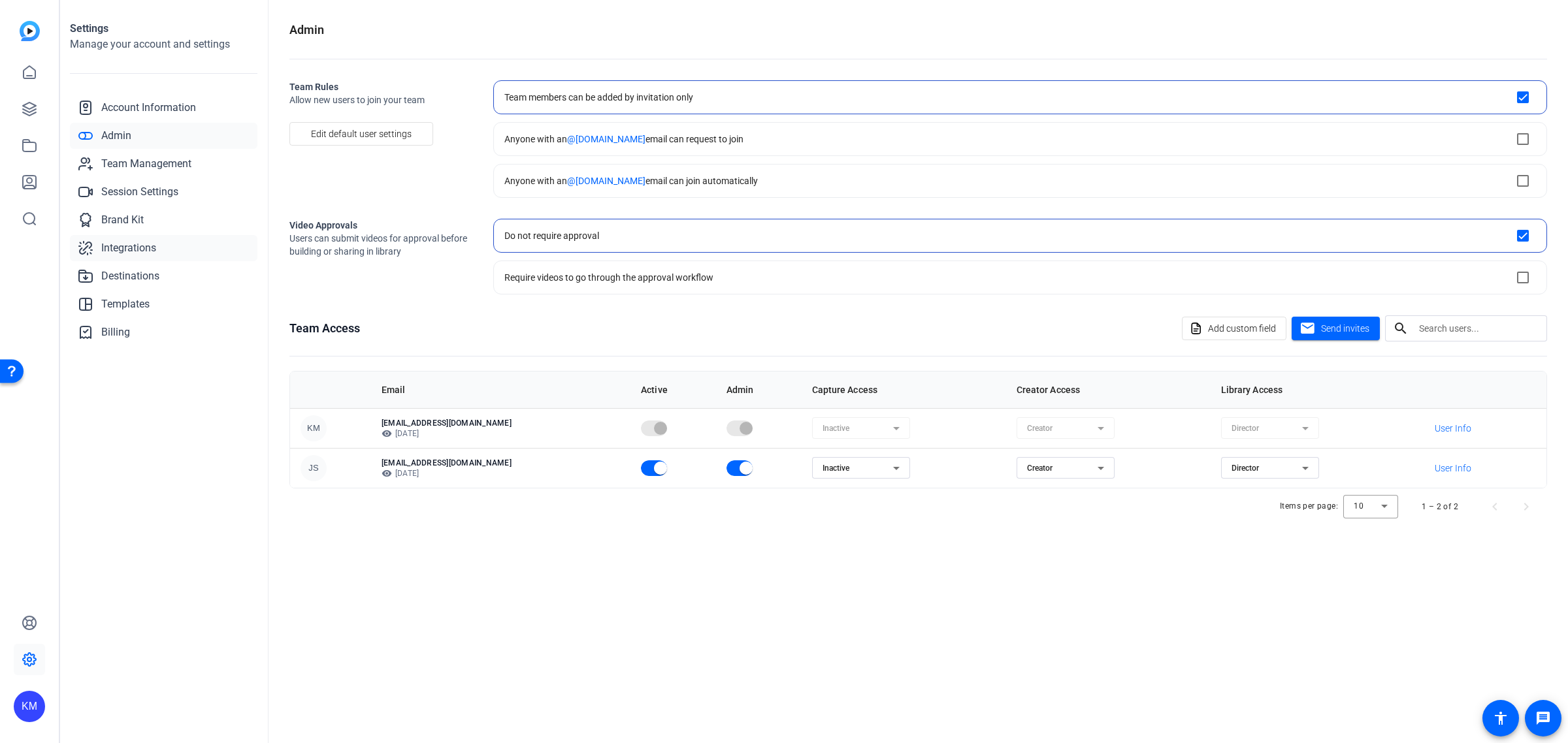
click at [141, 251] on span "Integrations" at bounding box center [128, 248] width 55 height 16
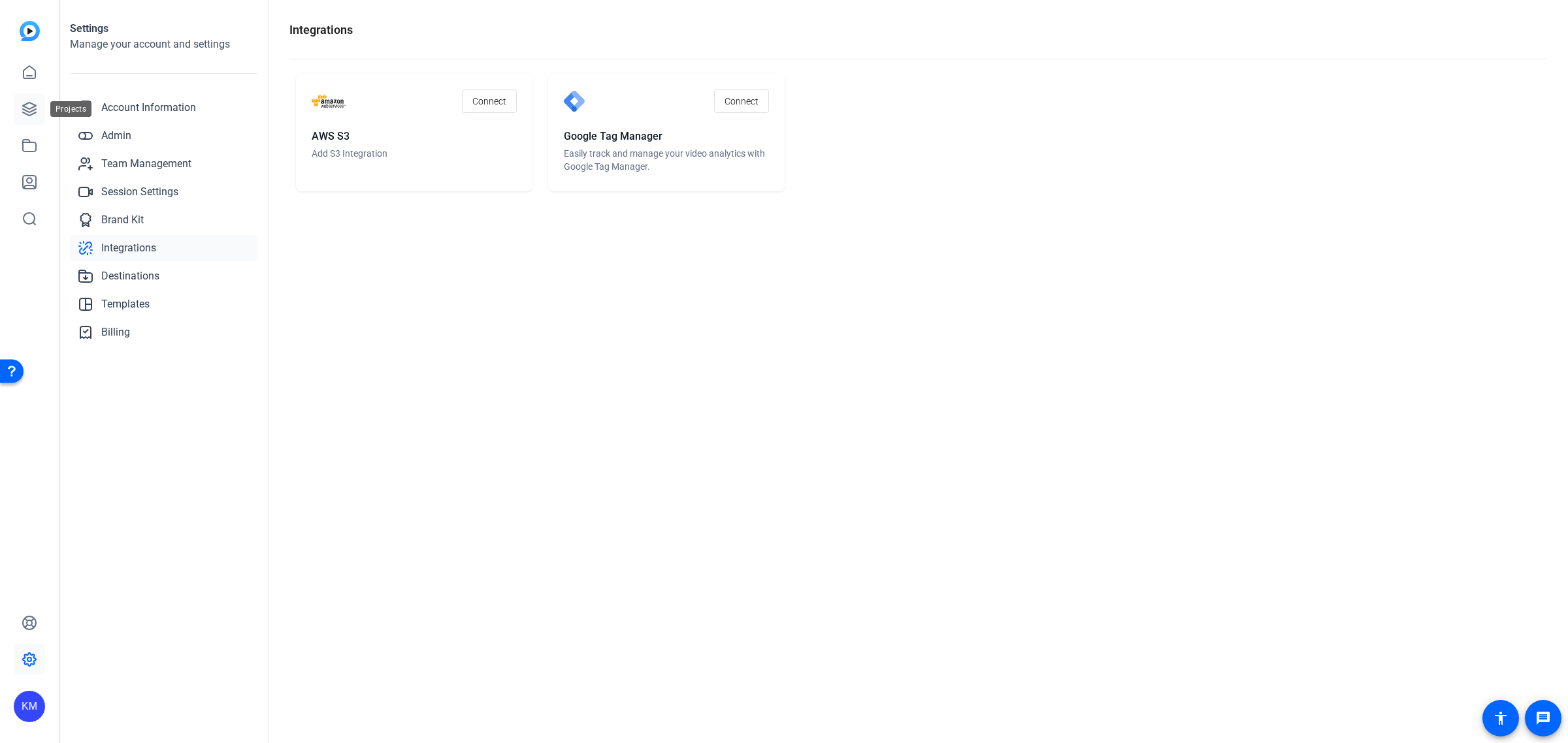
click at [30, 113] on icon at bounding box center [30, 109] width 16 height 16
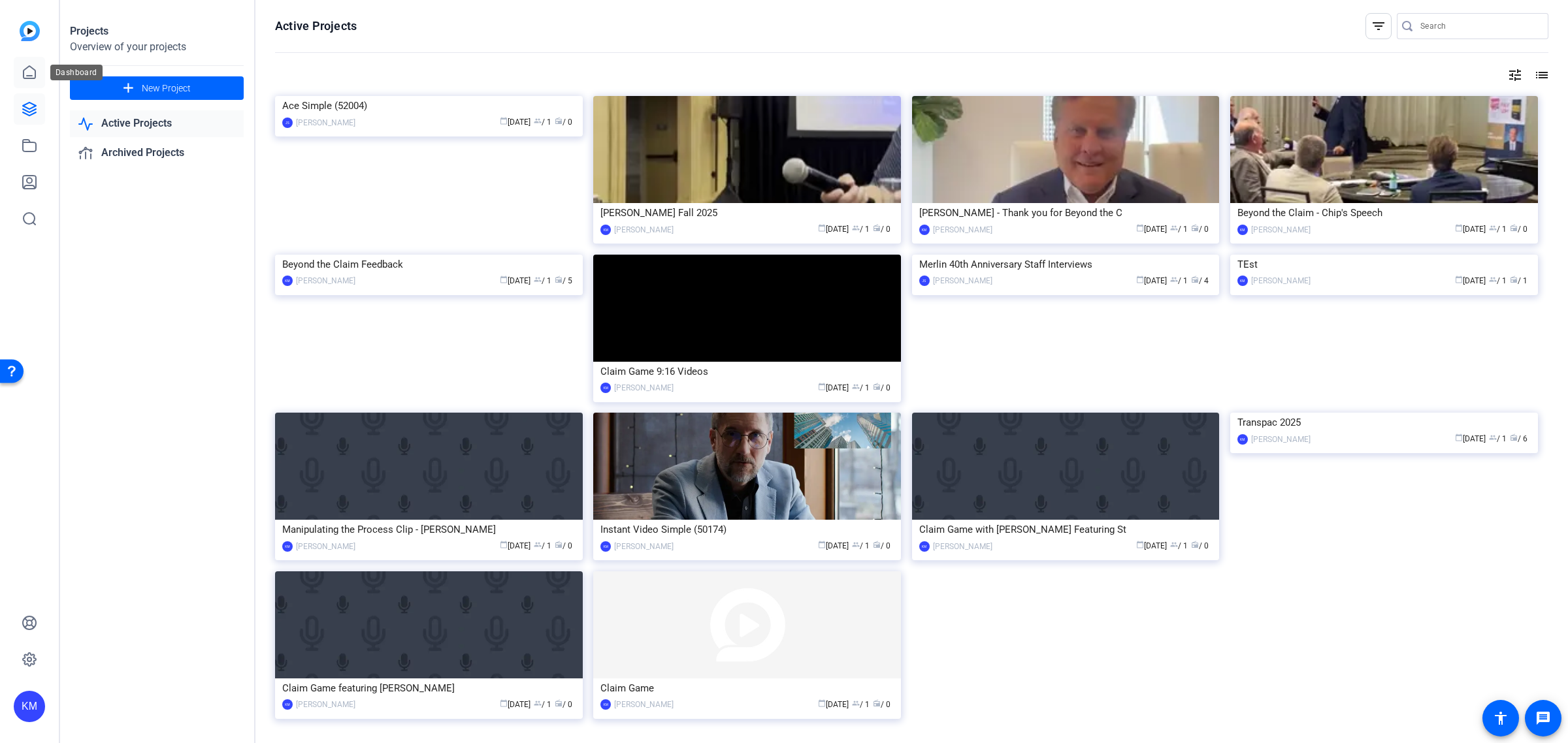
click at [33, 73] on icon at bounding box center [30, 73] width 16 height 16
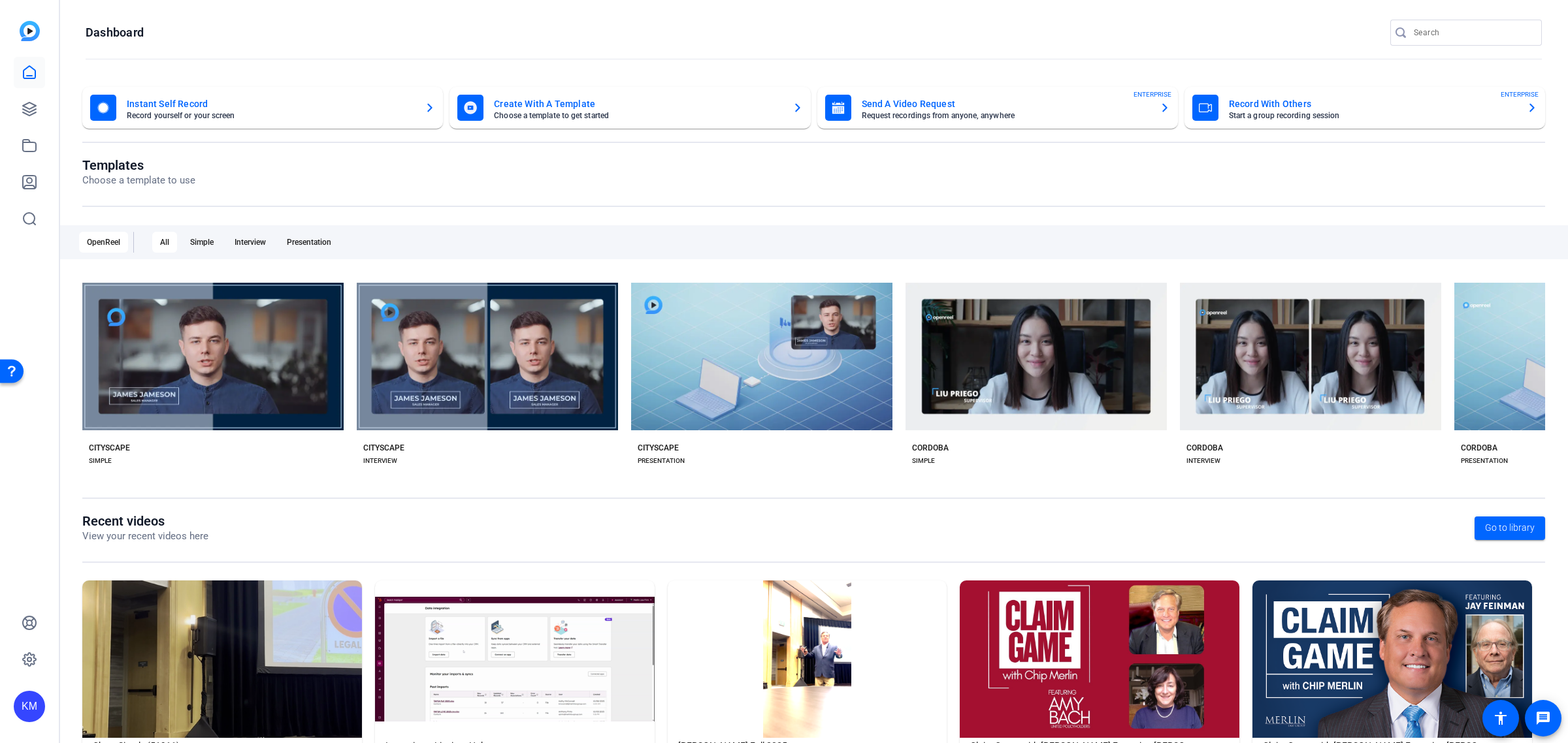
click at [24, 701] on div "KM" at bounding box center [29, 706] width 31 height 31
click at [160, 695] on mat-icon "logout" at bounding box center [159, 696] width 16 height 16
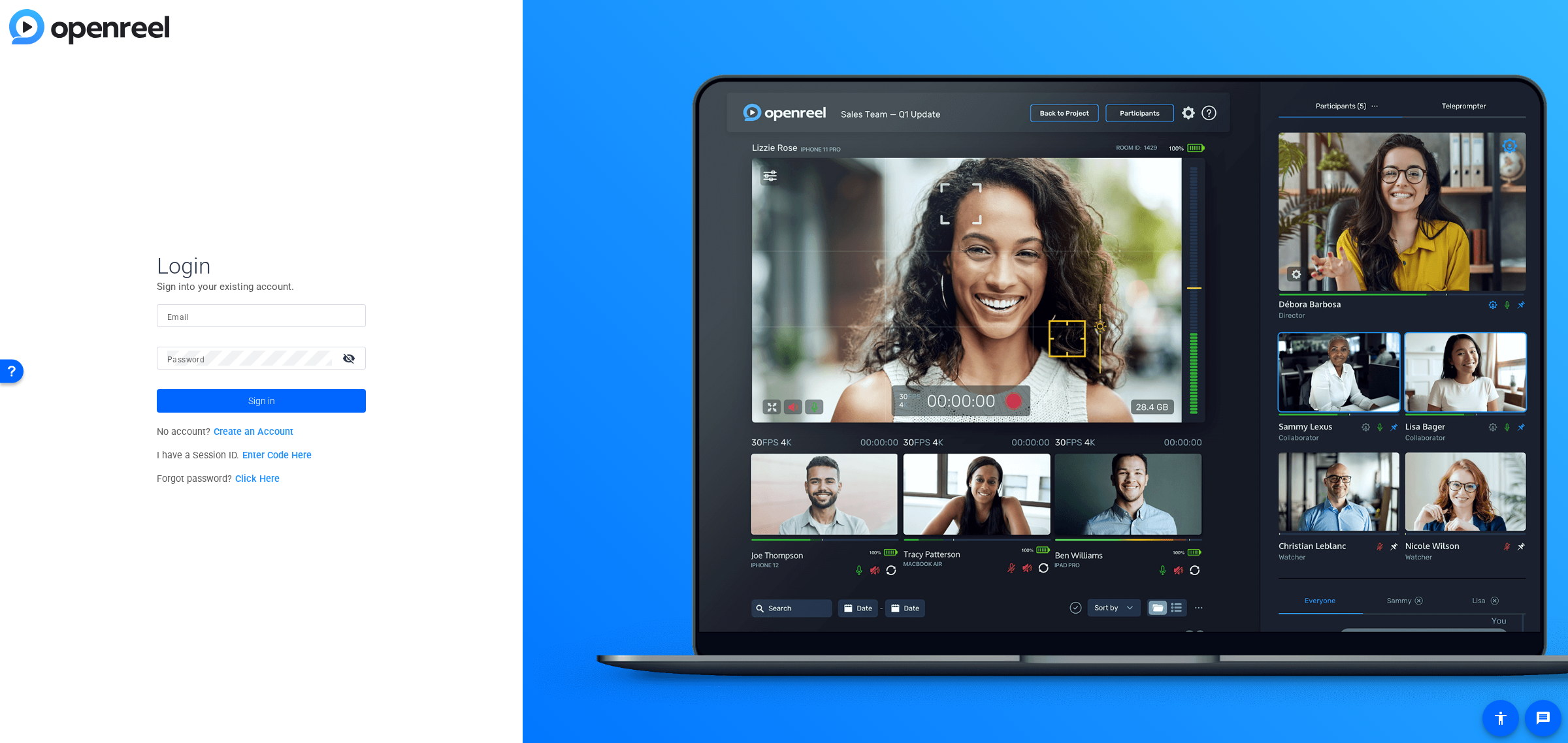
type input "kmcconnell@merlinlawgroup.com"
click at [275, 404] on span "Sign in" at bounding box center [261, 400] width 26 height 32
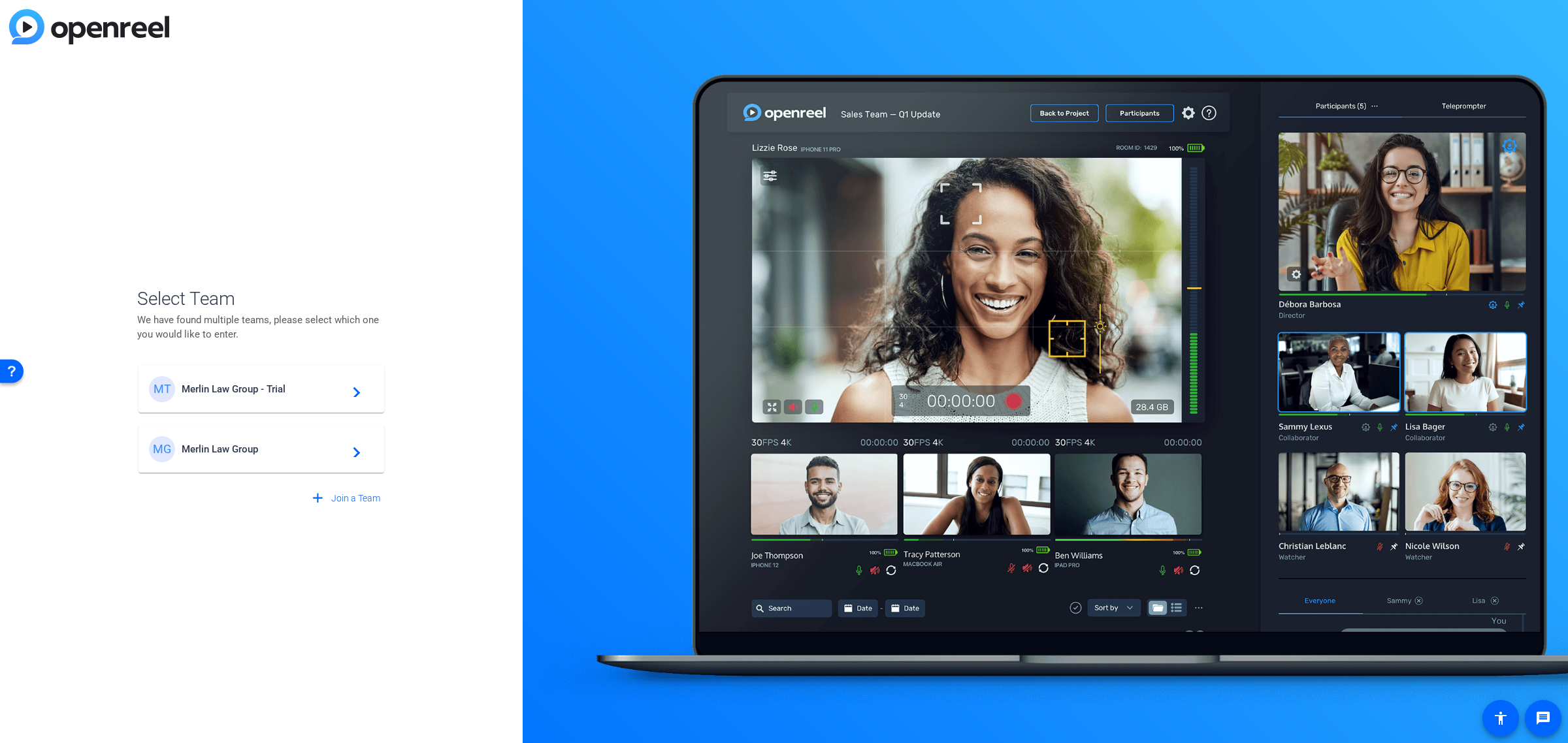
click at [276, 452] on span "Merlin Law Group" at bounding box center [263, 449] width 163 height 12
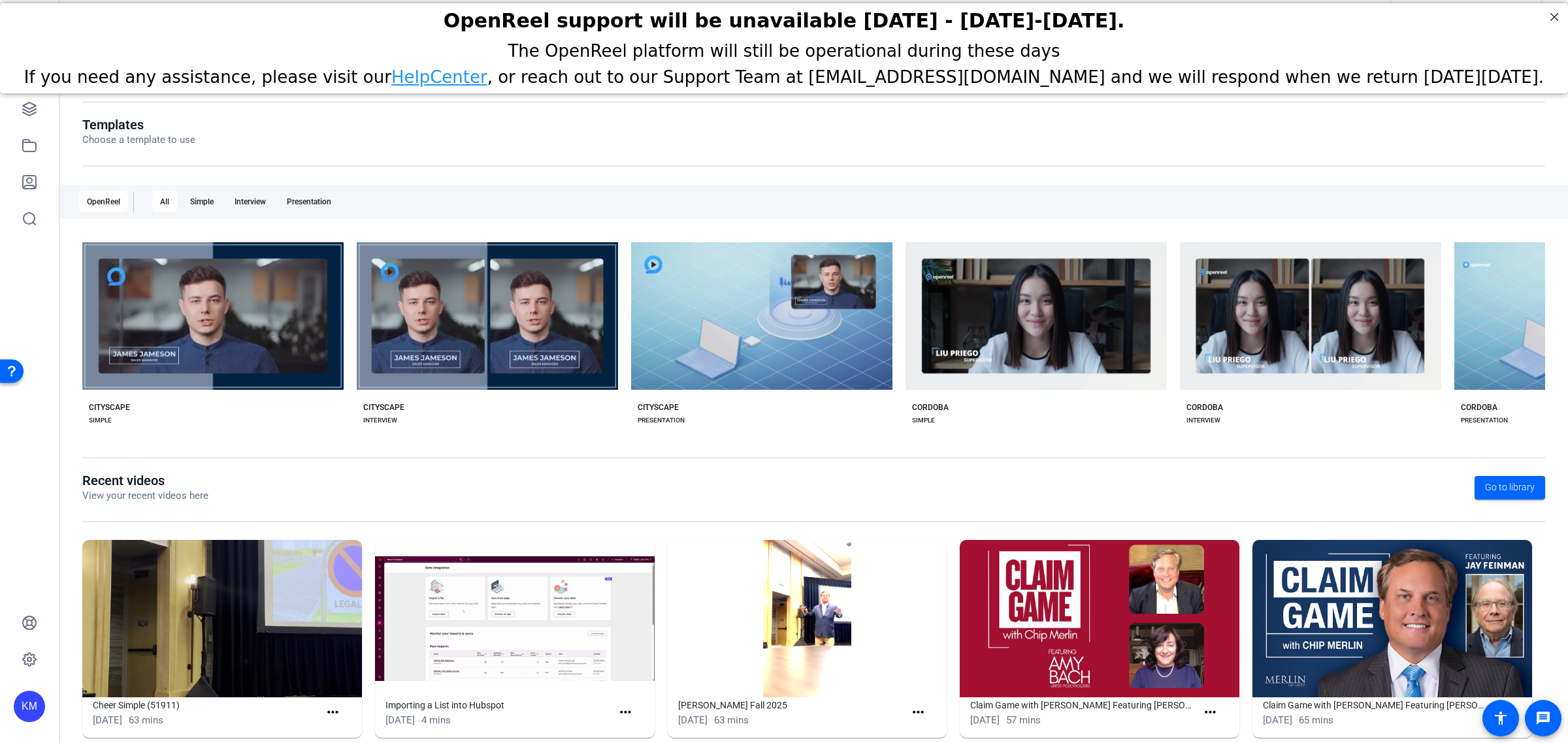
scroll to position [64, 0]
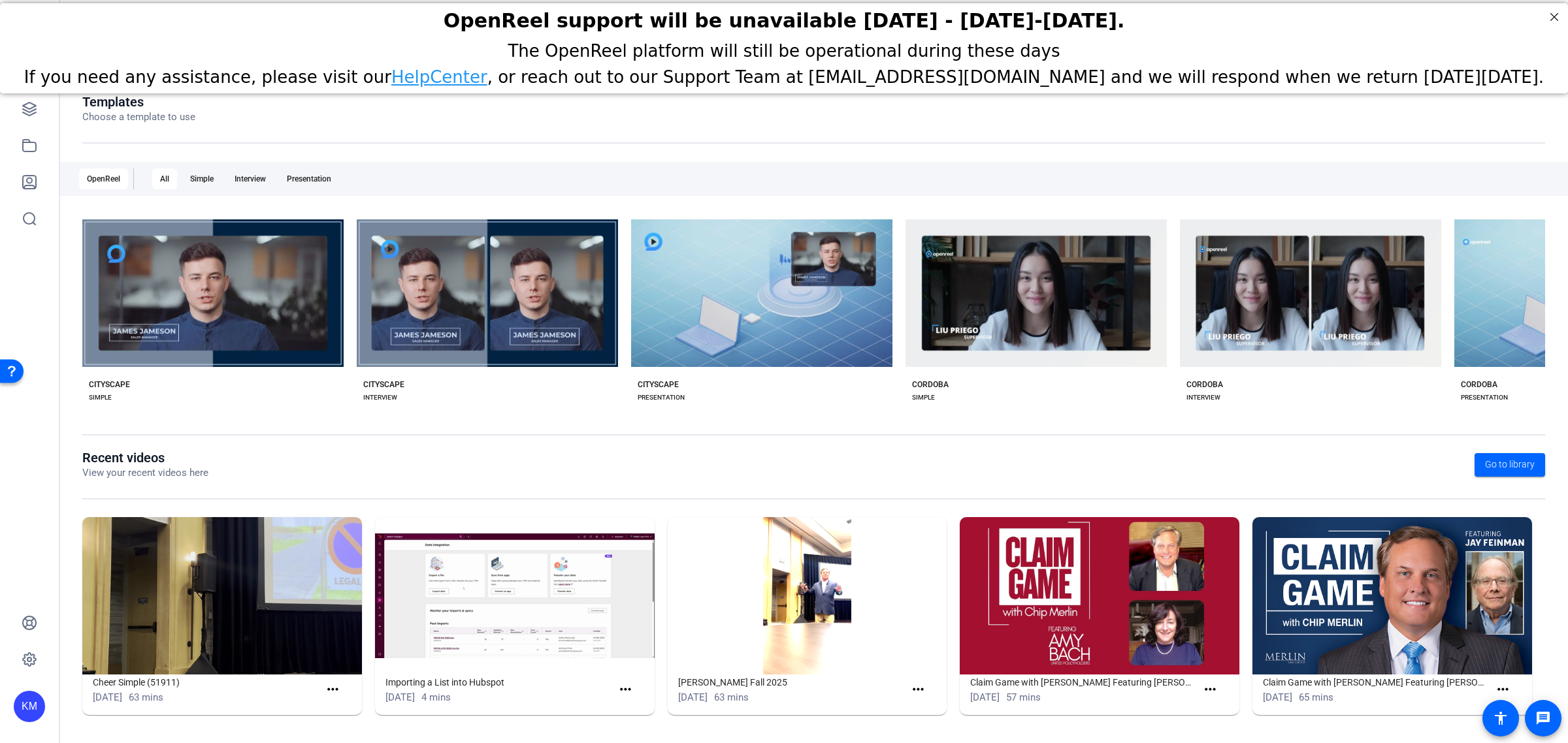
click at [788, 586] on img at bounding box center [807, 596] width 280 height 157
click at [913, 685] on mat-icon "more_horiz" at bounding box center [918, 690] width 17 height 17
click at [919, 703] on span "View" at bounding box center [941, 708] width 52 height 16
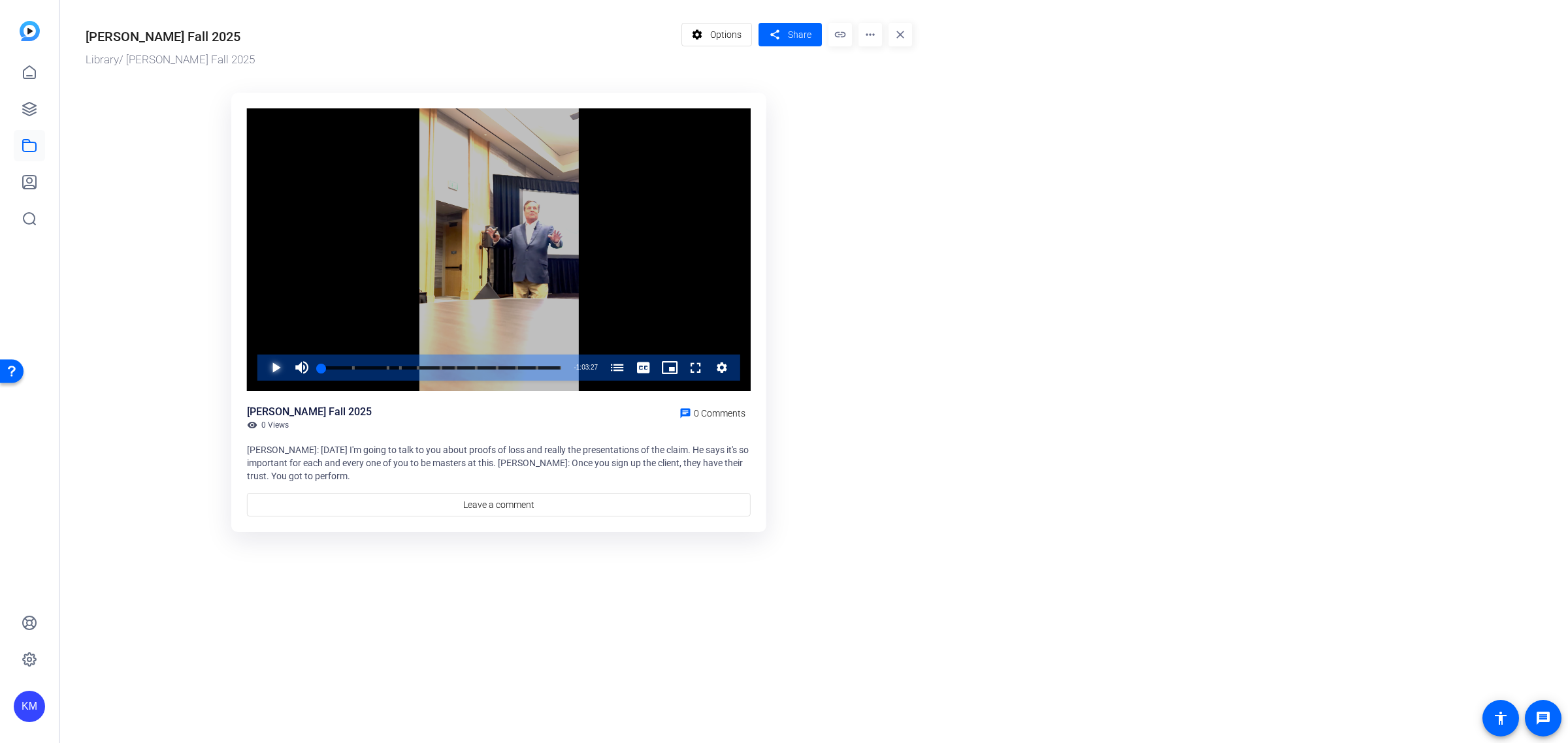
click at [263, 371] on span "Video Player" at bounding box center [263, 367] width 0 height 26
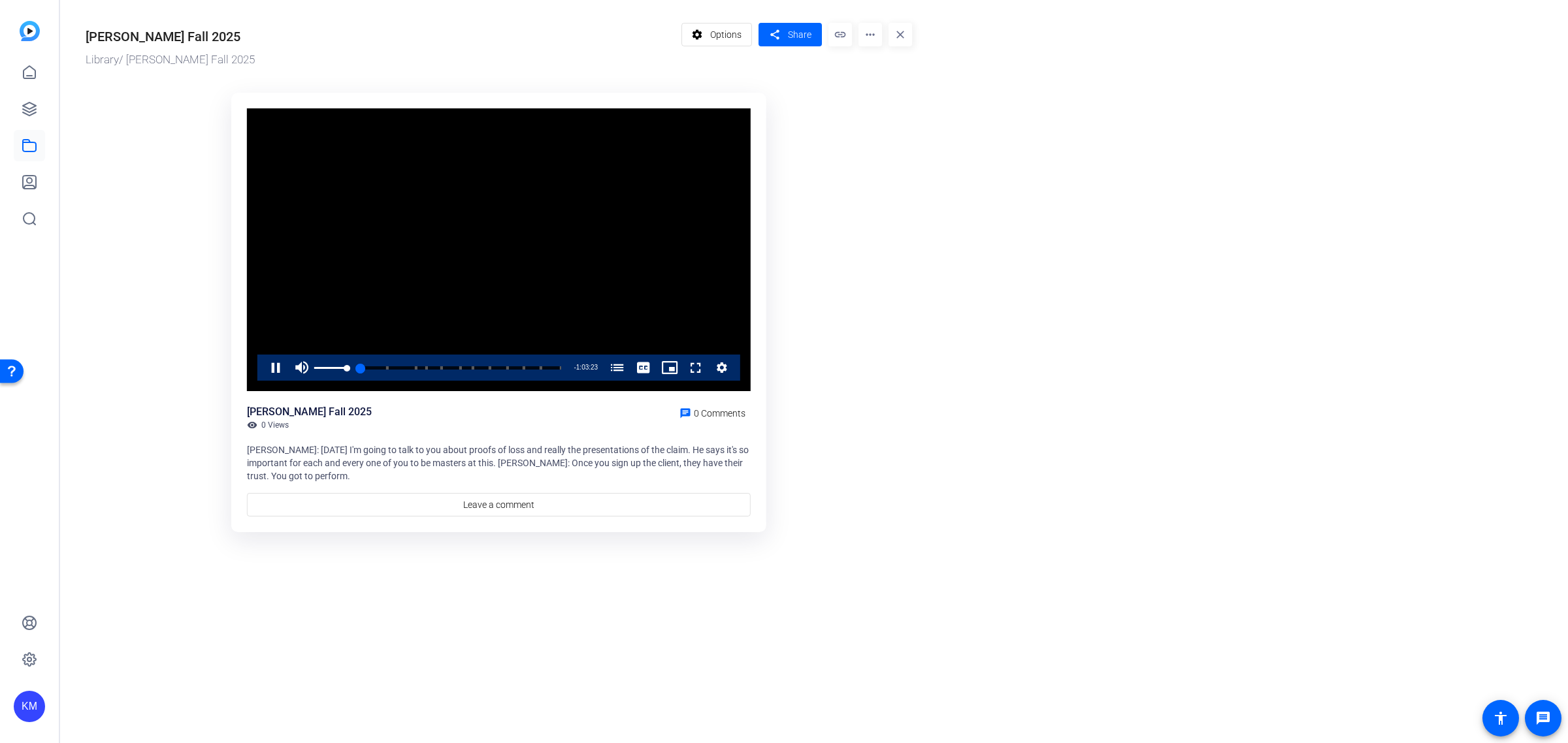
drag, startPoint x: 328, startPoint y: 370, endPoint x: 347, endPoint y: 372, distance: 19.1
click at [347, 372] on div "Mute 100%" at bounding box center [321, 367] width 66 height 26
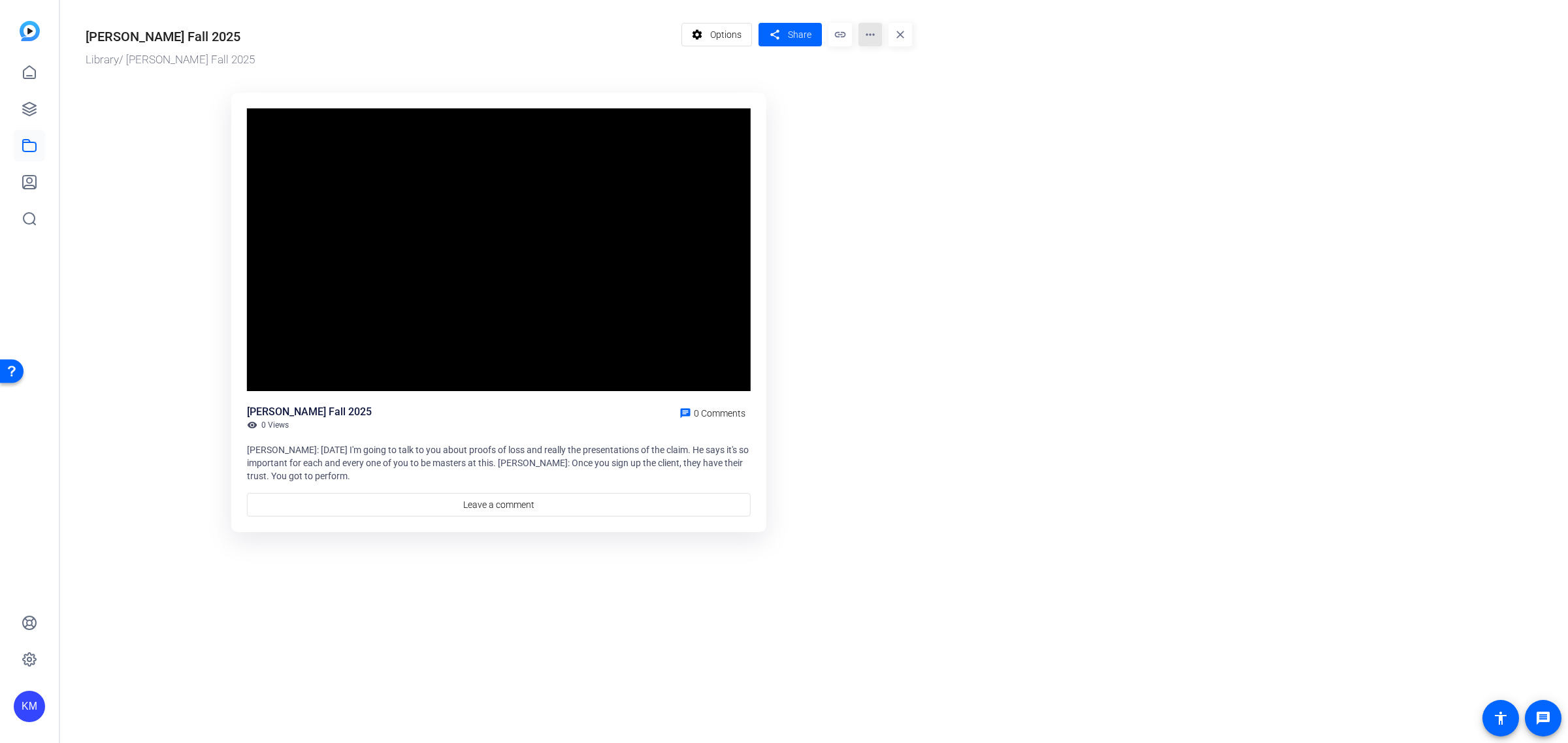
click at [874, 34] on mat-icon "more_horiz" at bounding box center [870, 35] width 24 height 24
click at [874, 34] on div at bounding box center [784, 371] width 1568 height 743
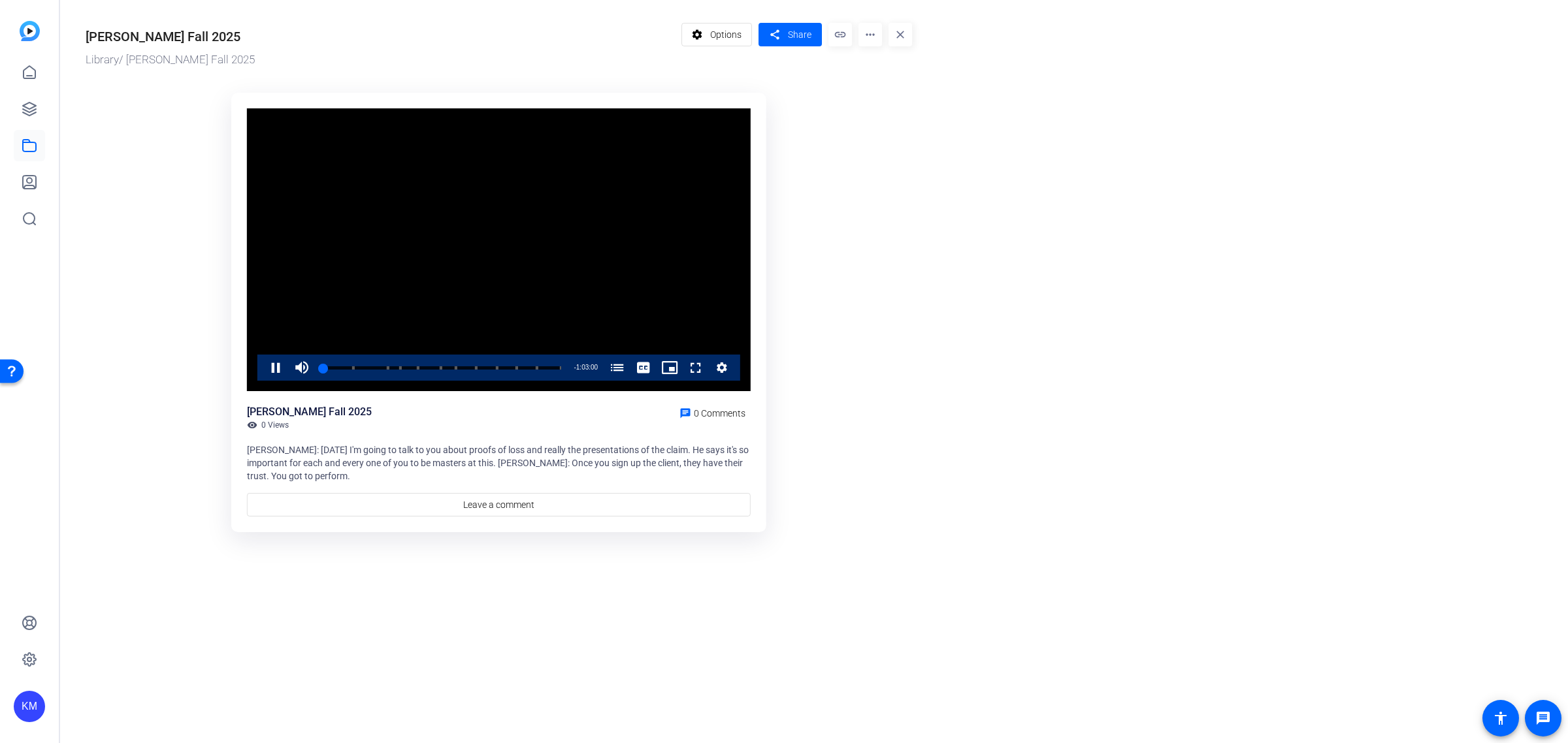
click at [723, 367] on icon "Video Player" at bounding box center [722, 368] width 13 height 16
click at [15, 369] on div "Open Resource Center" at bounding box center [12, 371] width 11 height 11
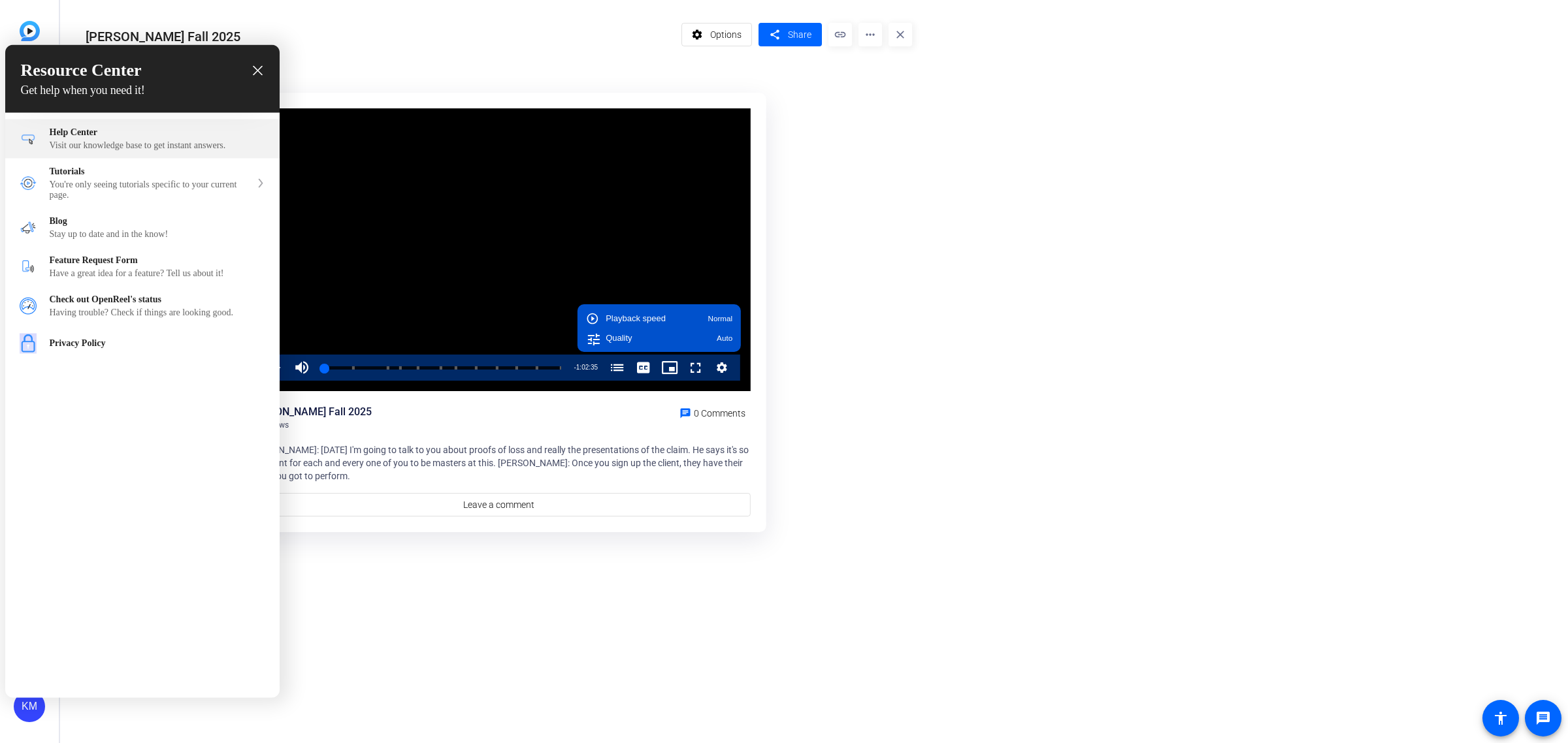
click at [128, 150] on div "Visit our knowledge base to get instant answers." at bounding box center [158, 146] width 216 height 11
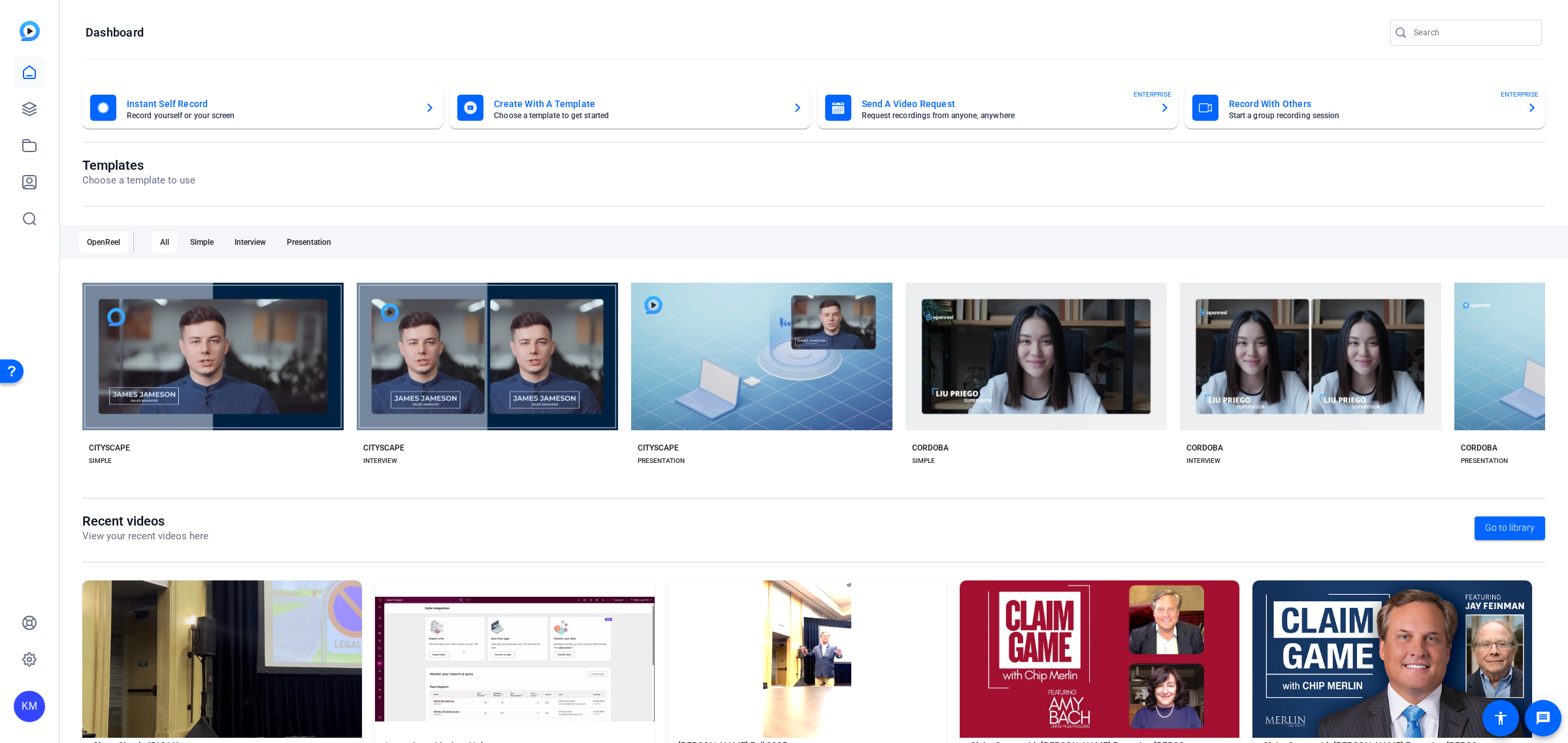
scroll to position [64, 0]
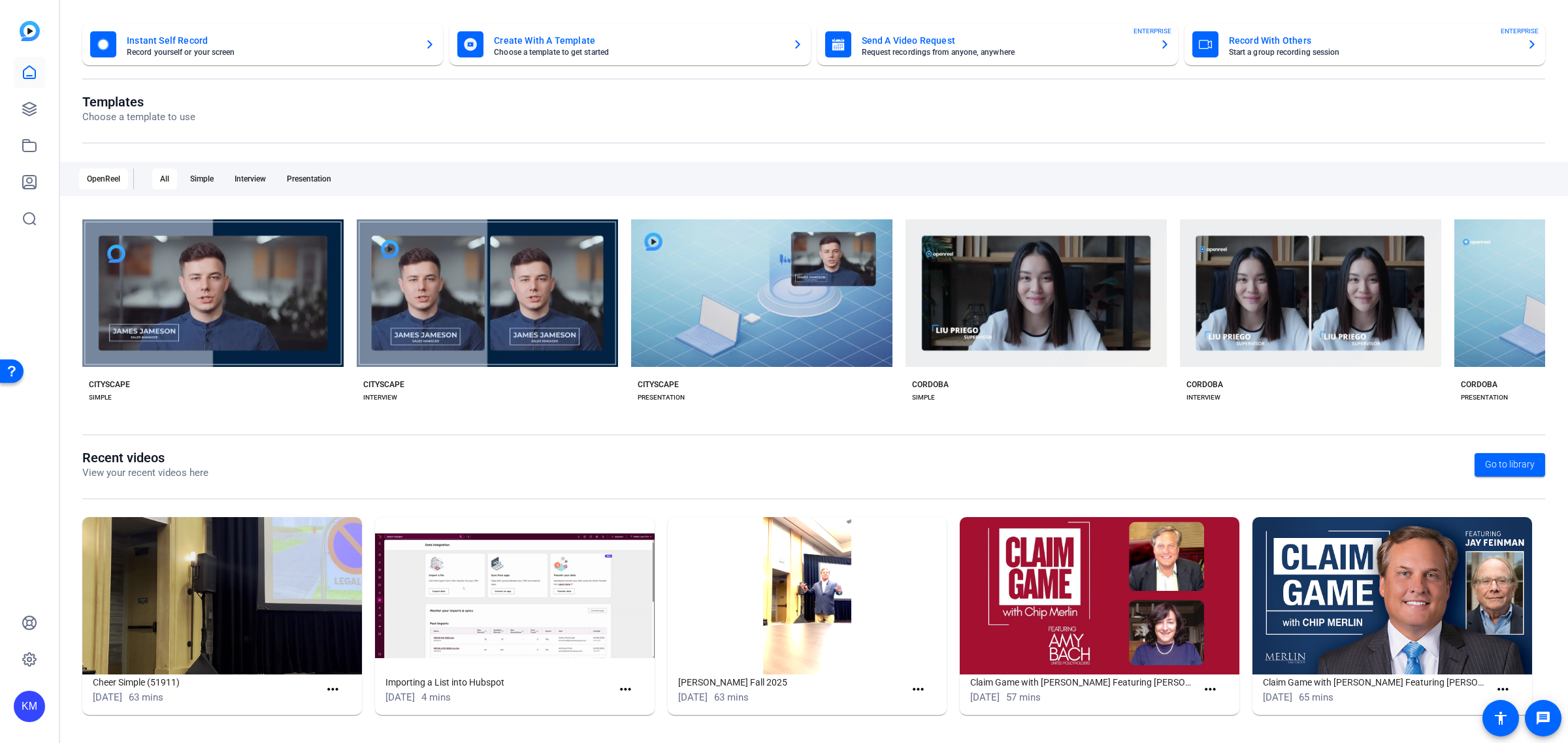
click at [798, 611] on img at bounding box center [807, 596] width 280 height 157
click at [916, 687] on mat-icon "more_horiz" at bounding box center [918, 690] width 17 height 17
click at [919, 707] on span "View" at bounding box center [941, 708] width 52 height 16
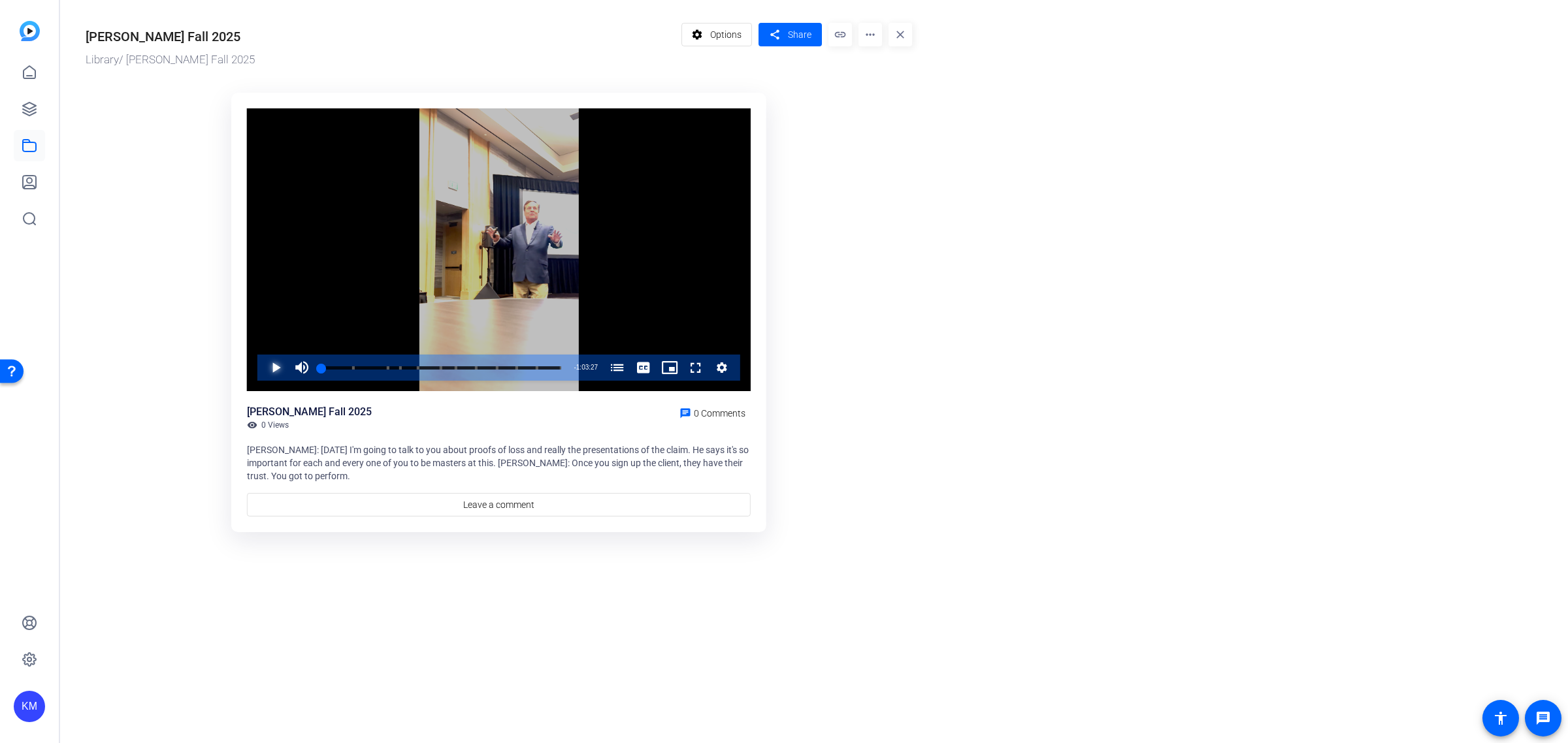
click at [263, 364] on span "Video Player" at bounding box center [263, 367] width 0 height 26
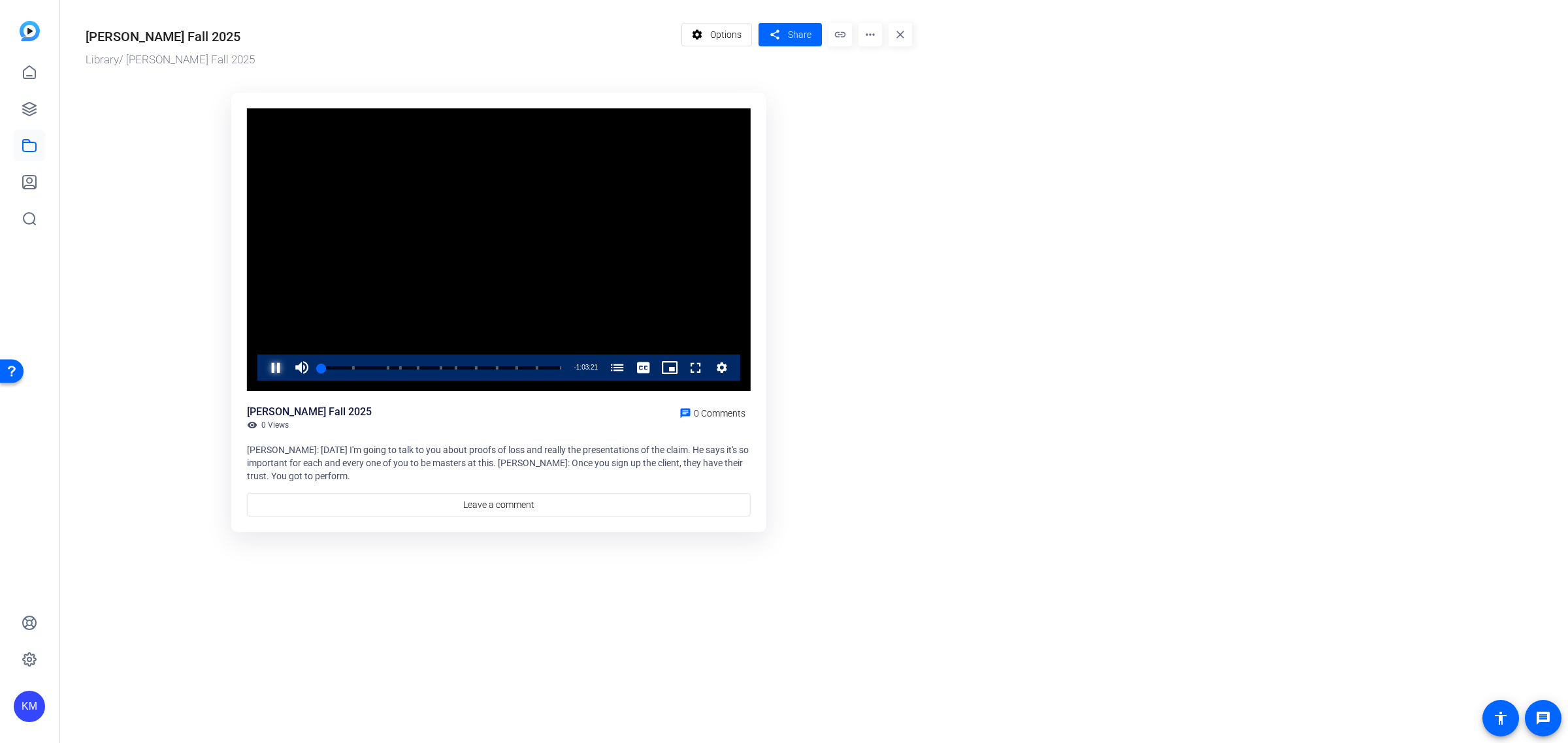
click at [263, 371] on span "Video Player" at bounding box center [263, 367] width 0 height 26
click at [20, 25] on img at bounding box center [30, 31] width 21 height 21
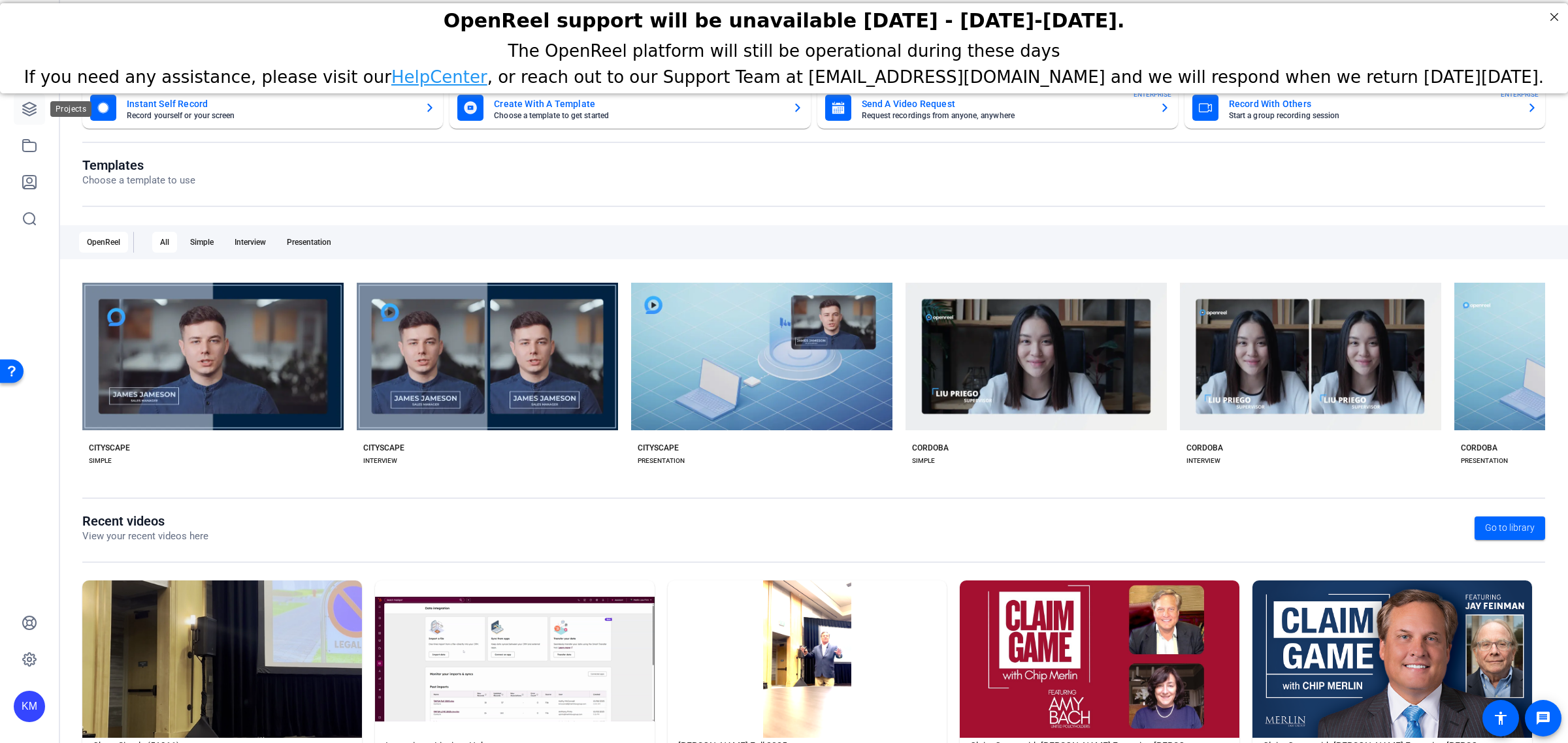
click at [25, 112] on icon at bounding box center [30, 109] width 16 height 16
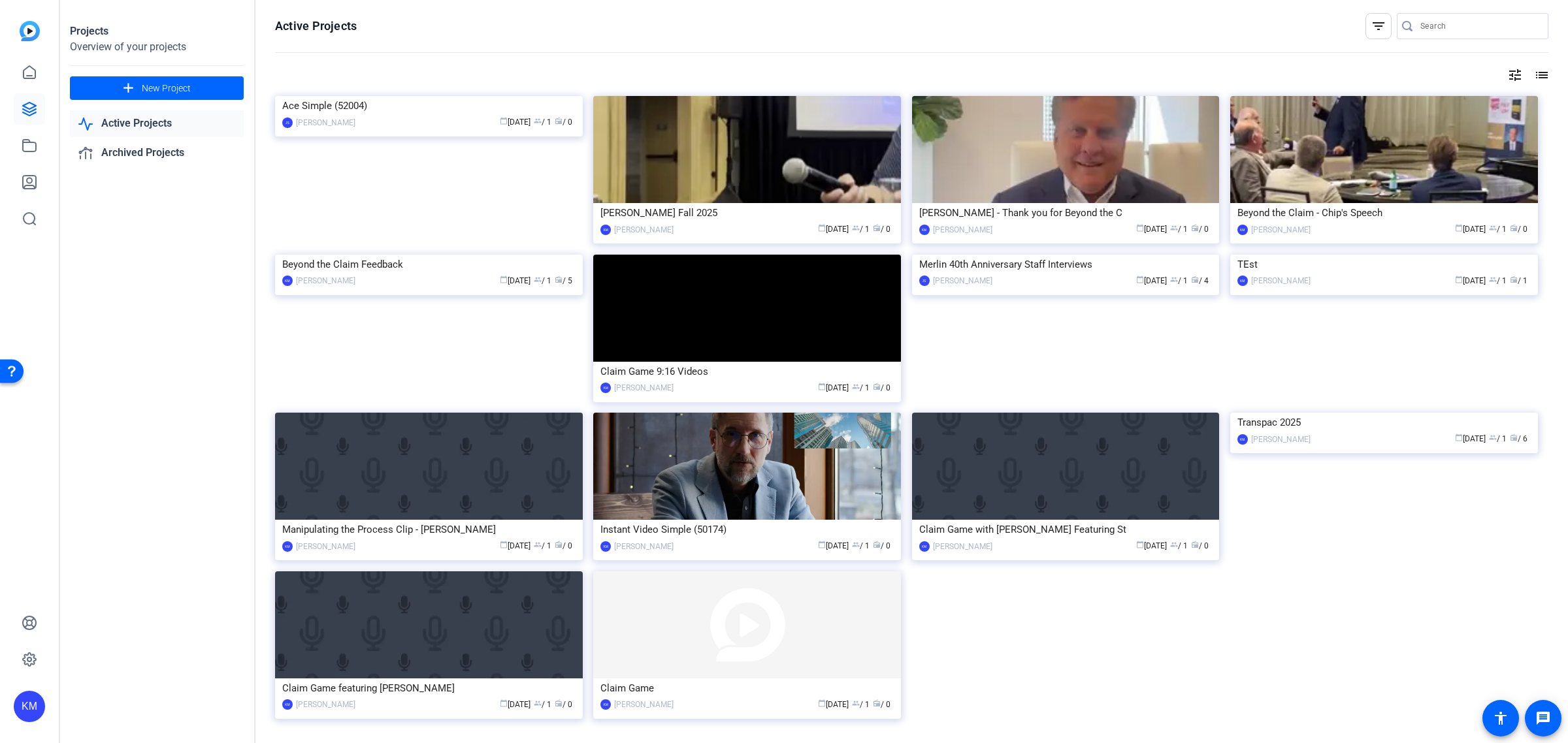
click at [194, 132] on link "Active Projects" at bounding box center [157, 124] width 174 height 26
click at [30, 74] on icon at bounding box center [30, 73] width 16 height 16
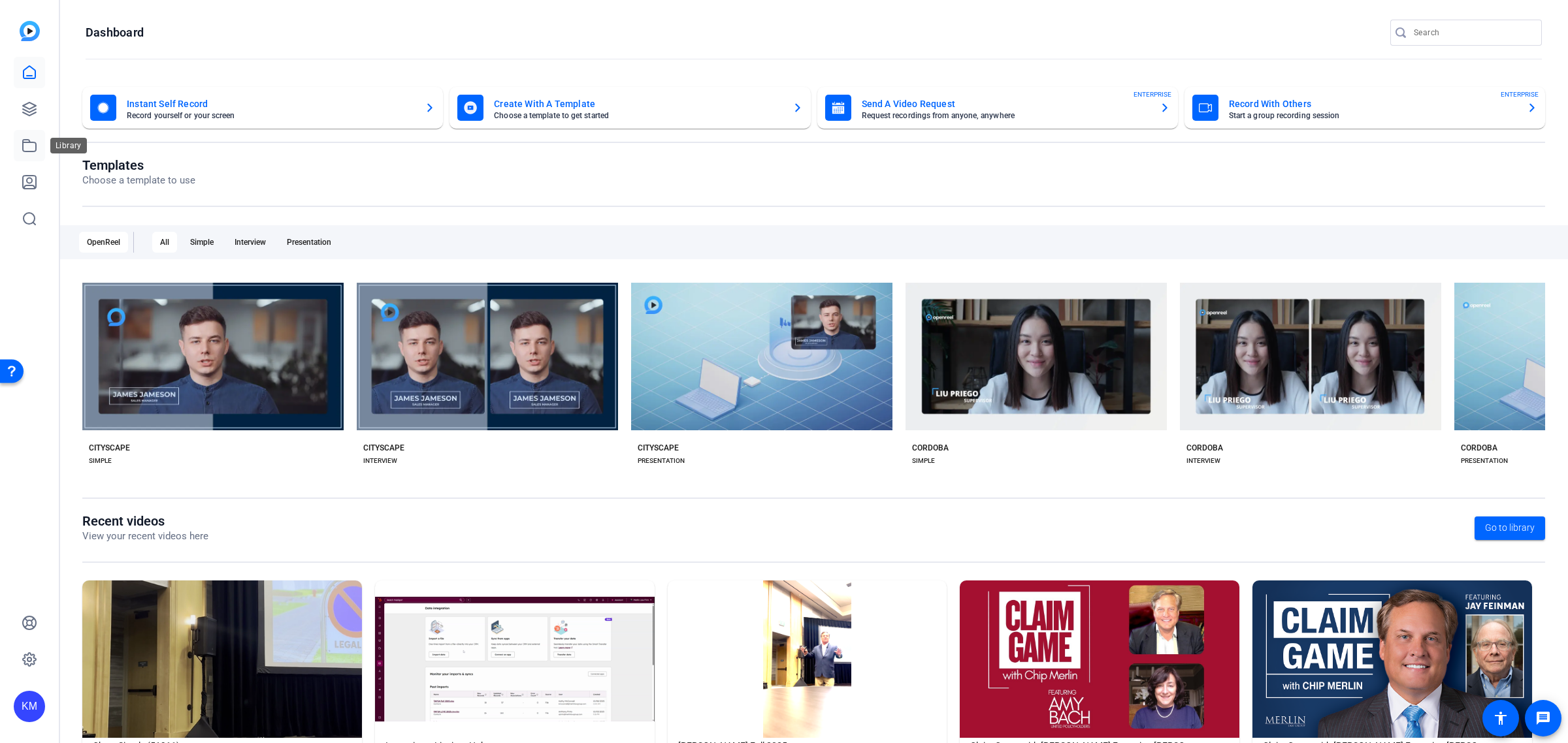
click at [28, 148] on icon at bounding box center [30, 146] width 16 height 16
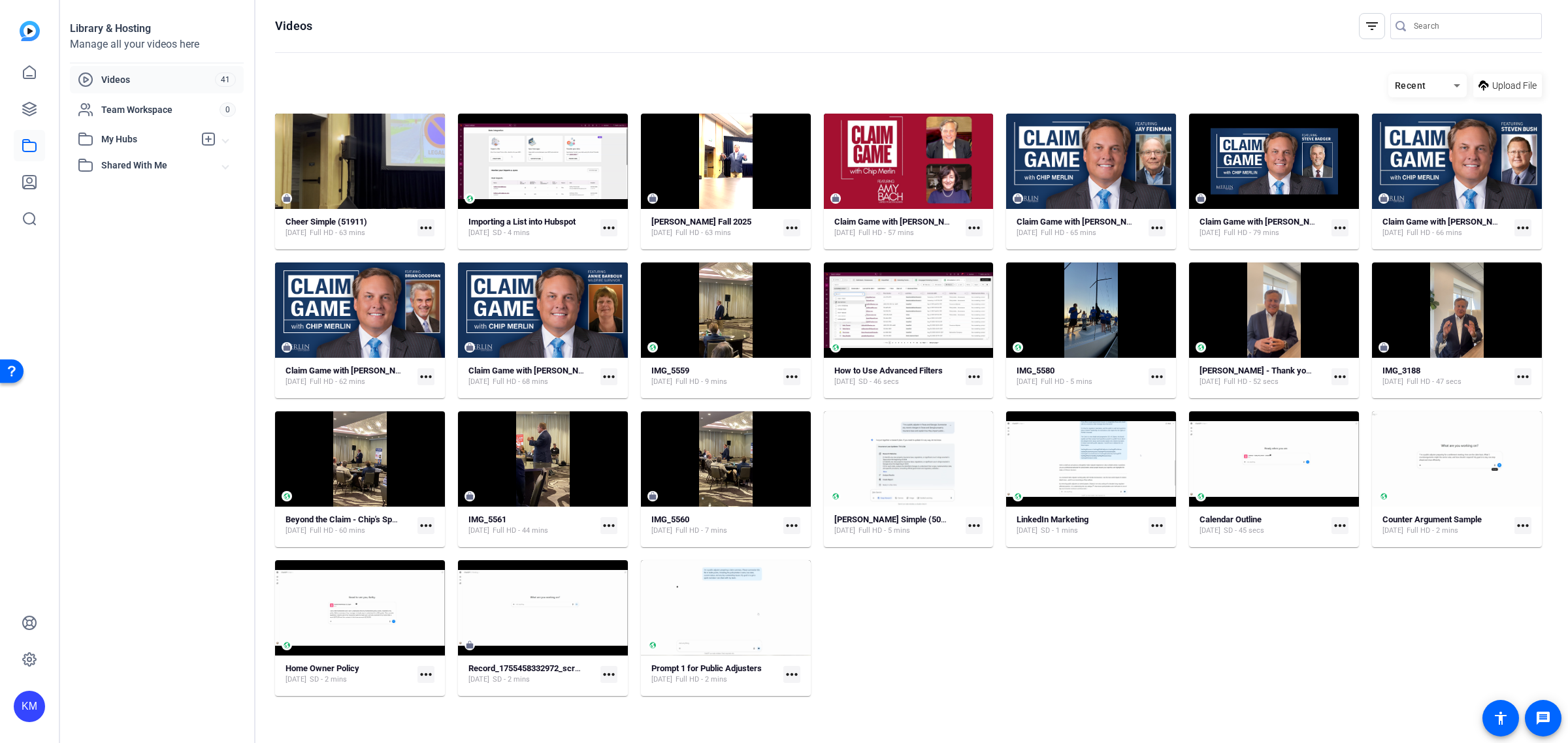
click at [1338, 373] on mat-icon "more_horiz" at bounding box center [1340, 377] width 17 height 17
click at [207, 135] on div at bounding box center [784, 371] width 1568 height 743
click at [207, 135] on icon at bounding box center [208, 139] width 16 height 16
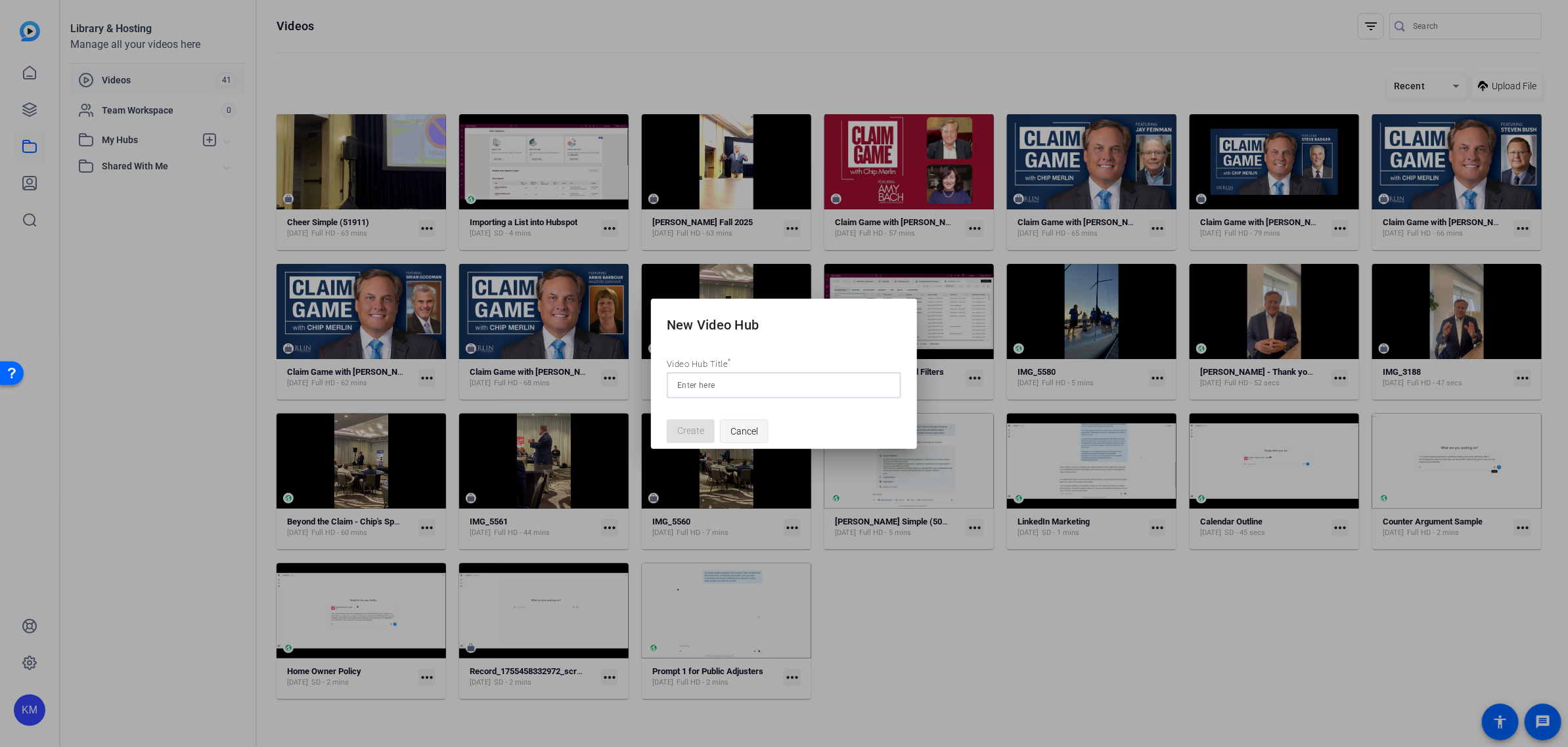
click at [743, 430] on span "Cancel" at bounding box center [744, 432] width 27 height 25
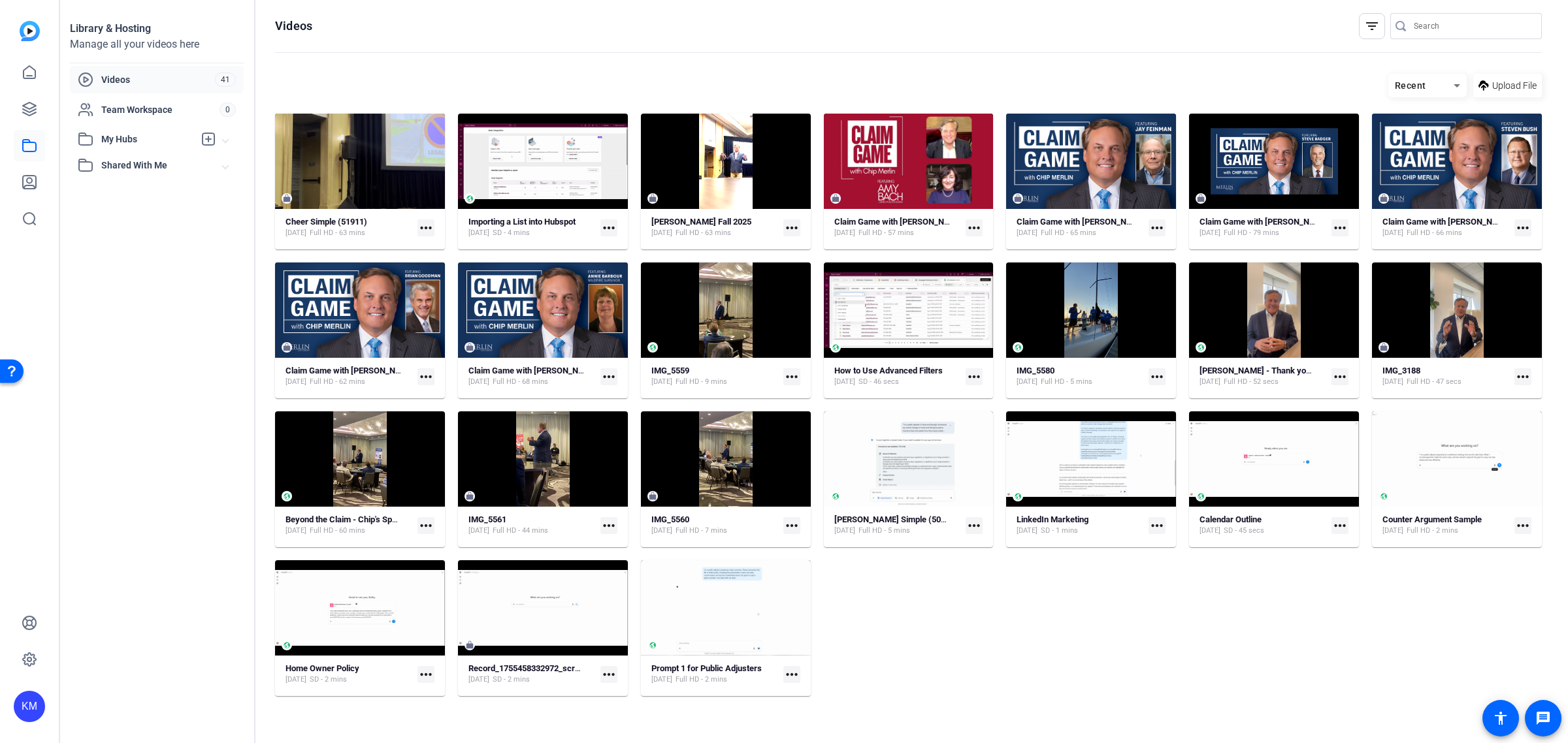
click at [123, 138] on span "My Hubs" at bounding box center [148, 139] width 93 height 14
click at [119, 165] on span "Claim Game" at bounding box center [111, 169] width 51 height 13
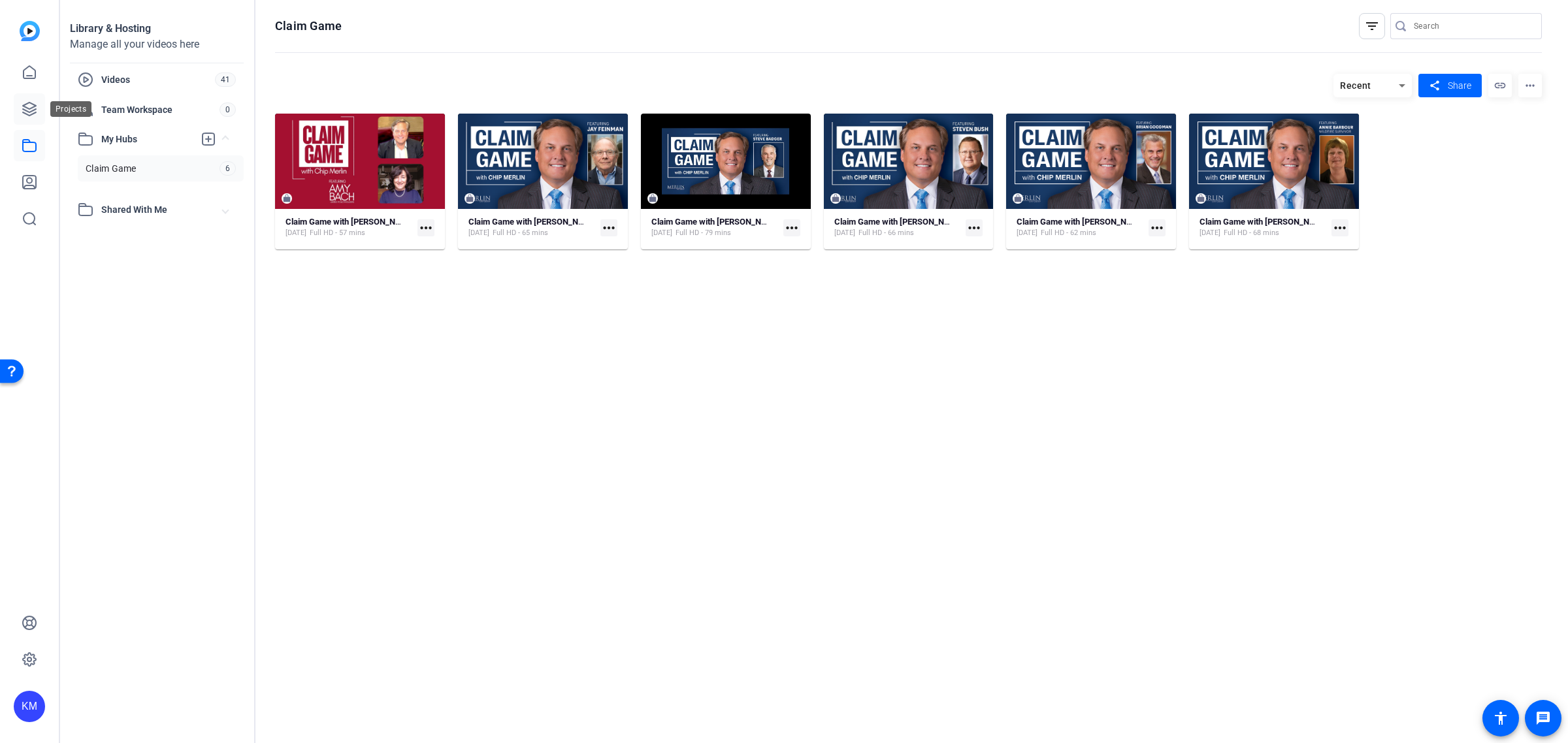
click at [39, 112] on link at bounding box center [29, 109] width 31 height 31
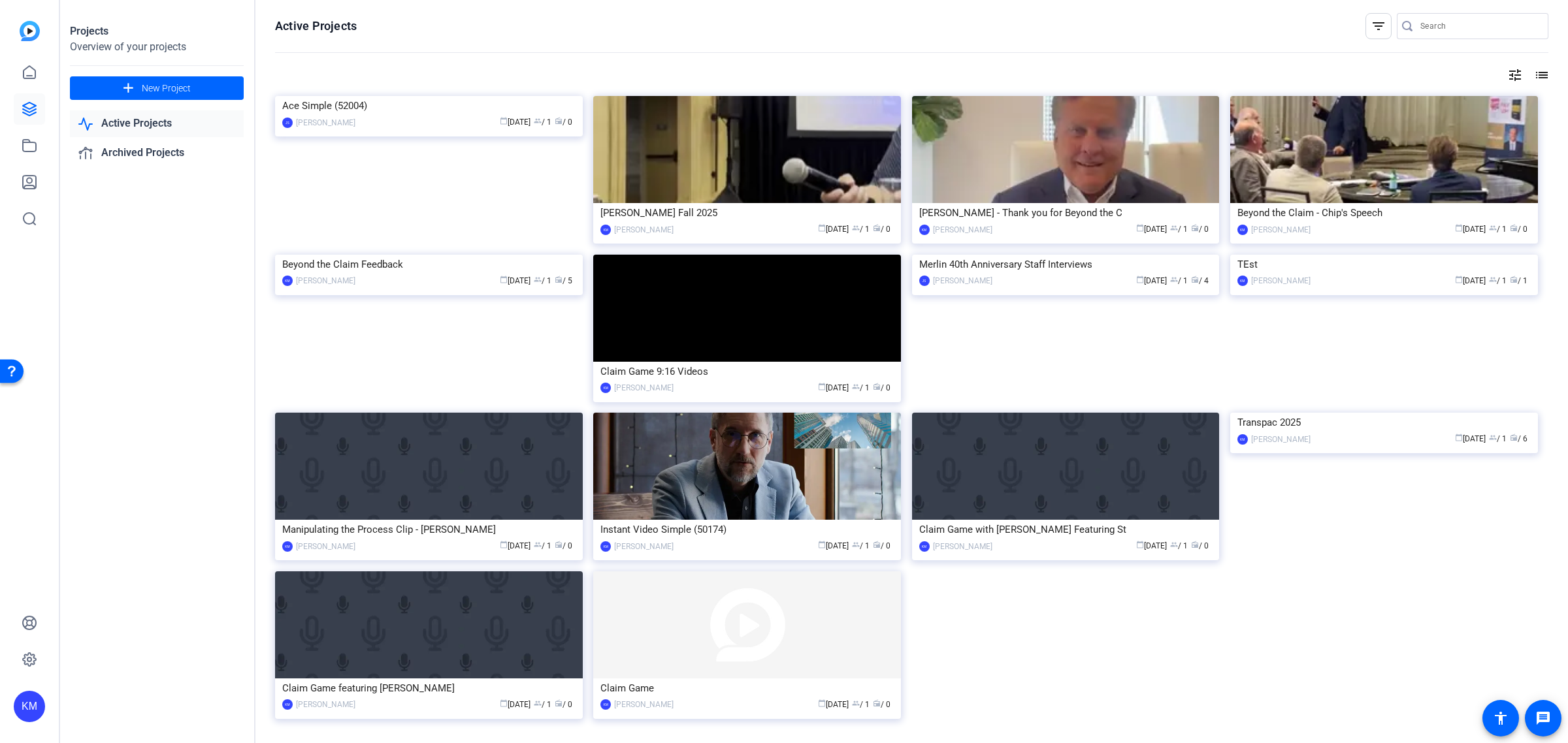
click at [130, 122] on link "Active Projects" at bounding box center [157, 124] width 174 height 26
click at [27, 73] on icon at bounding box center [30, 73] width 16 height 16
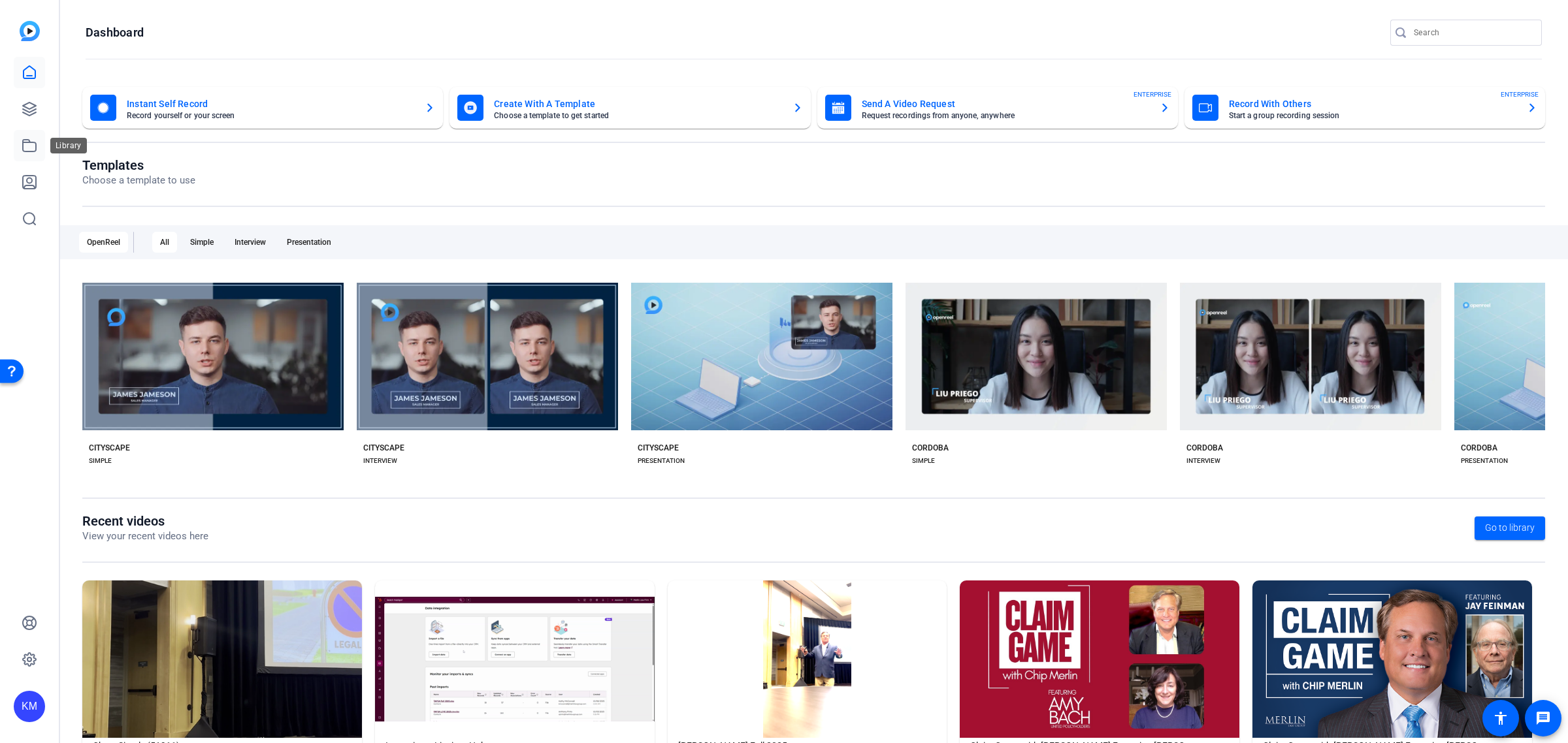
click at [28, 145] on icon at bounding box center [30, 146] width 16 height 16
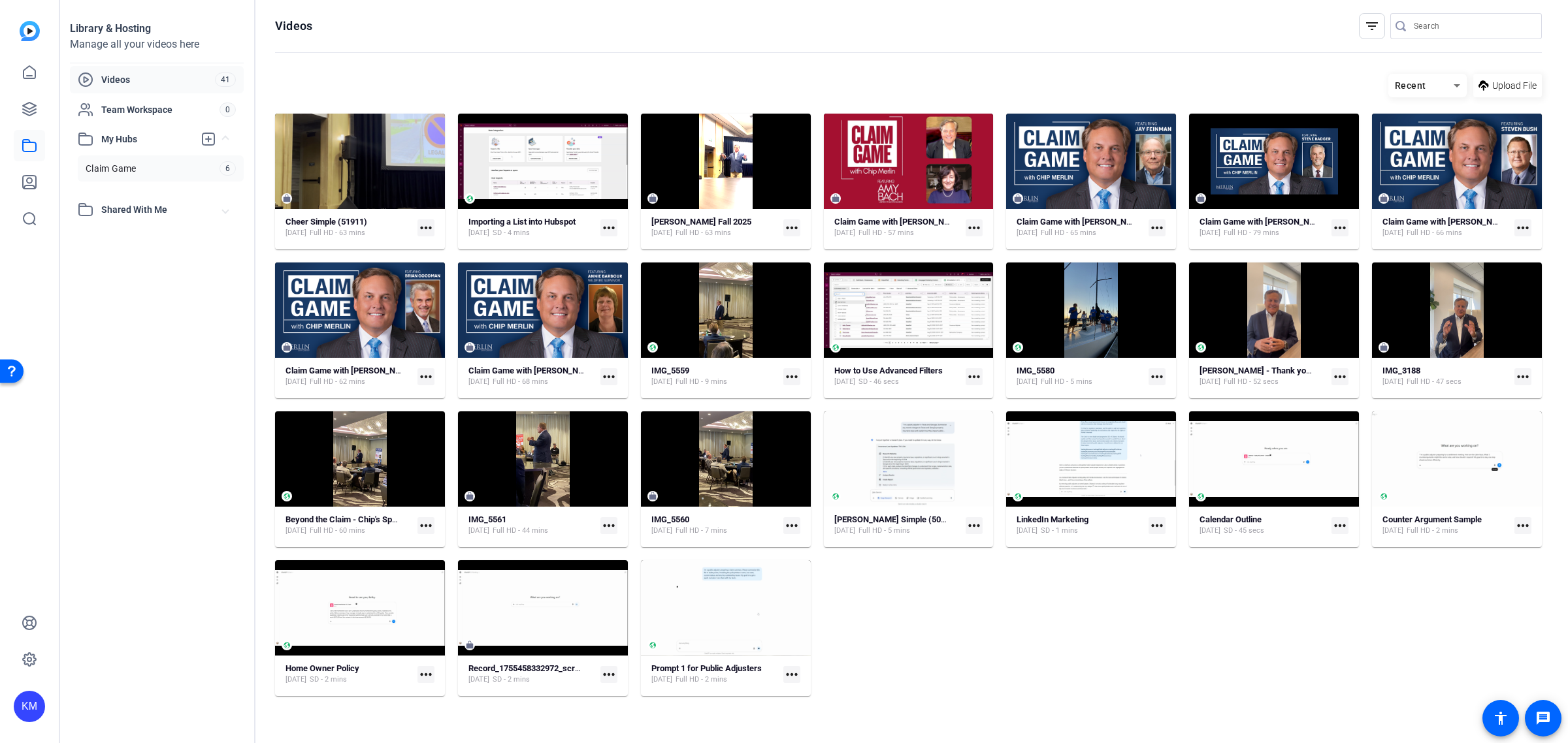
click at [142, 165] on link "Claim Game 6" at bounding box center [160, 168] width 166 height 26
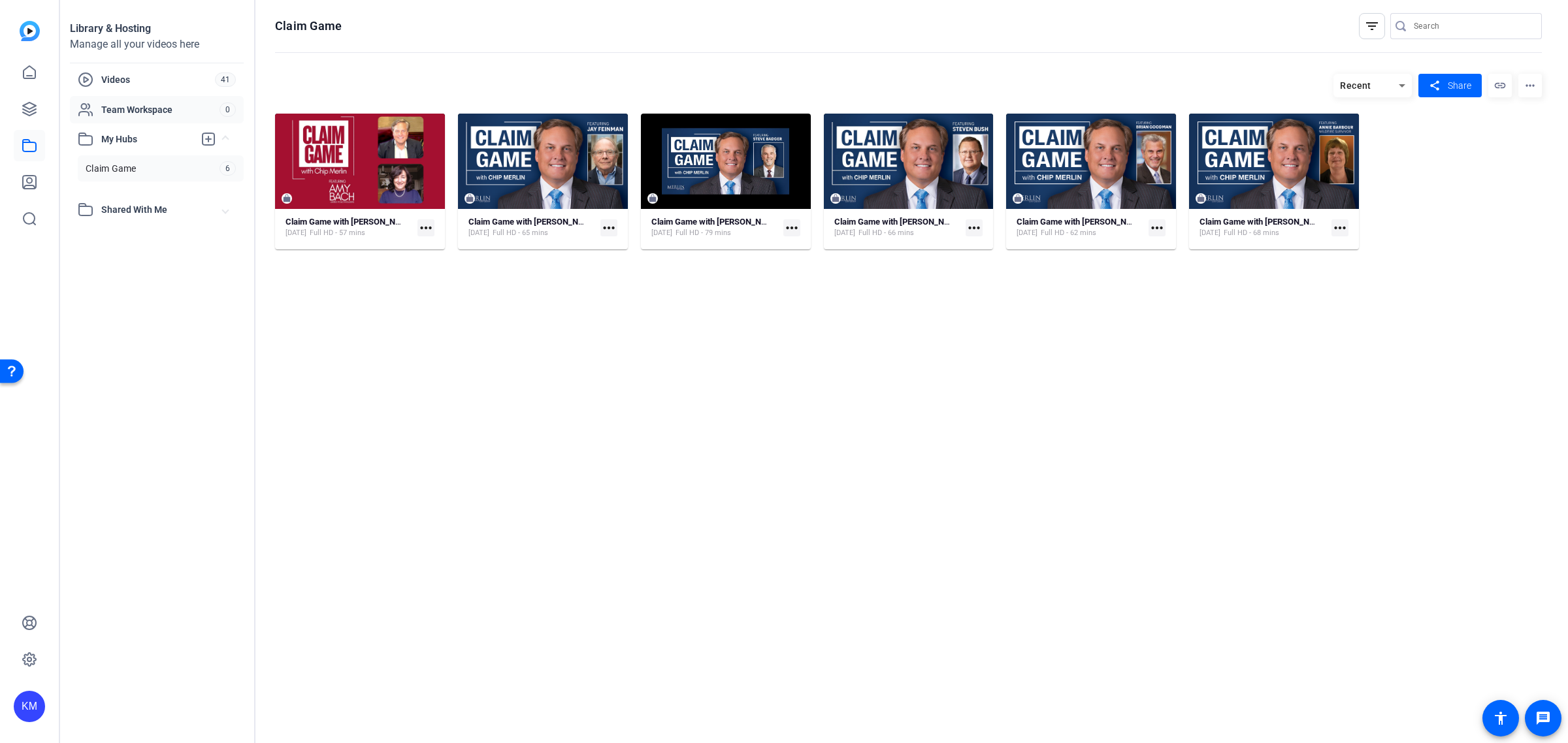
click at [146, 111] on span "Team Workspace" at bounding box center [160, 110] width 118 height 13
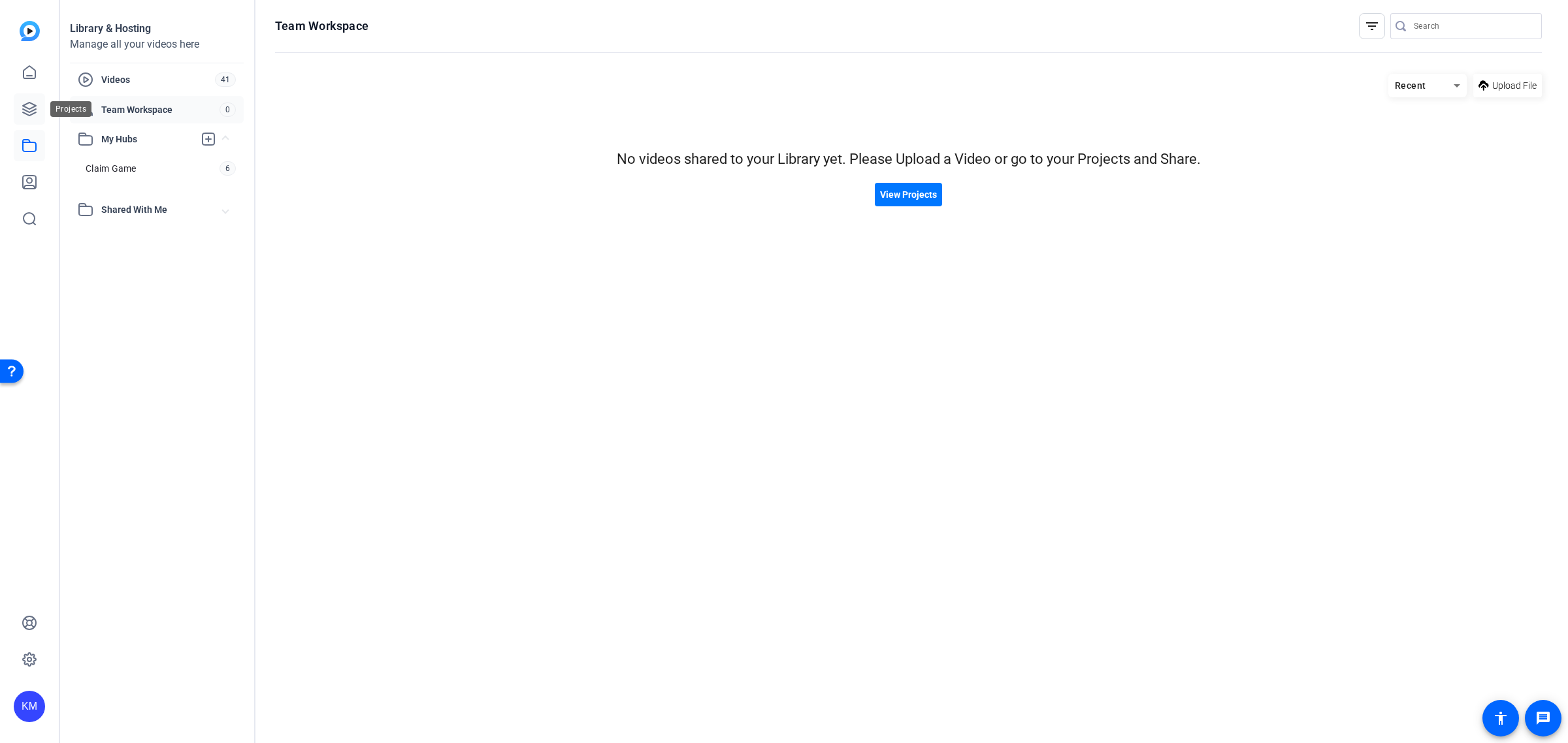
click at [29, 110] on icon at bounding box center [30, 109] width 16 height 16
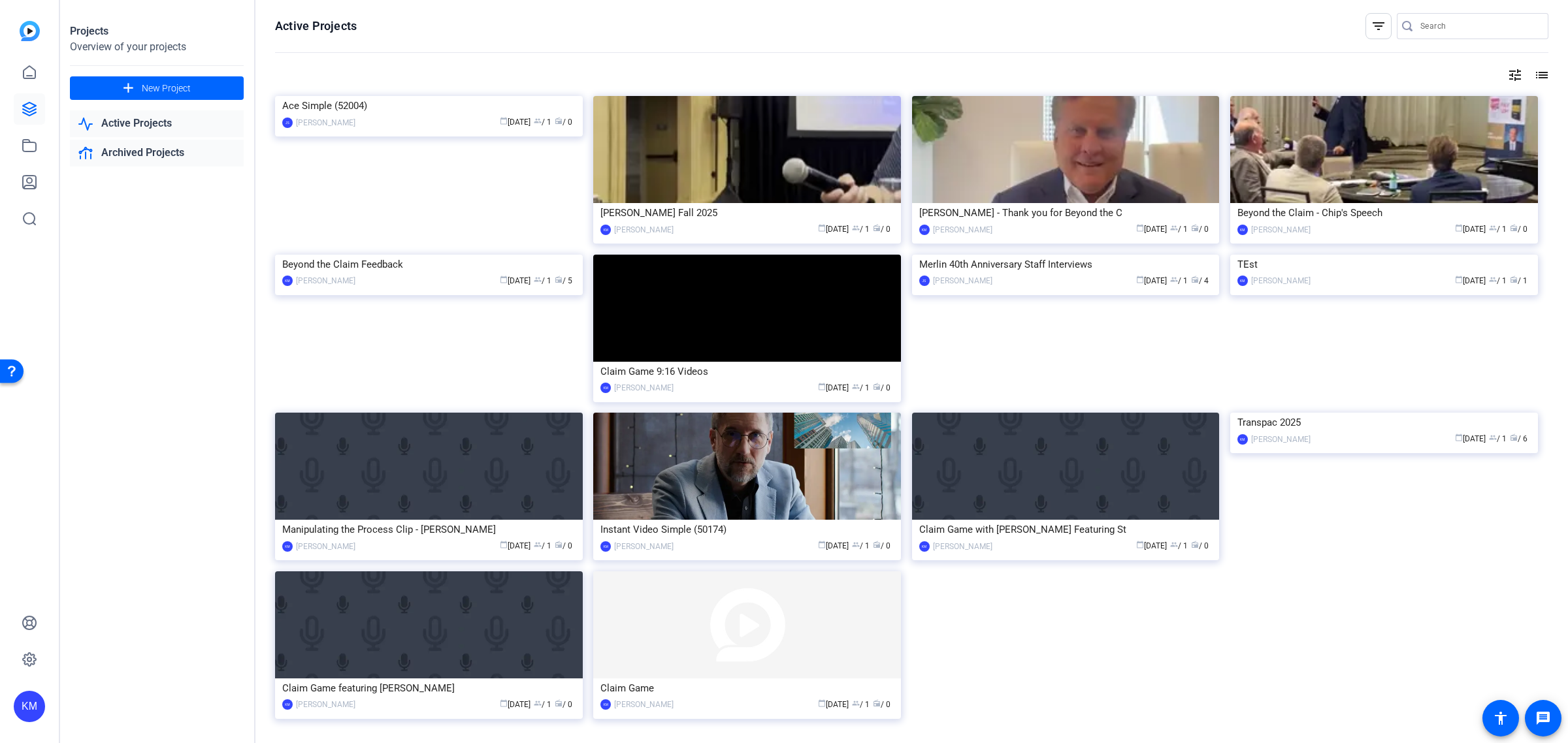
click at [139, 148] on link "Archived Projects" at bounding box center [157, 153] width 174 height 26
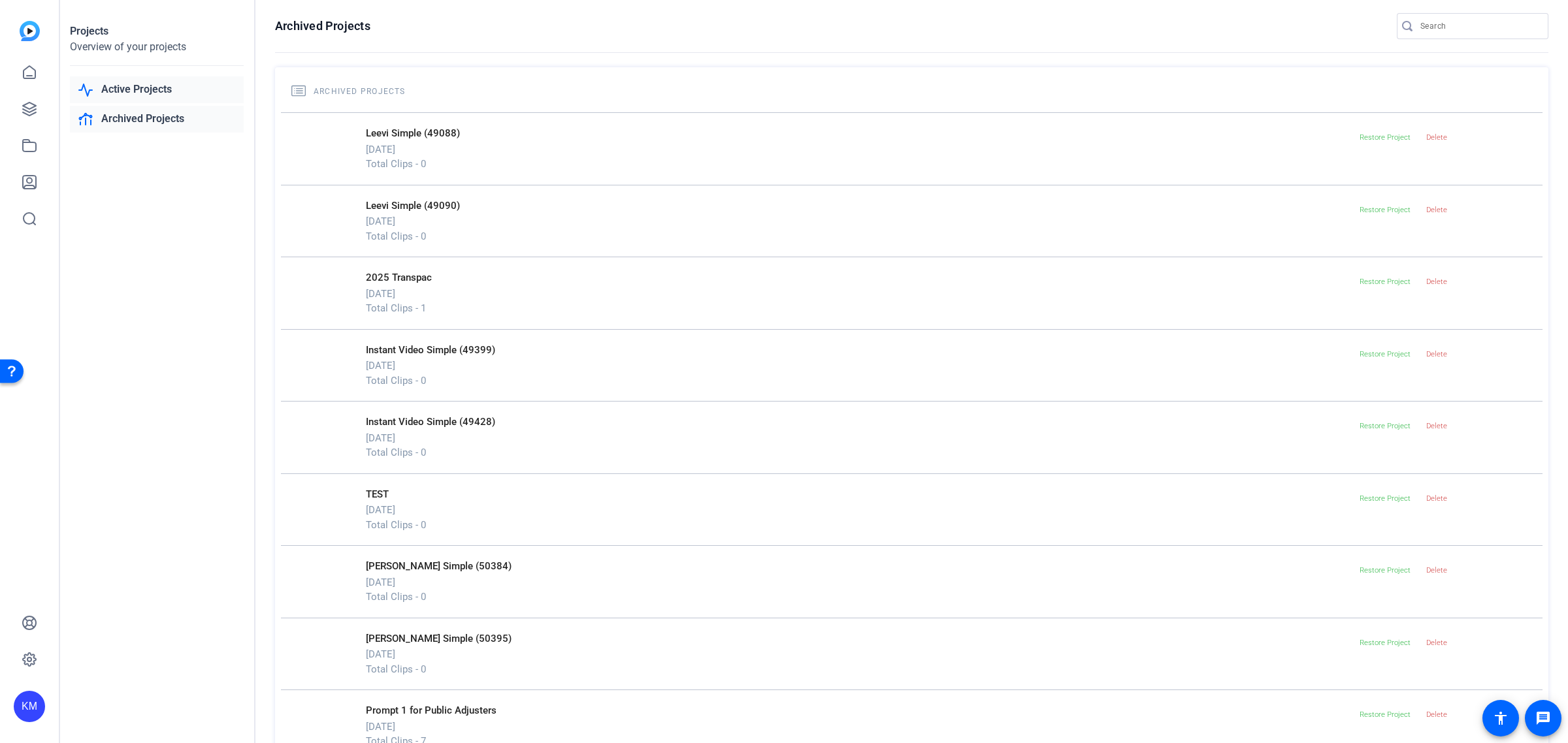
click at [93, 96] on icon at bounding box center [85, 90] width 16 height 16
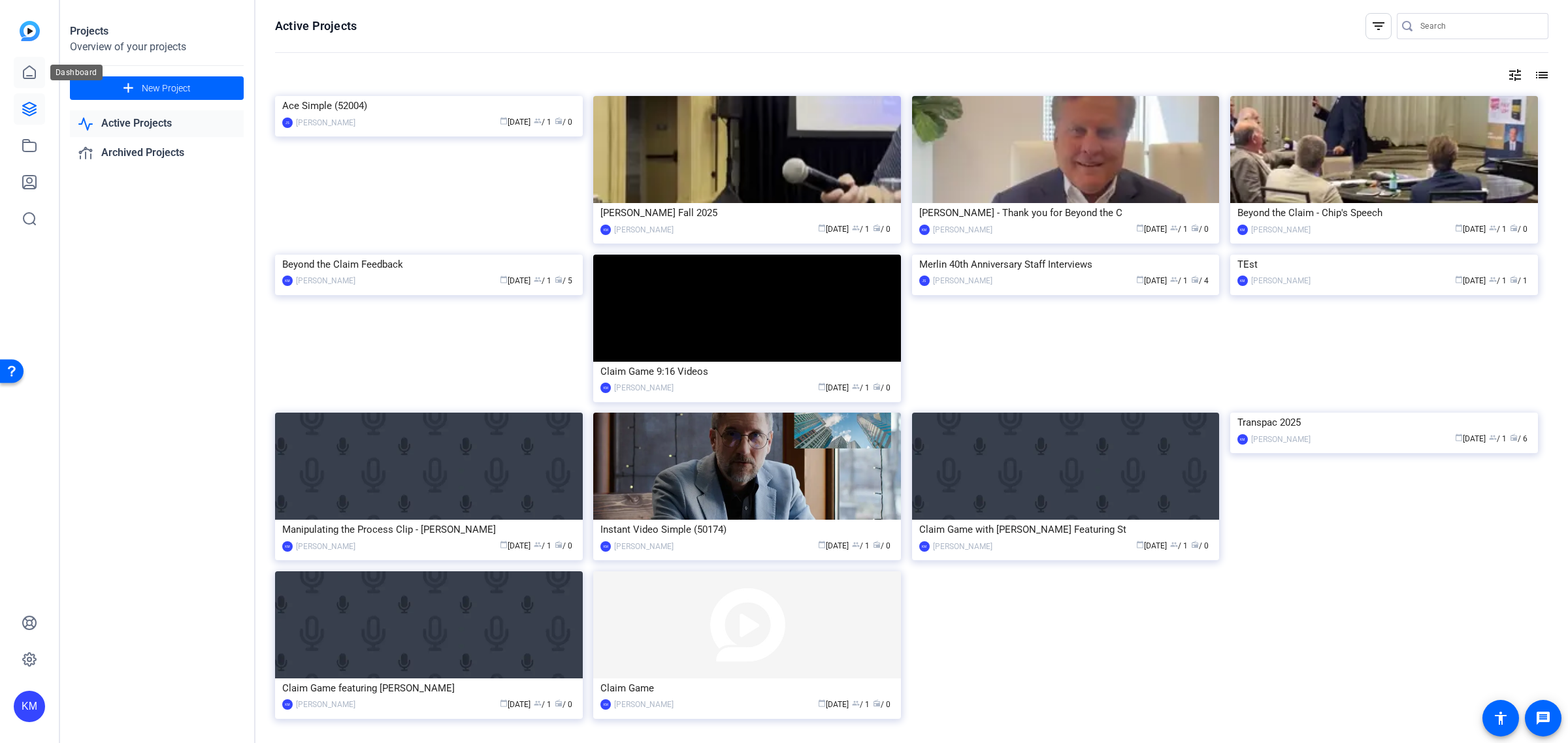
click at [31, 79] on icon at bounding box center [30, 73] width 16 height 16
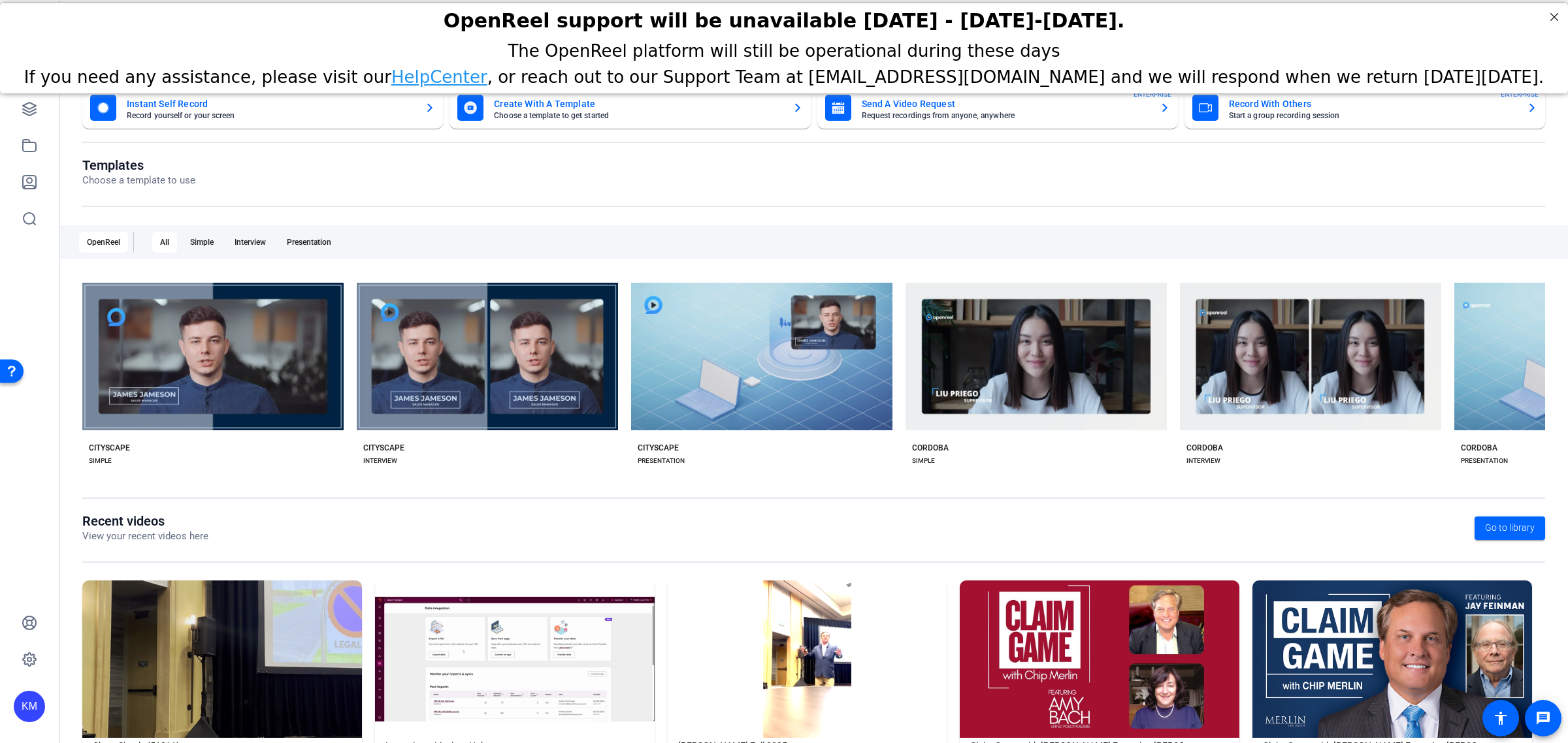
click at [579, 112] on mat-card-subtitle "Choose a template to get started" at bounding box center [637, 116] width 287 height 8
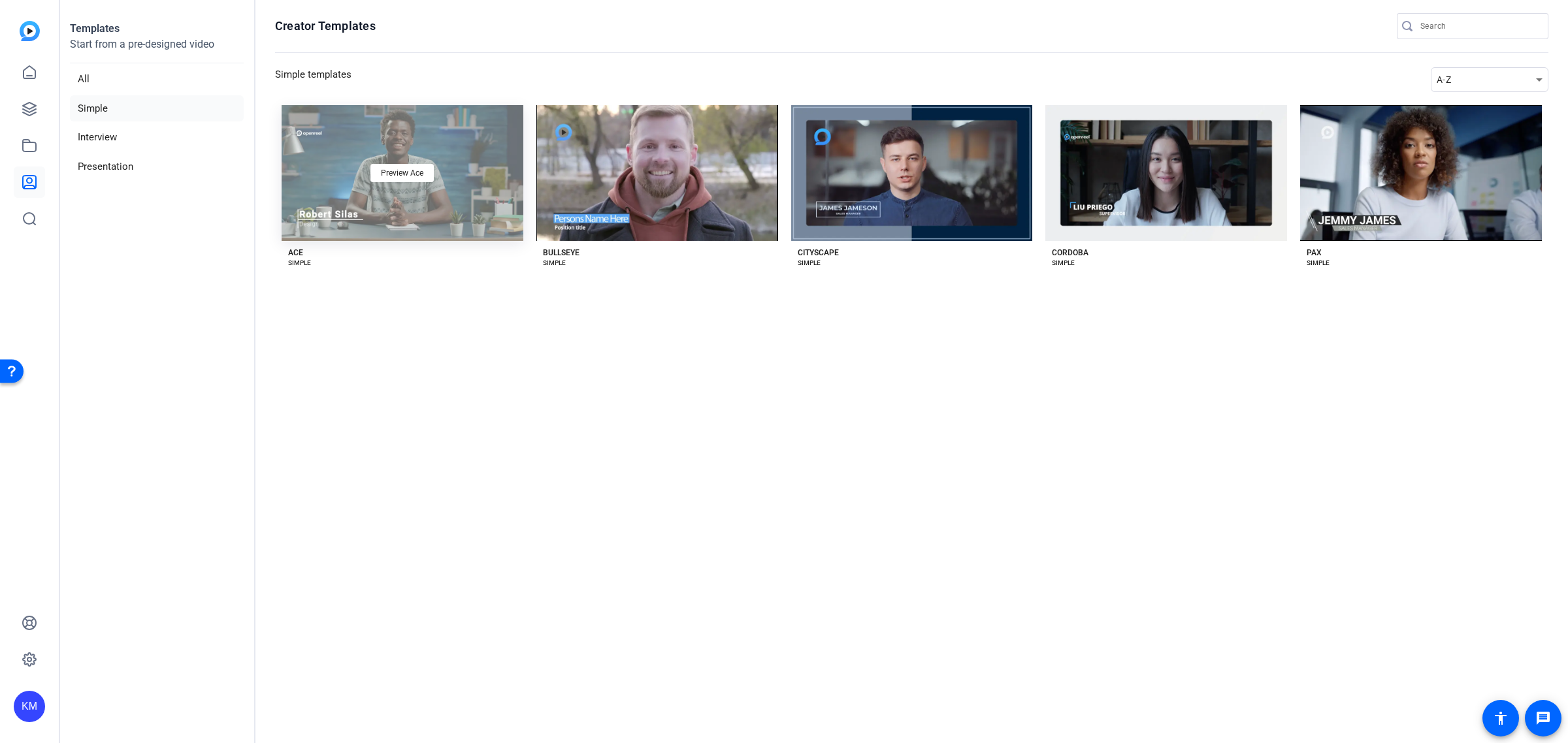
click at [462, 169] on div "Preview Ace" at bounding box center [402, 173] width 242 height 136
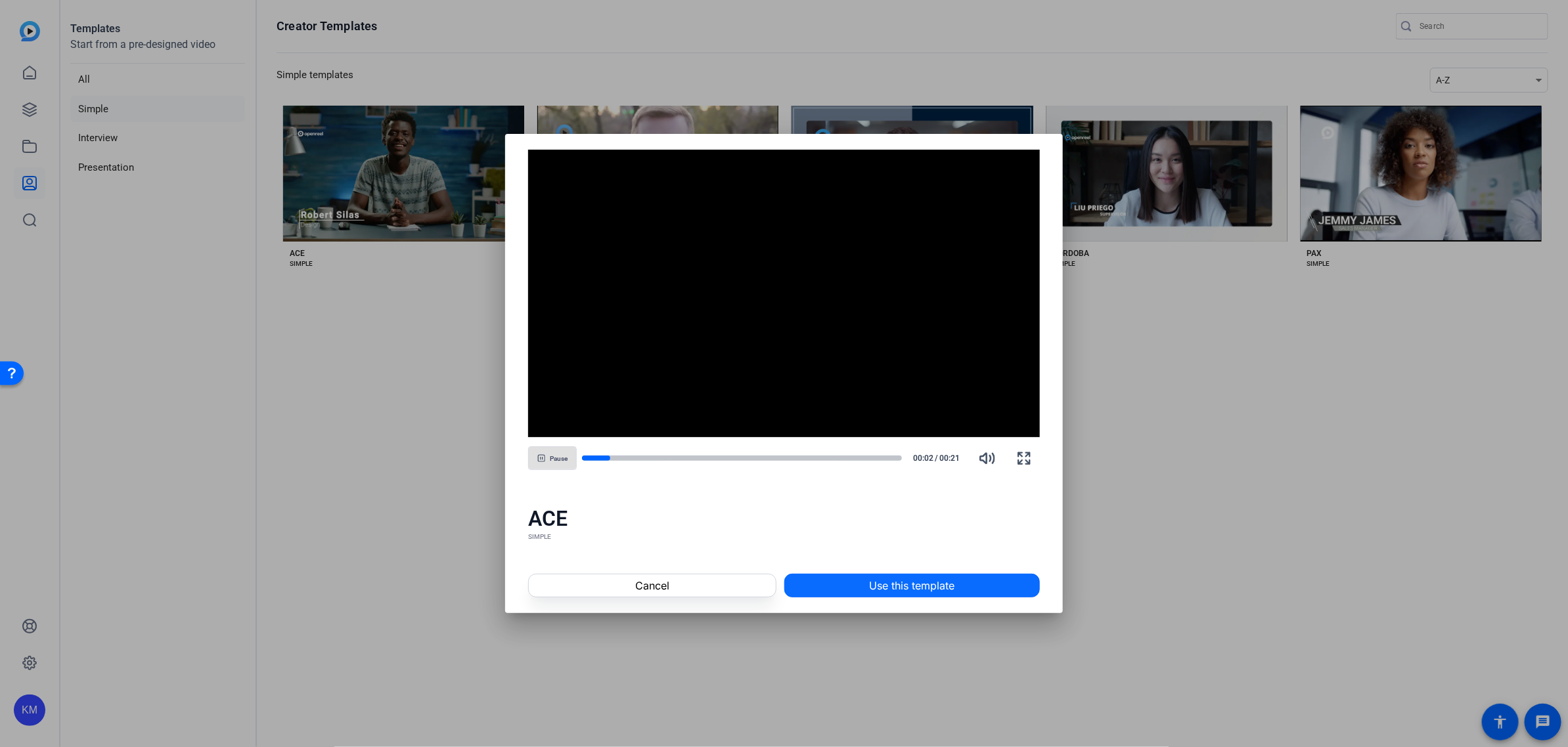
click at [875, 580] on span "Use this template" at bounding box center [912, 586] width 85 height 16
